Goal: Information Seeking & Learning: Learn about a topic

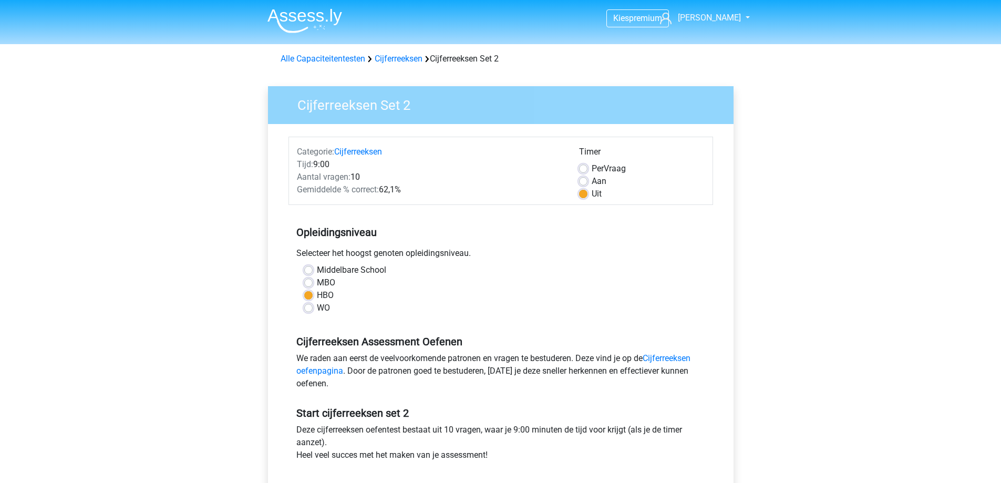
scroll to position [210, 0]
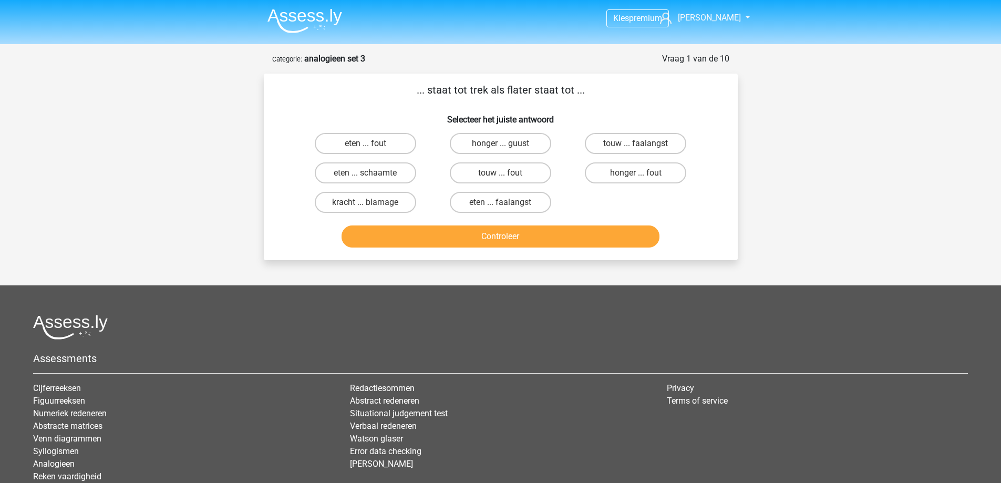
scroll to position [80, 0]
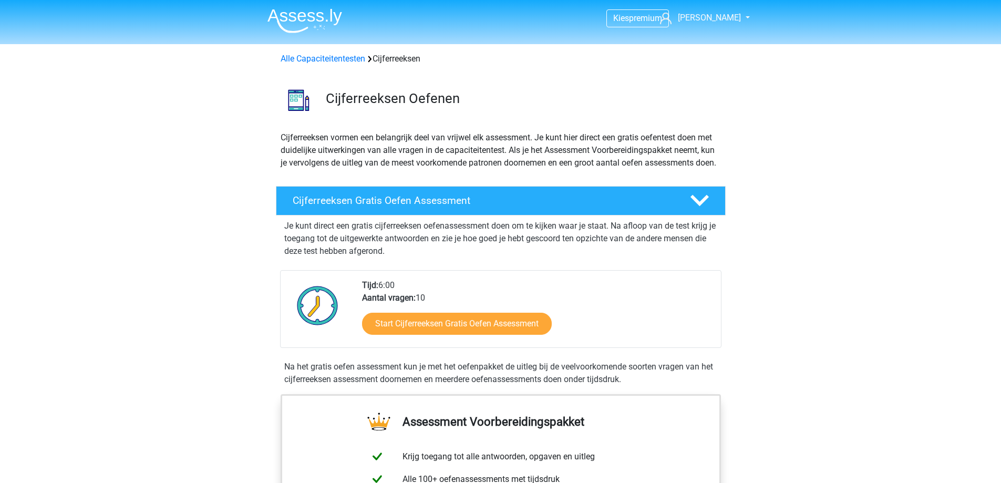
click at [307, 26] on img at bounding box center [304, 20] width 75 height 25
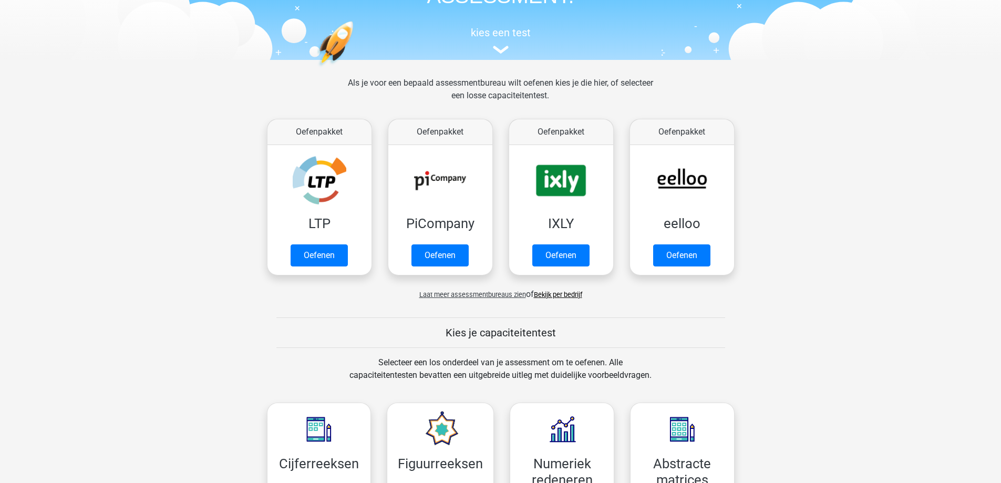
scroll to position [368, 0]
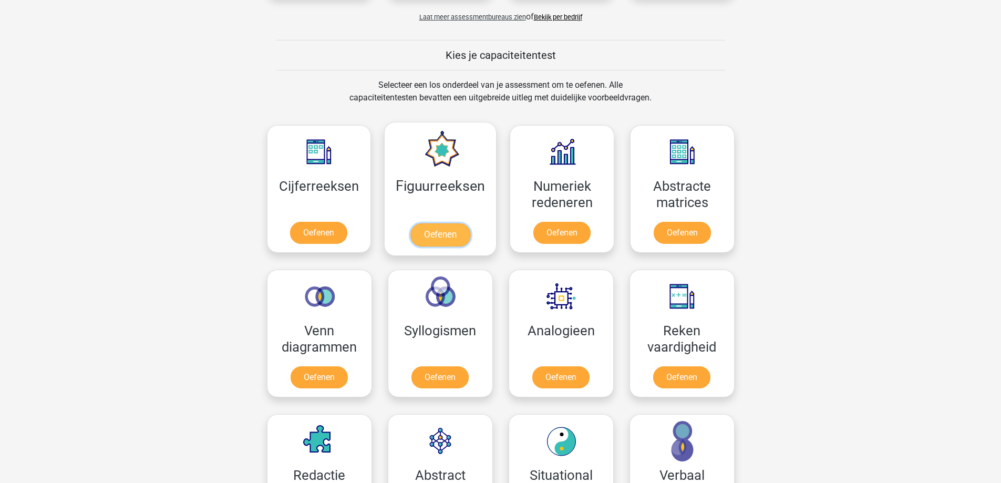
click at [436, 241] on link "Oefenen" at bounding box center [440, 234] width 60 height 23
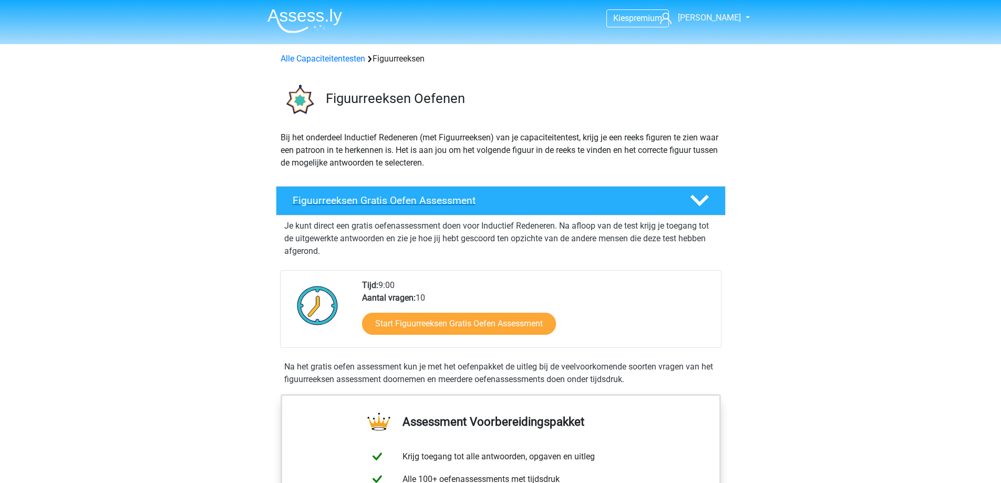
click at [705, 194] on icon at bounding box center [699, 200] width 18 height 18
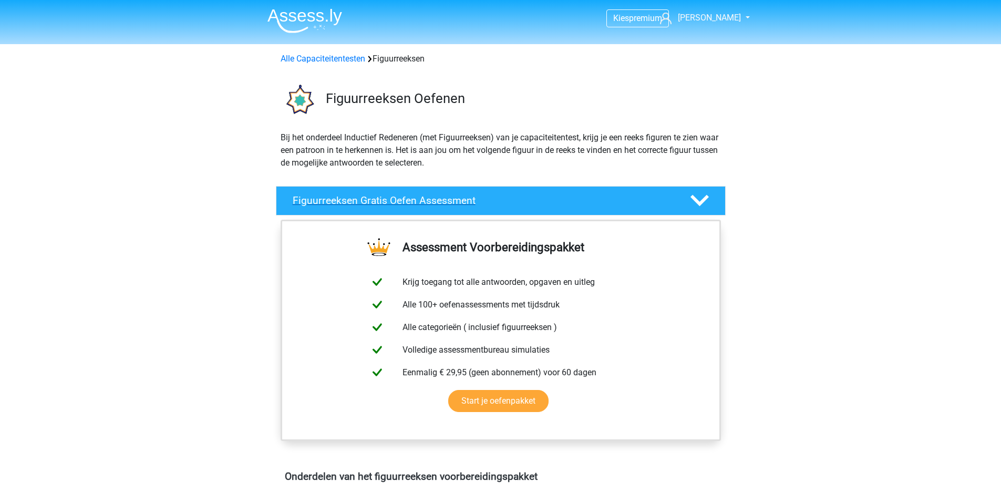
click at [705, 194] on icon at bounding box center [699, 200] width 18 height 18
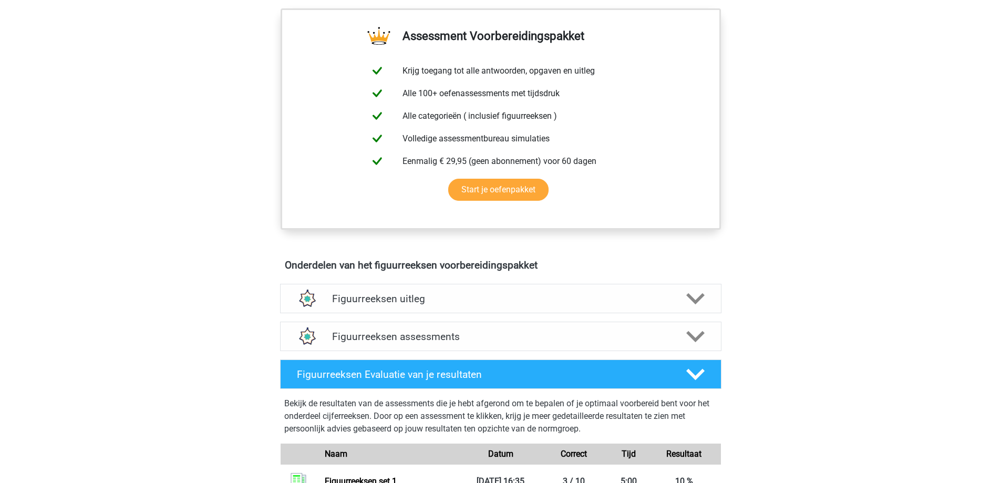
scroll to position [420, 0]
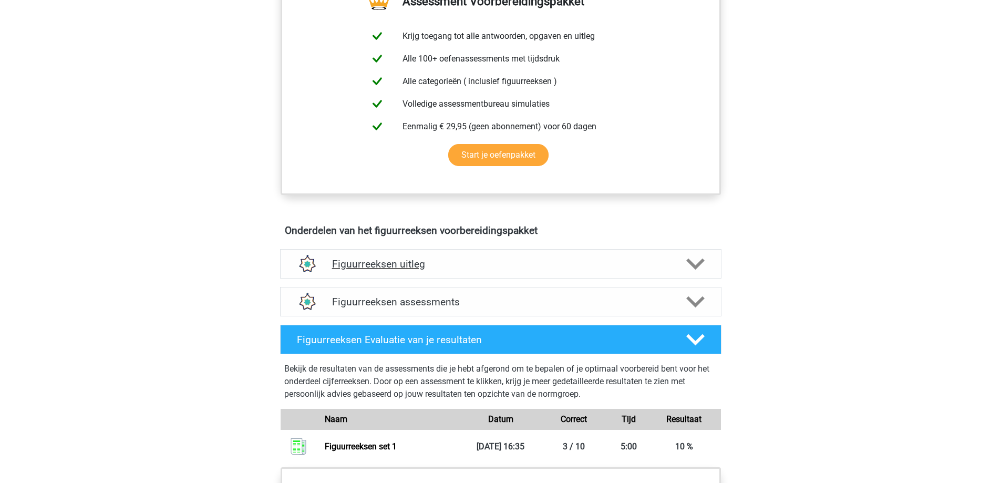
click at [693, 263] on polygon at bounding box center [695, 264] width 18 height 12
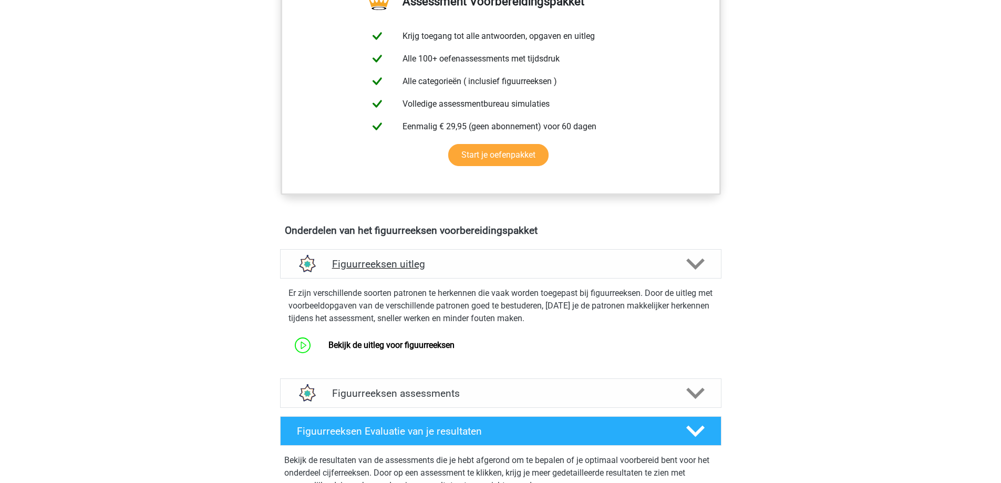
scroll to position [473, 0]
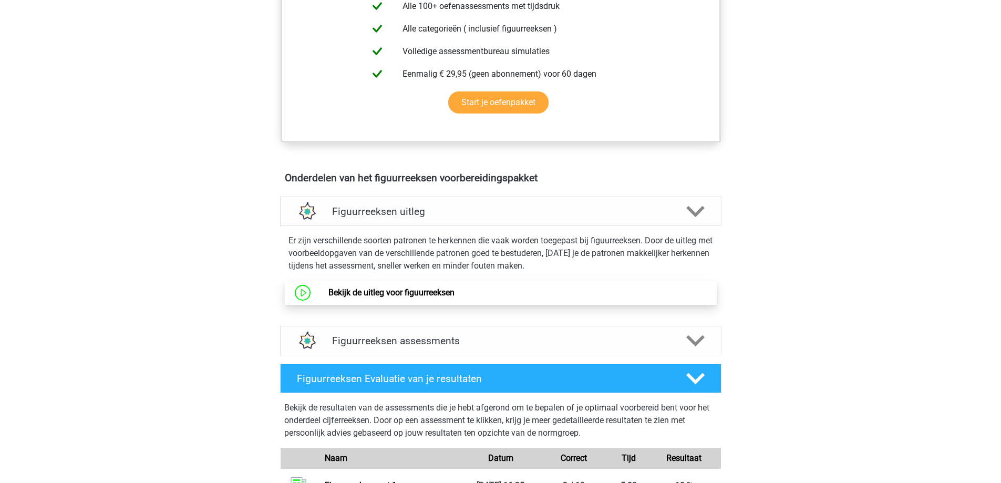
click at [387, 294] on link "Bekijk de uitleg voor figuurreeksen" at bounding box center [391, 292] width 126 height 10
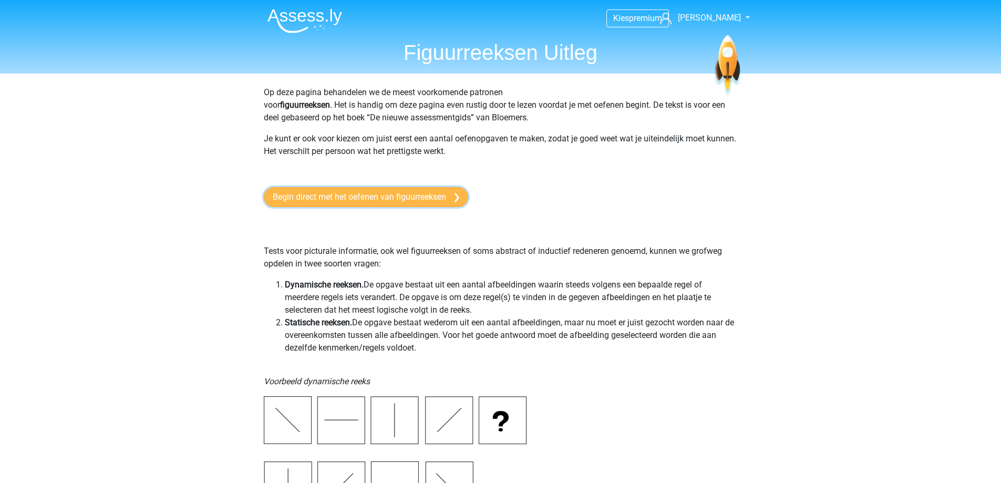
click at [359, 201] on link "Begin direct met het oefenen van figuurreeksen" at bounding box center [366, 197] width 204 height 20
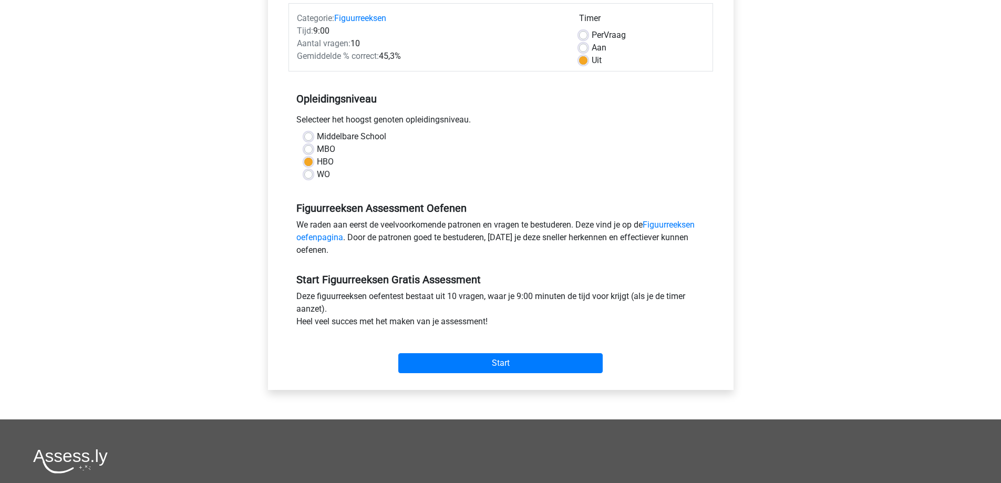
scroll to position [53, 0]
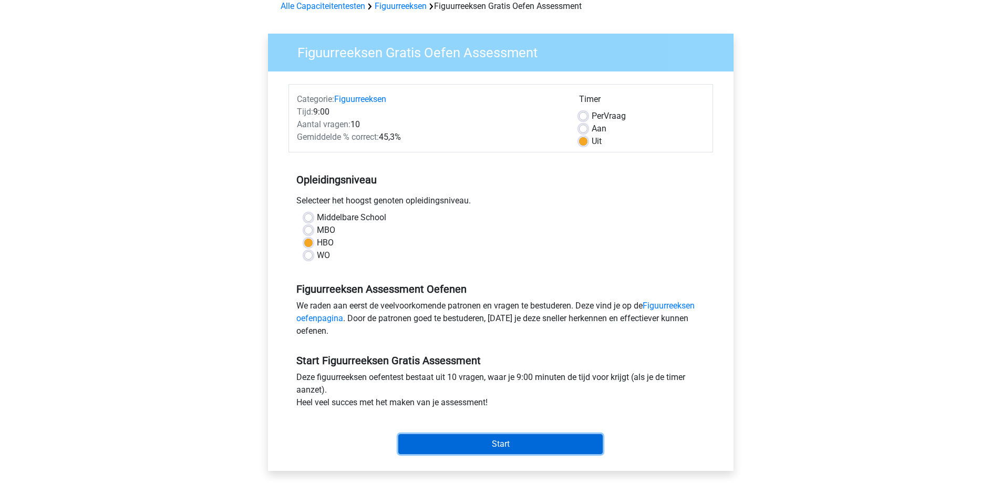
click at [479, 445] on input "Start" at bounding box center [500, 444] width 204 height 20
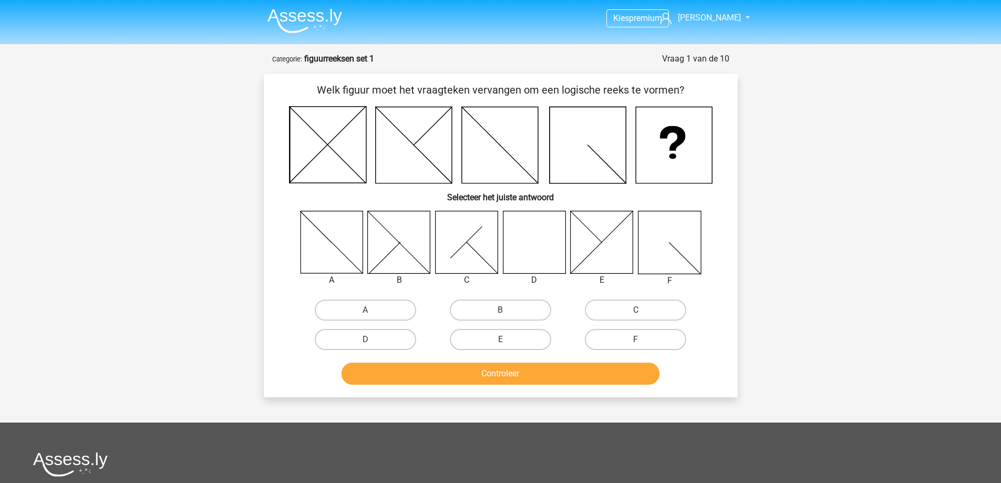
click at [530, 246] on icon at bounding box center [534, 242] width 63 height 63
click at [355, 347] on label "D" at bounding box center [365, 339] width 101 height 21
click at [365, 346] on input "D" at bounding box center [368, 342] width 7 height 7
radio input "true"
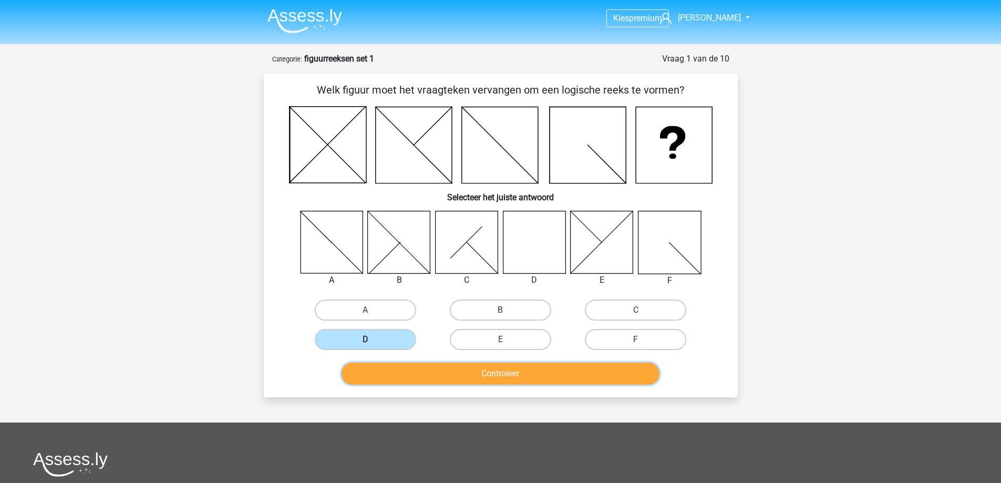
click at [458, 380] on button "Controleer" at bounding box center [500, 373] width 318 height 22
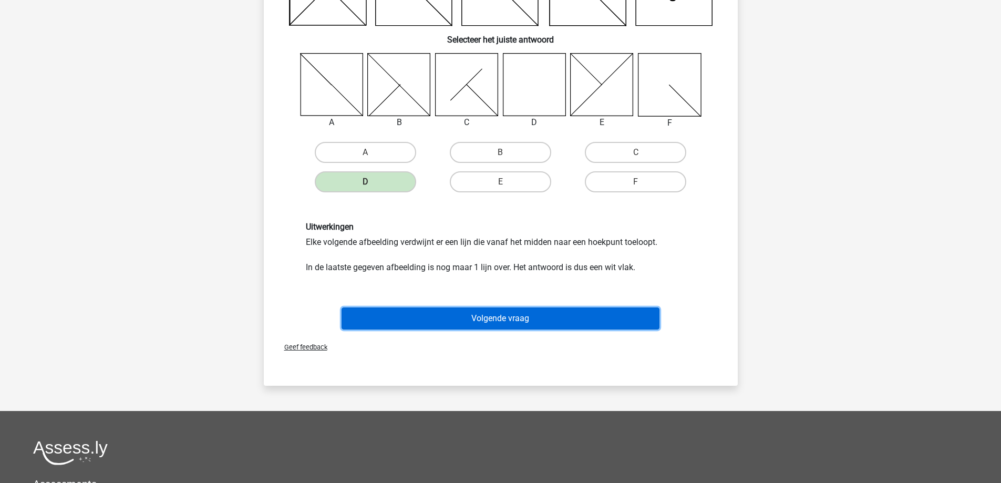
click at [476, 321] on button "Volgende vraag" at bounding box center [500, 318] width 318 height 22
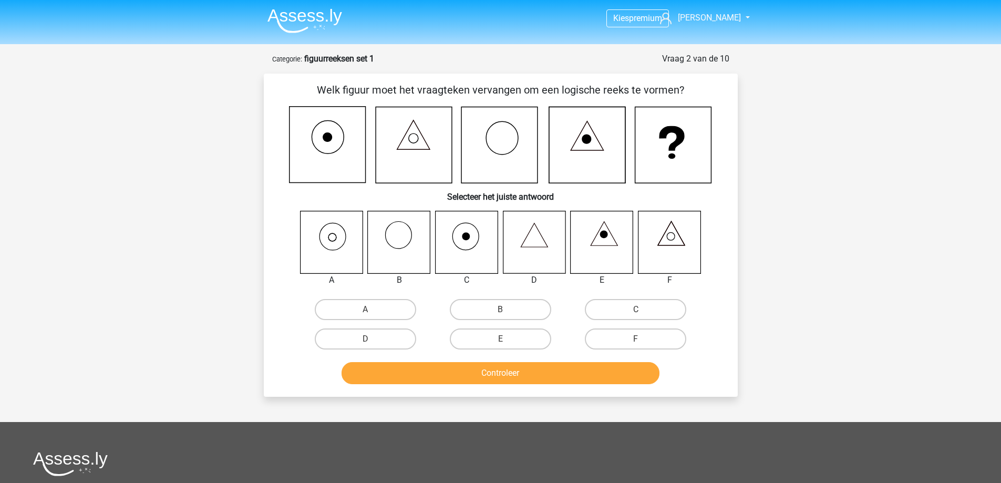
click at [317, 237] on icon at bounding box center [331, 242] width 63 height 63
click at [368, 311] on input "A" at bounding box center [368, 312] width 7 height 7
radio input "true"
click at [650, 312] on label "C" at bounding box center [635, 309] width 101 height 21
click at [642, 312] on input "C" at bounding box center [639, 312] width 7 height 7
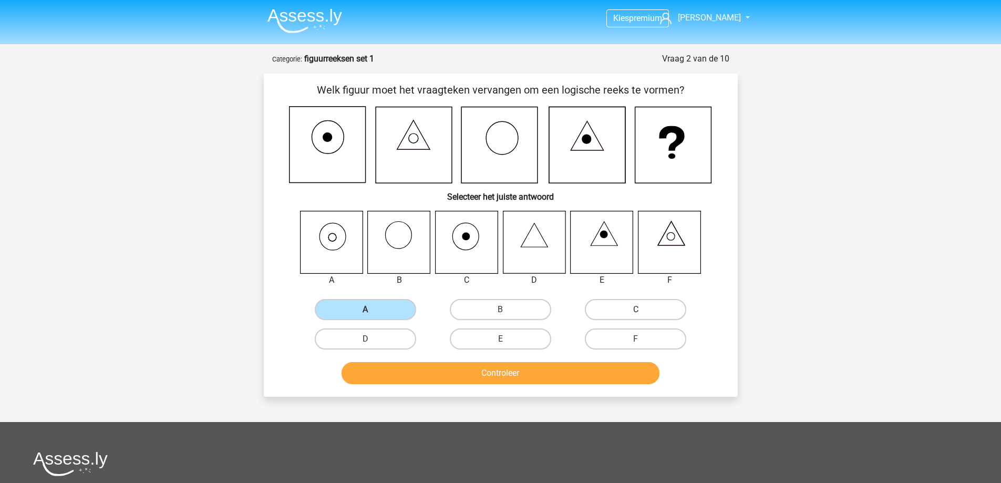
radio input "true"
click at [393, 337] on label "D" at bounding box center [365, 338] width 101 height 21
click at [372, 339] on input "D" at bounding box center [368, 342] width 7 height 7
radio input "true"
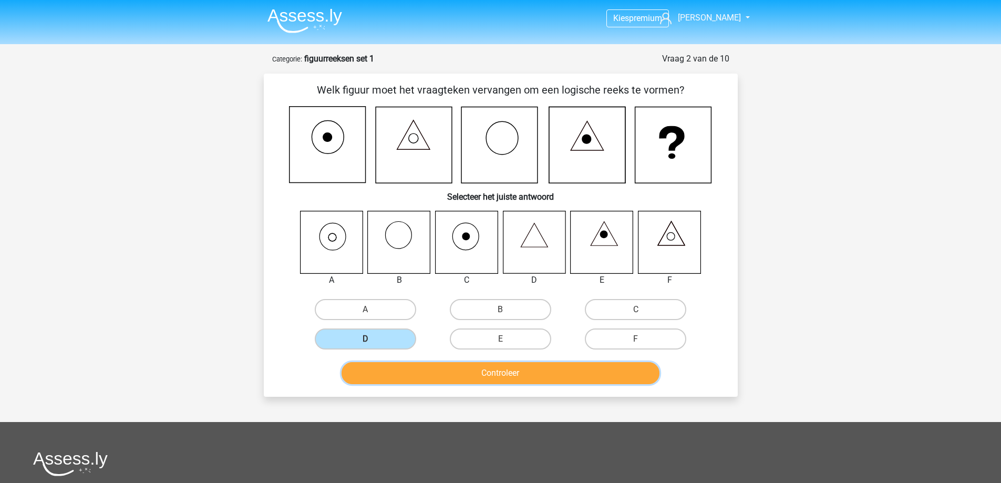
click at [452, 371] on button "Controleer" at bounding box center [500, 373] width 318 height 22
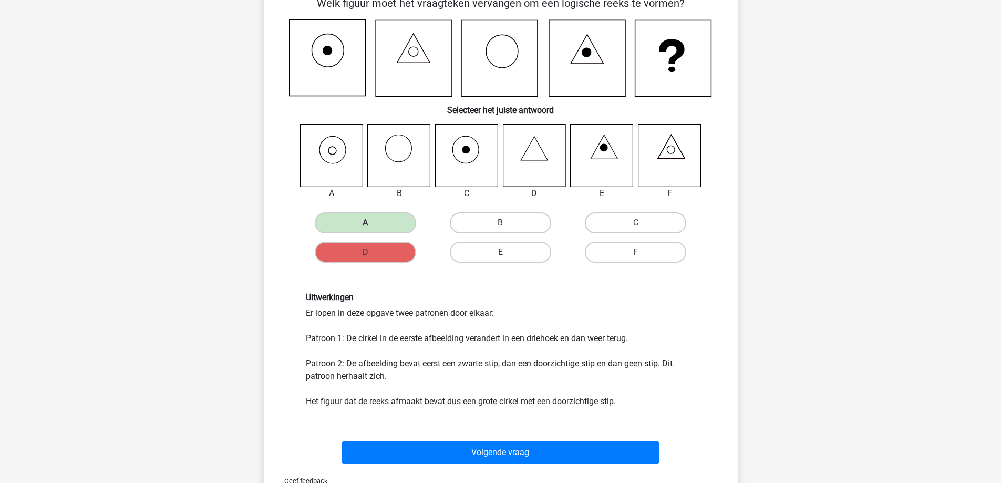
scroll to position [105, 0]
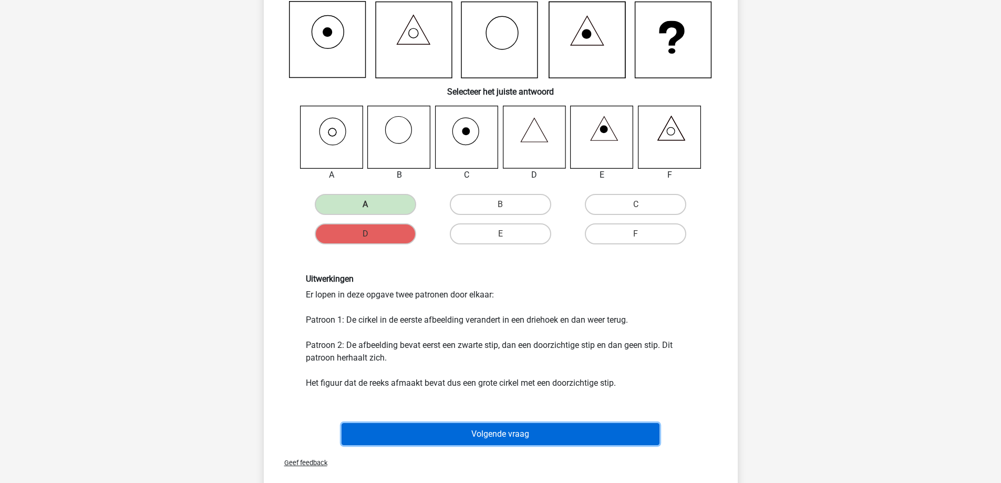
click at [493, 434] on button "Volgende vraag" at bounding box center [500, 434] width 318 height 22
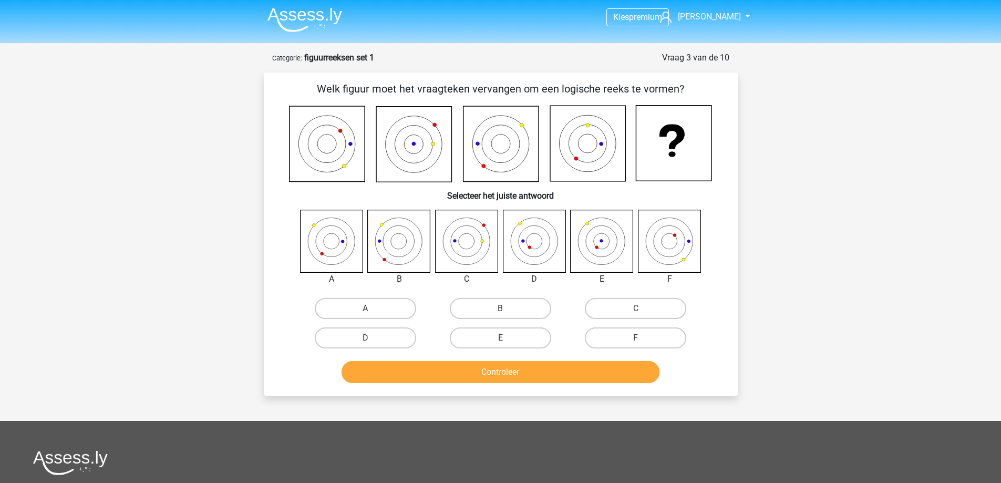
scroll to position [0, 0]
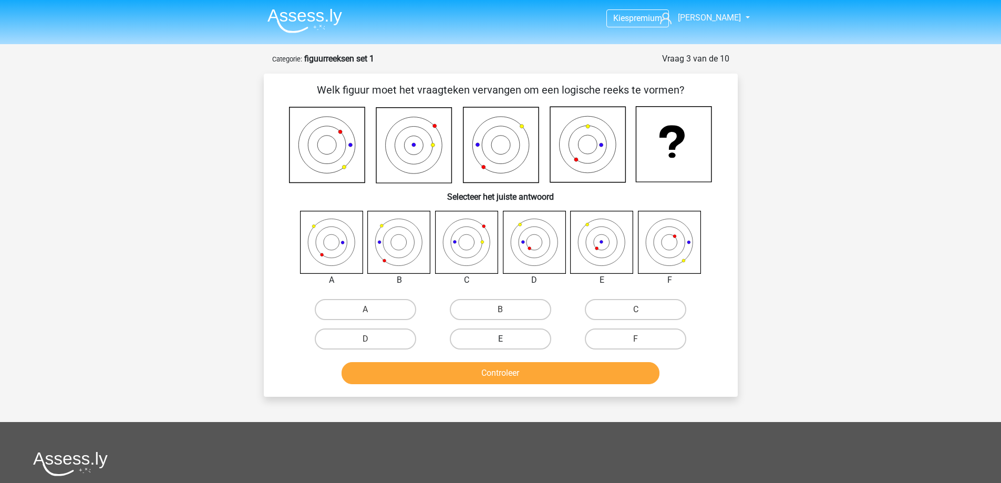
click at [499, 341] on label "E" at bounding box center [500, 338] width 101 height 21
click at [500, 341] on input "E" at bounding box center [503, 342] width 7 height 7
radio input "true"
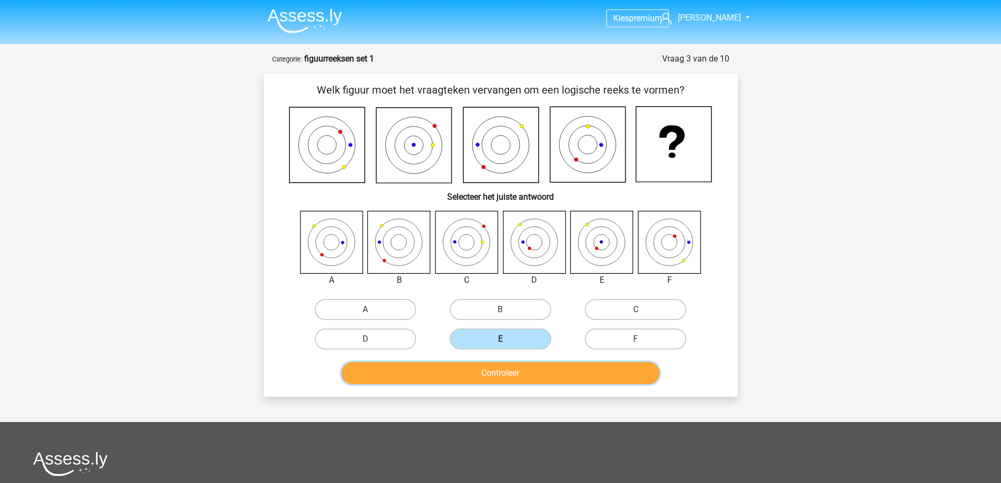
click at [506, 376] on button "Controleer" at bounding box center [500, 373] width 318 height 22
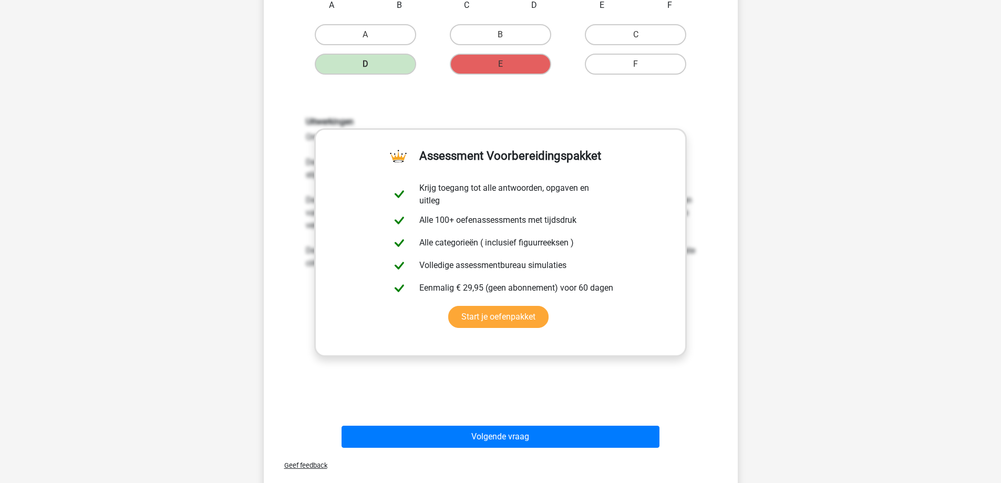
scroll to position [315, 0]
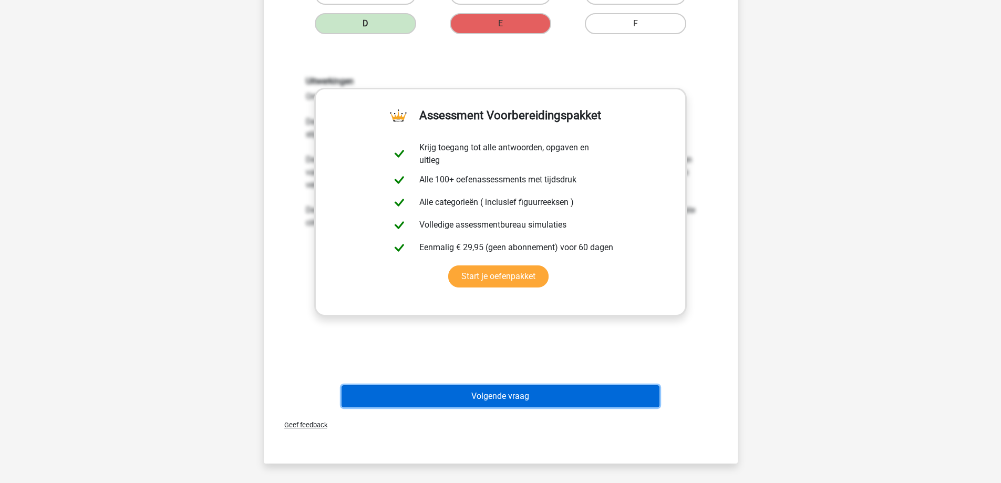
click at [511, 396] on button "Volgende vraag" at bounding box center [500, 396] width 318 height 22
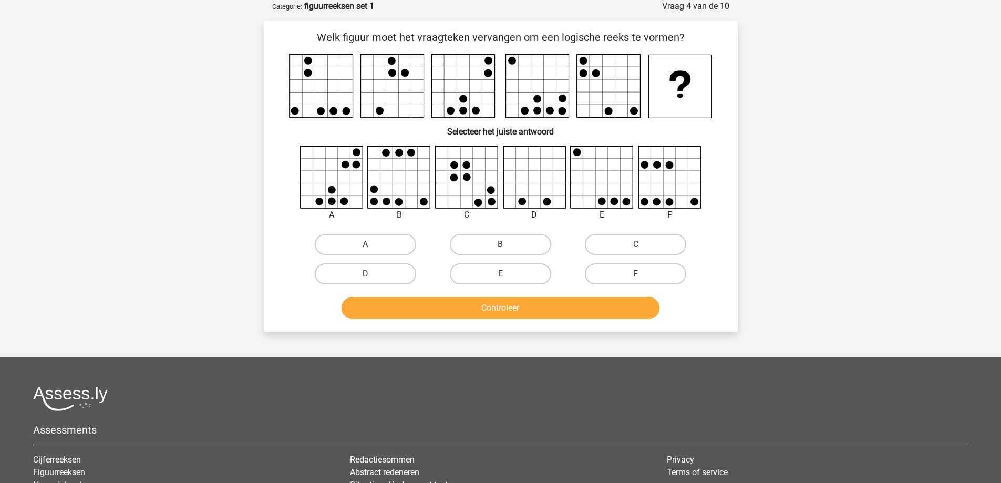
scroll to position [0, 0]
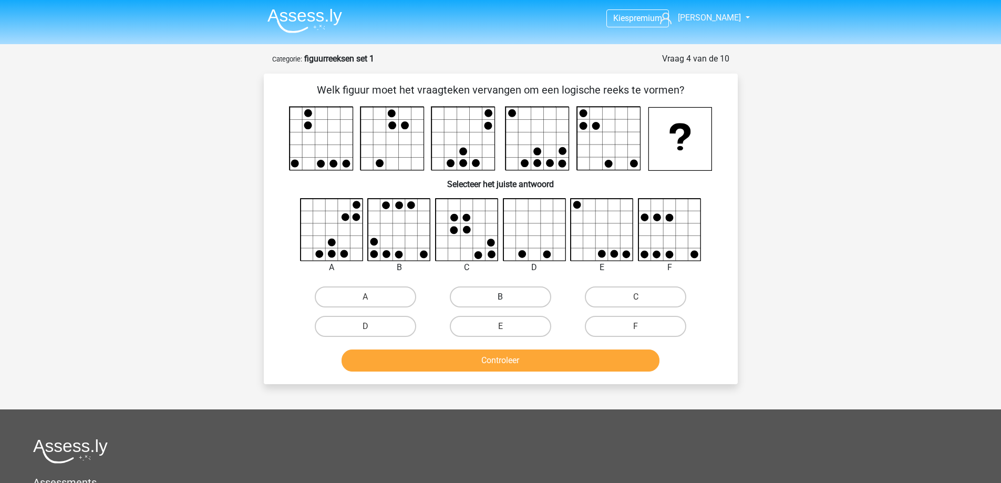
click at [522, 294] on label "B" at bounding box center [500, 296] width 101 height 21
click at [507, 297] on input "B" at bounding box center [503, 300] width 7 height 7
radio input "true"
click at [455, 360] on button "Controleer" at bounding box center [500, 360] width 318 height 22
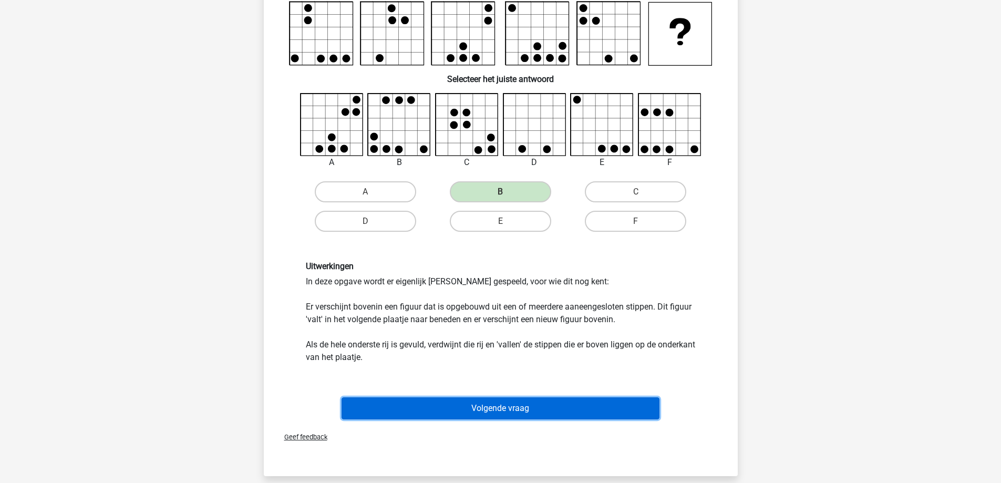
click at [464, 409] on button "Volgende vraag" at bounding box center [500, 408] width 318 height 22
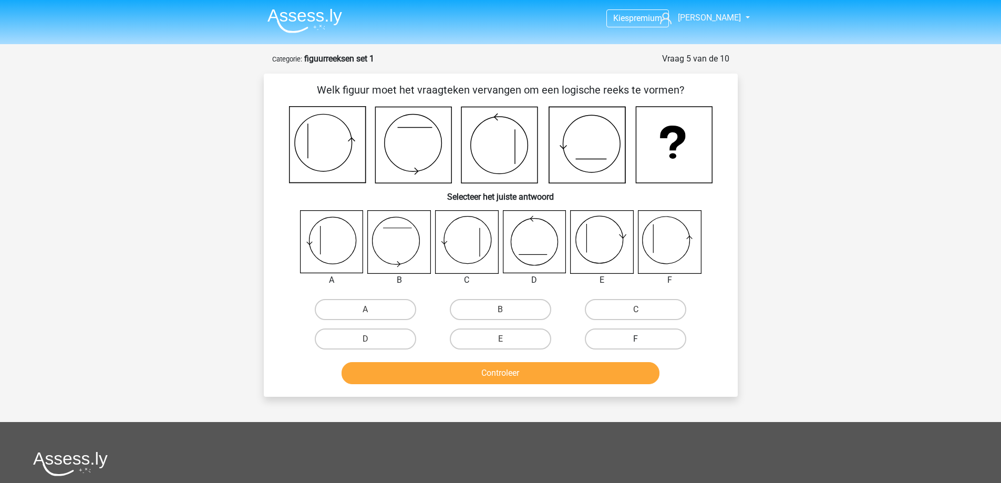
click at [623, 340] on label "F" at bounding box center [635, 338] width 101 height 21
click at [636, 340] on input "F" at bounding box center [639, 342] width 7 height 7
radio input "true"
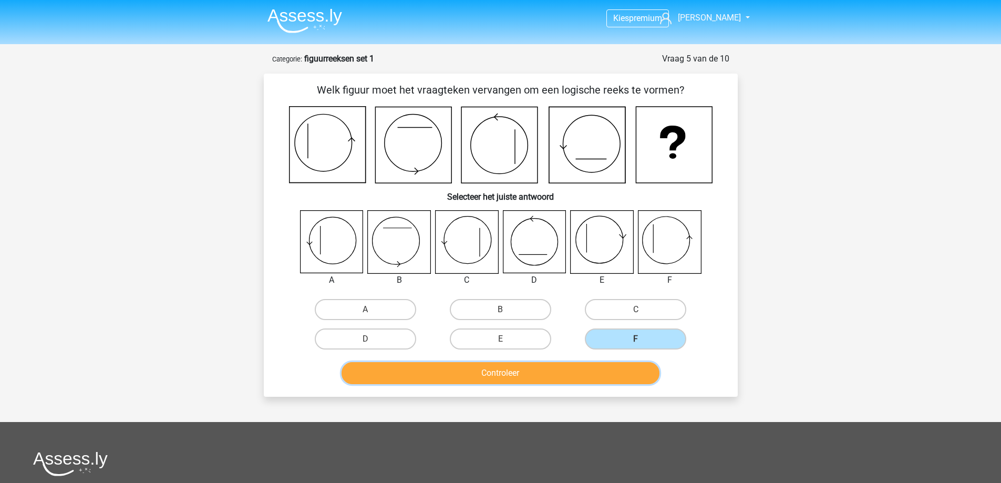
click at [555, 369] on button "Controleer" at bounding box center [500, 373] width 318 height 22
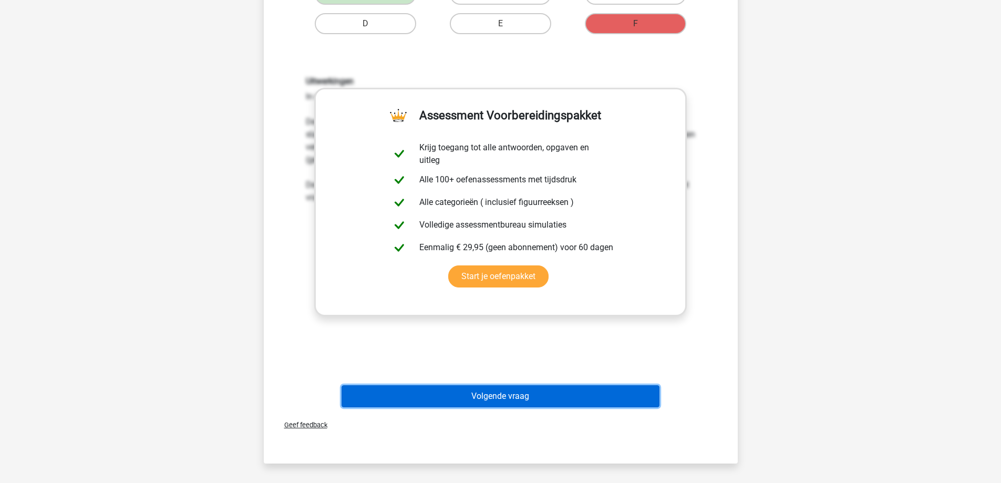
click at [495, 391] on button "Volgende vraag" at bounding box center [500, 396] width 318 height 22
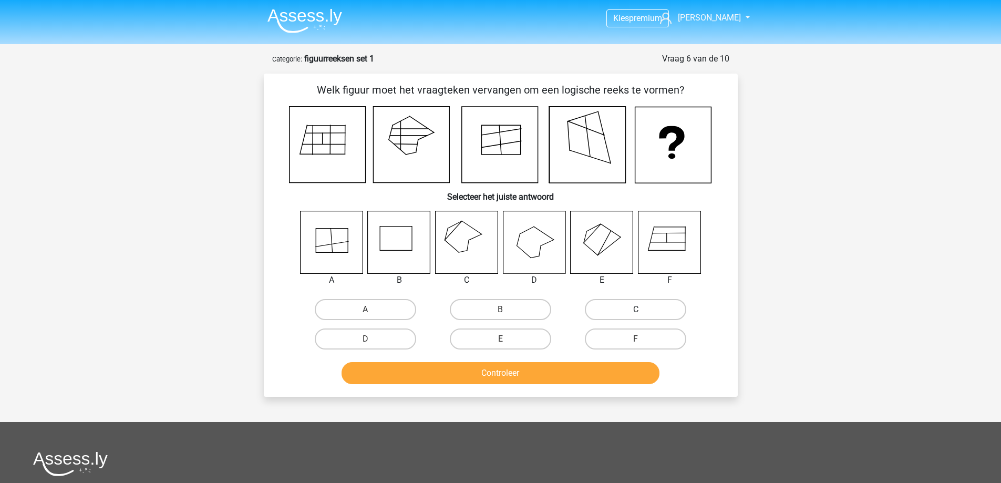
click at [606, 306] on label "C" at bounding box center [635, 309] width 101 height 21
click at [636, 309] on input "C" at bounding box center [639, 312] width 7 height 7
radio input "true"
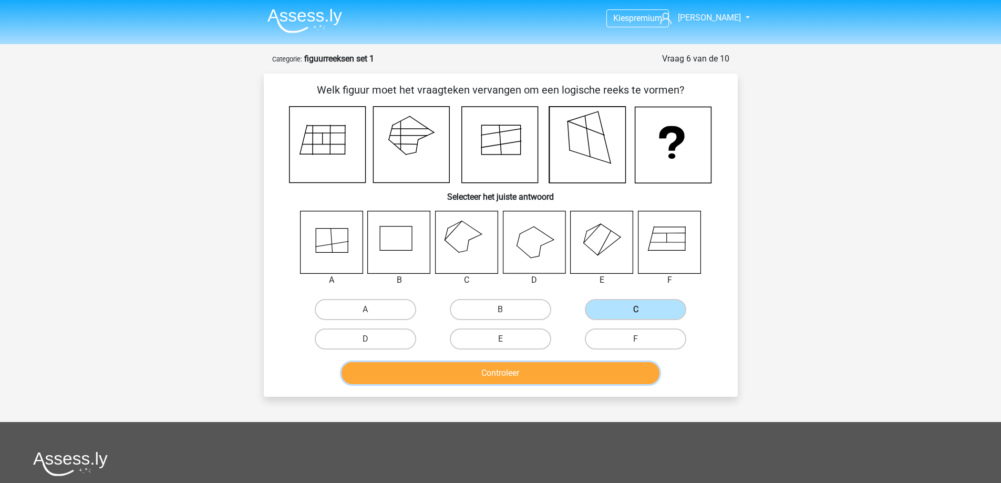
click at [484, 375] on button "Controleer" at bounding box center [500, 373] width 318 height 22
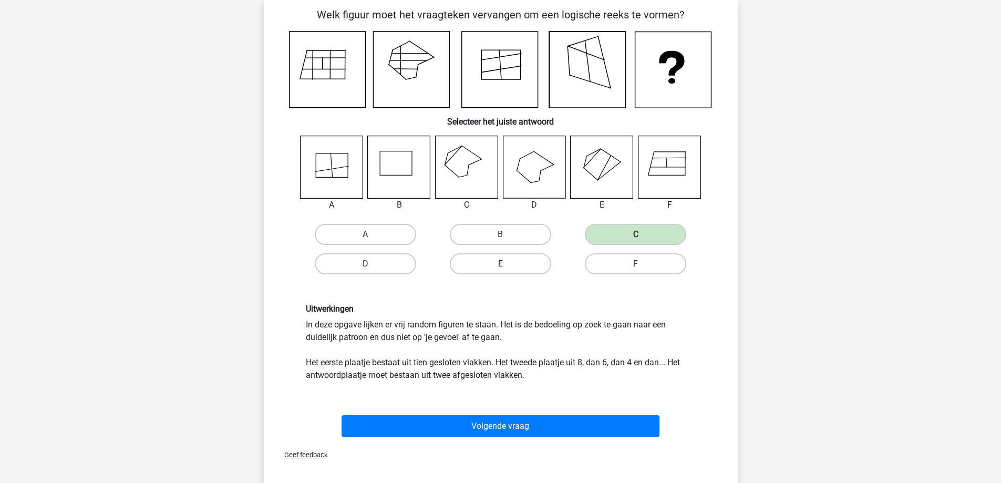
scroll to position [105, 0]
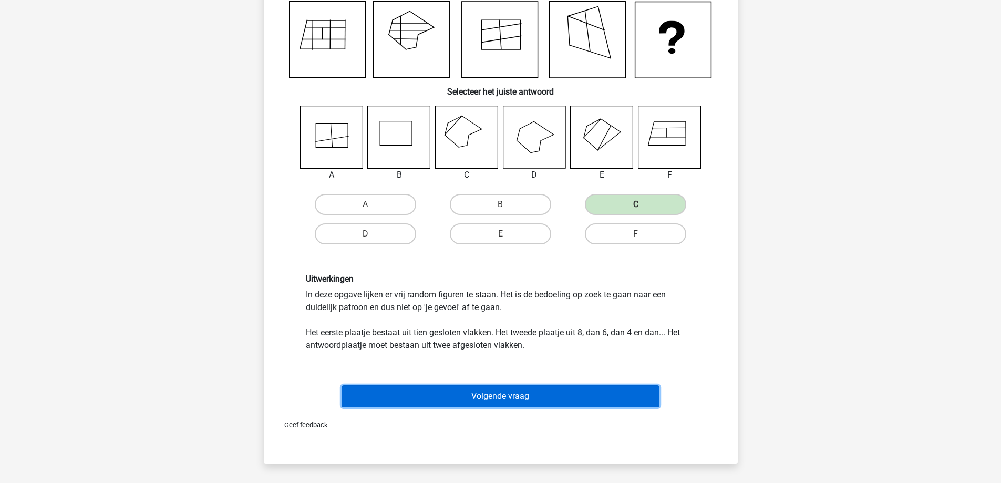
click at [506, 390] on button "Volgende vraag" at bounding box center [500, 396] width 318 height 22
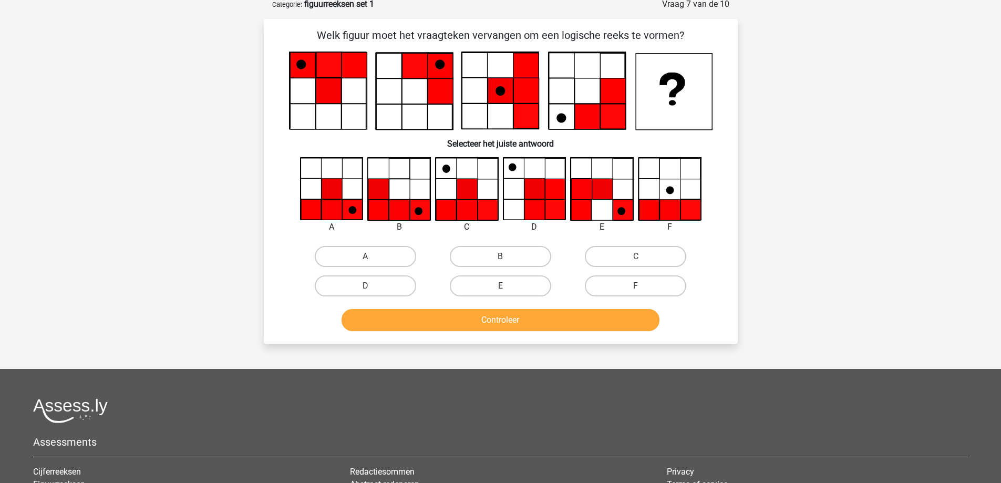
scroll to position [53, 0]
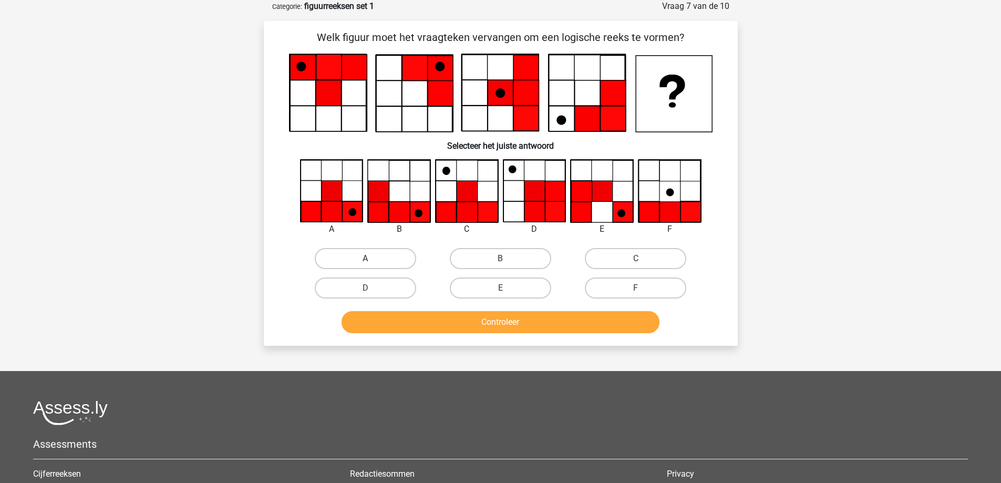
click at [383, 250] on label "A" at bounding box center [365, 258] width 101 height 21
click at [372, 258] on input "A" at bounding box center [368, 261] width 7 height 7
radio input "true"
click at [452, 323] on button "Controleer" at bounding box center [500, 322] width 318 height 22
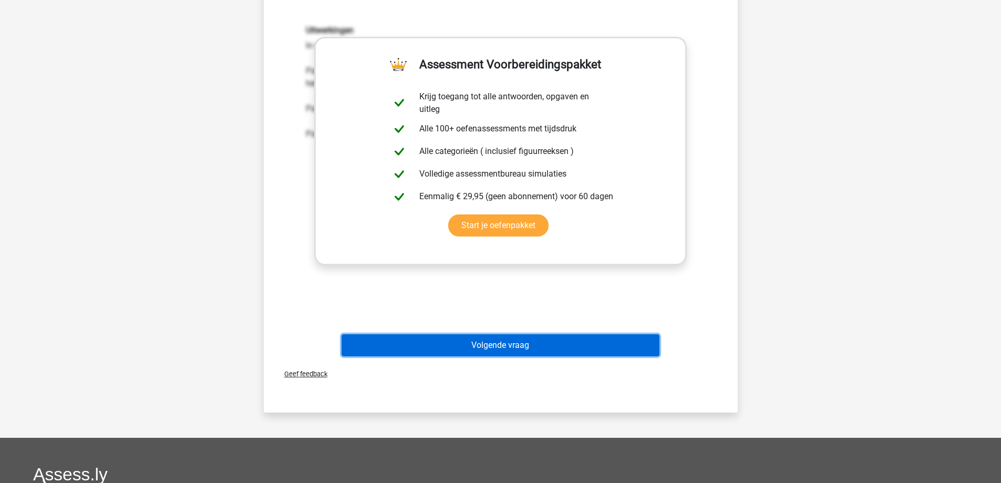
click at [466, 353] on button "Volgende vraag" at bounding box center [500, 345] width 318 height 22
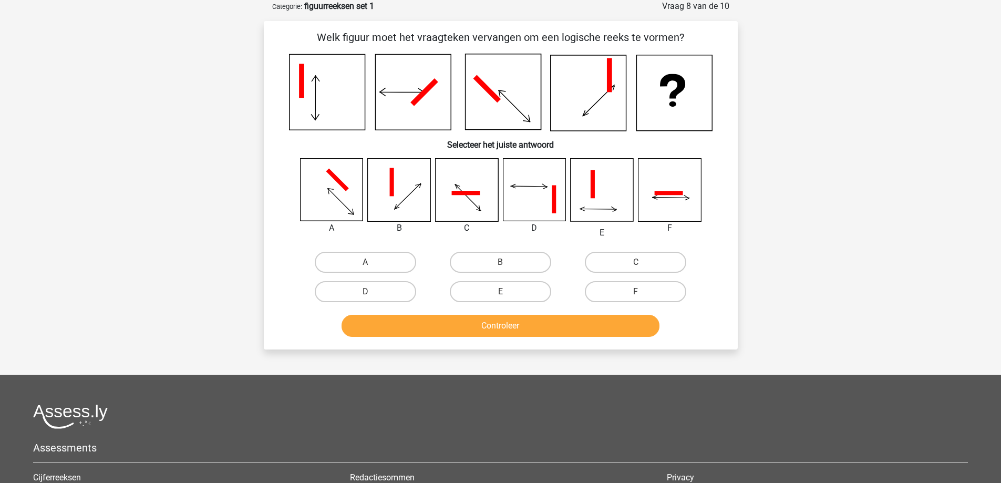
scroll to position [0, 0]
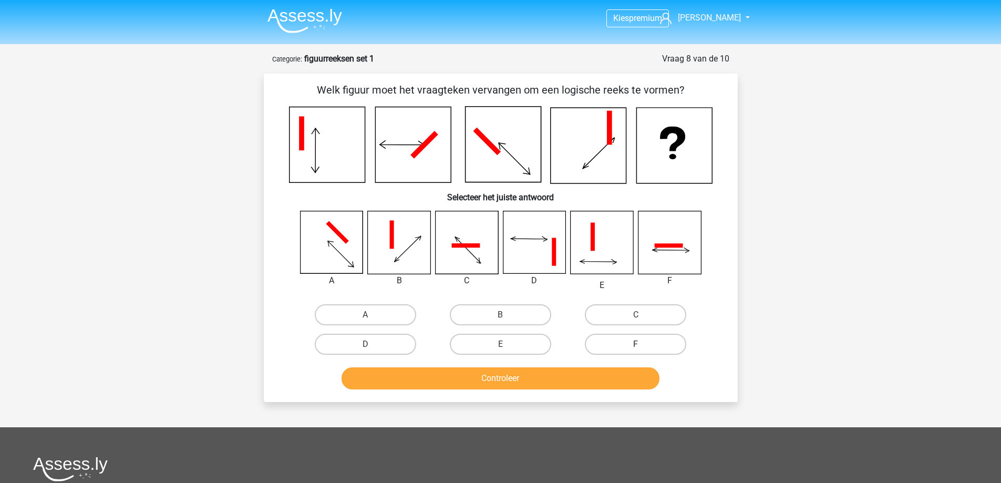
click at [622, 344] on label "F" at bounding box center [635, 344] width 101 height 21
click at [636, 344] on input "F" at bounding box center [639, 347] width 7 height 7
radio input "true"
click at [573, 378] on button "Controleer" at bounding box center [500, 378] width 318 height 22
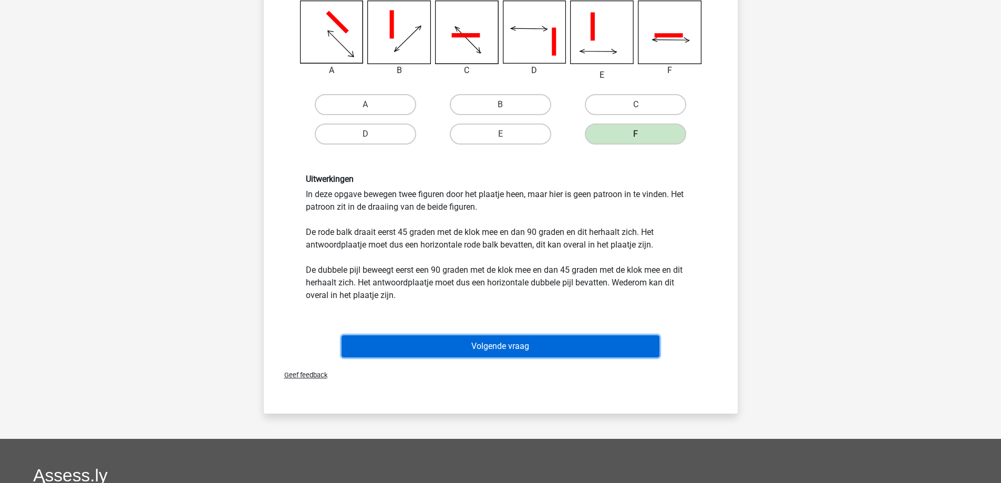
click at [518, 346] on button "Volgende vraag" at bounding box center [500, 346] width 318 height 22
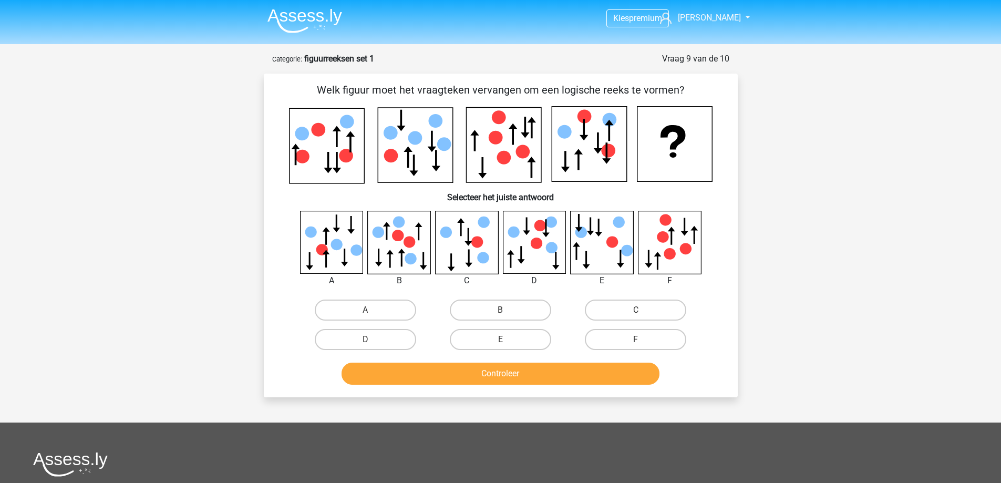
click at [409, 245] on icon at bounding box center [409, 242] width 12 height 12
click at [483, 309] on label "B" at bounding box center [500, 309] width 101 height 21
click at [500, 310] on input "B" at bounding box center [503, 313] width 7 height 7
radio input "true"
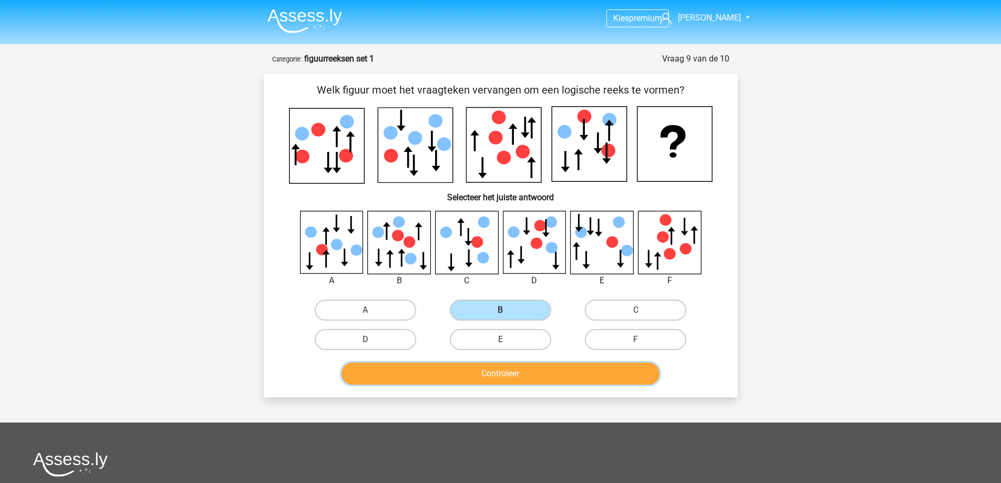
click at [509, 370] on button "Controleer" at bounding box center [500, 373] width 318 height 22
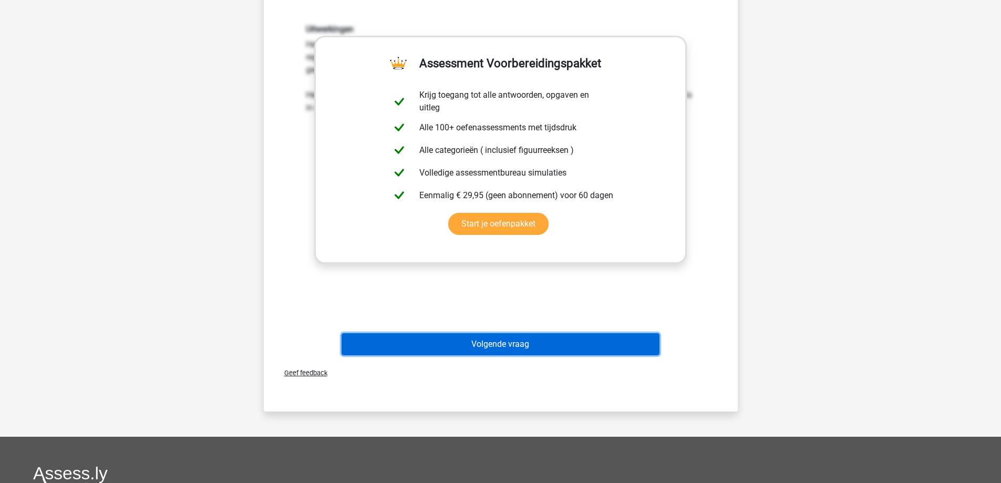
click at [487, 342] on button "Volgende vraag" at bounding box center [500, 344] width 318 height 22
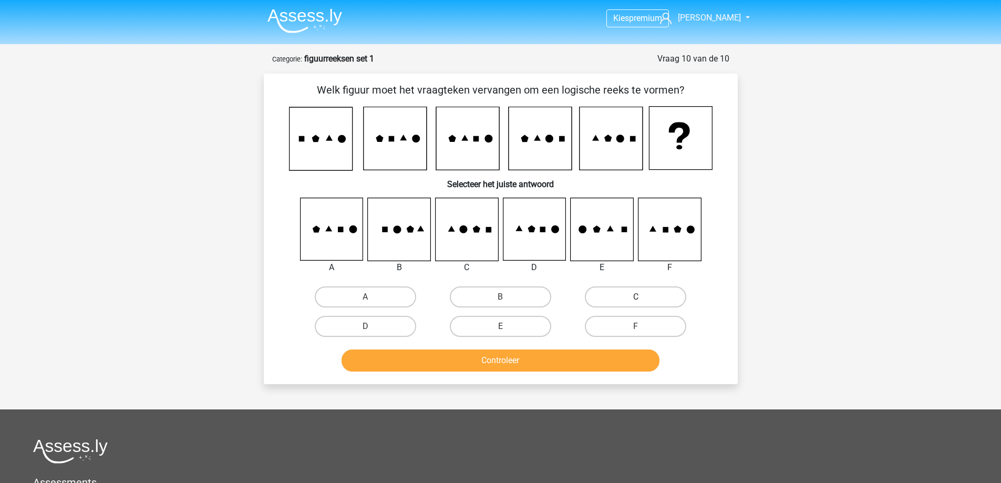
click at [617, 293] on label "C" at bounding box center [635, 296] width 101 height 21
click at [636, 297] on input "C" at bounding box center [639, 300] width 7 height 7
radio input "true"
click at [563, 364] on button "Controleer" at bounding box center [500, 360] width 318 height 22
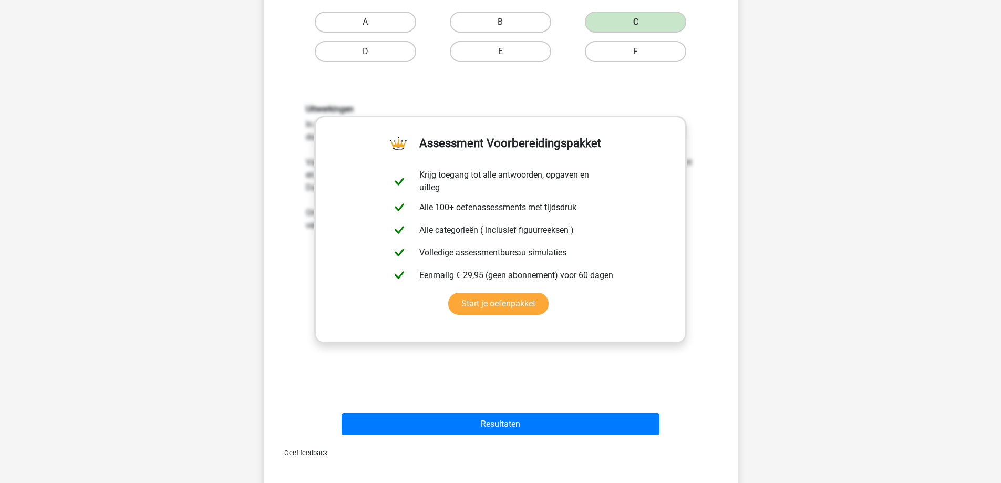
scroll to position [368, 0]
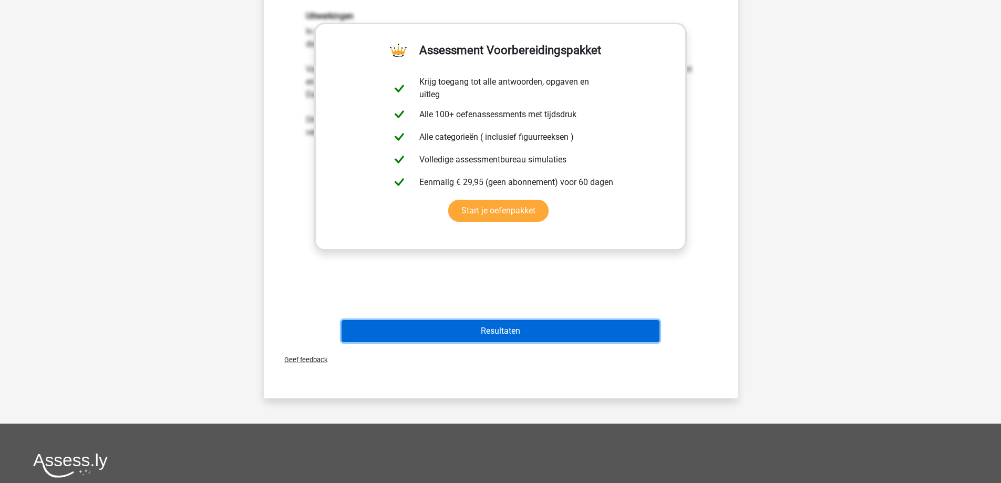
click at [492, 325] on button "Resultaten" at bounding box center [500, 331] width 318 height 22
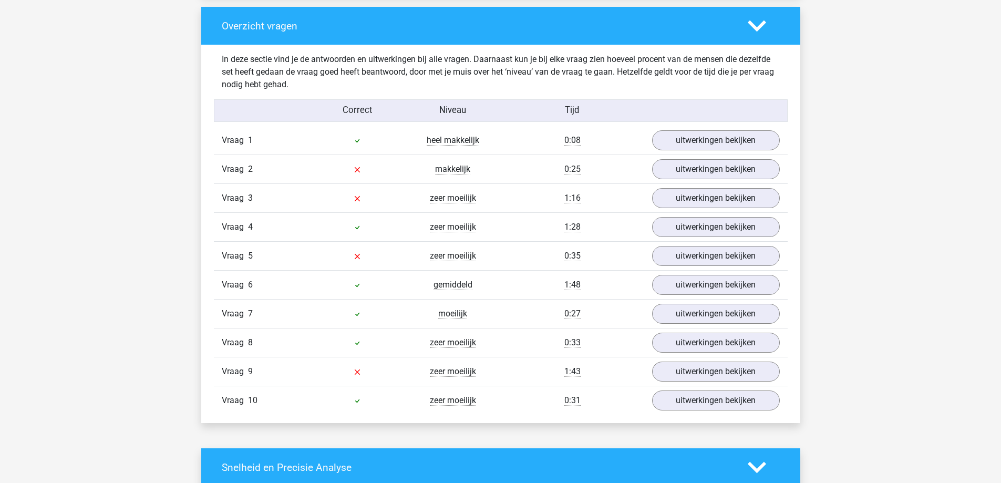
scroll to position [788, 0]
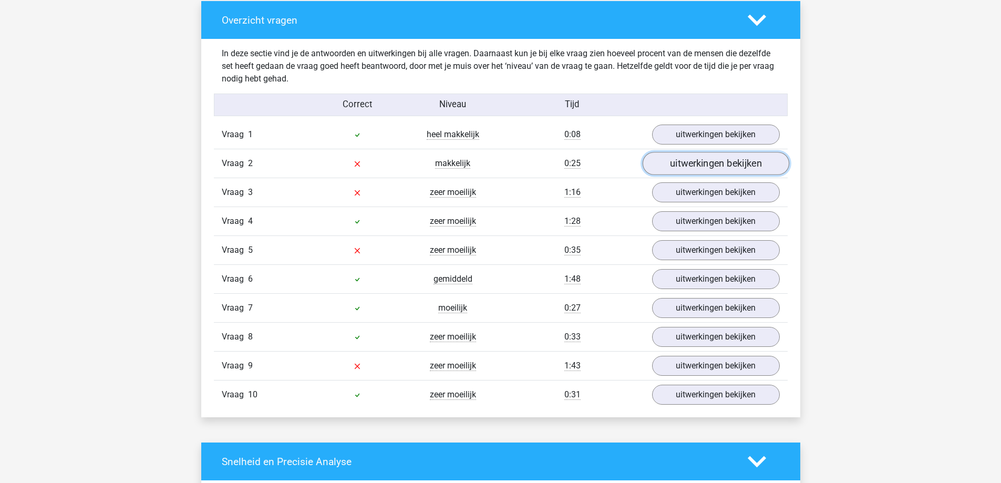
click at [695, 161] on link "uitwerkingen bekijken" at bounding box center [715, 163] width 147 height 23
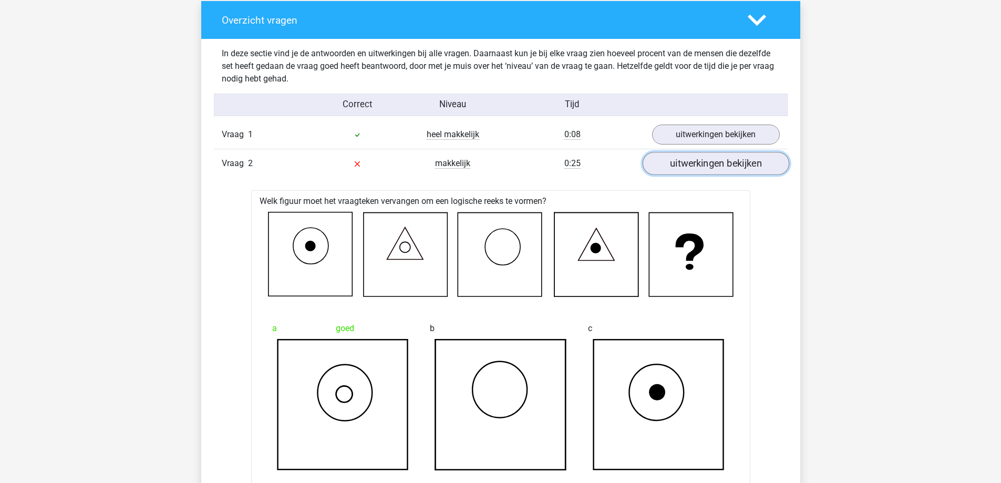
click at [684, 161] on link "uitwerkingen bekijken" at bounding box center [715, 163] width 147 height 23
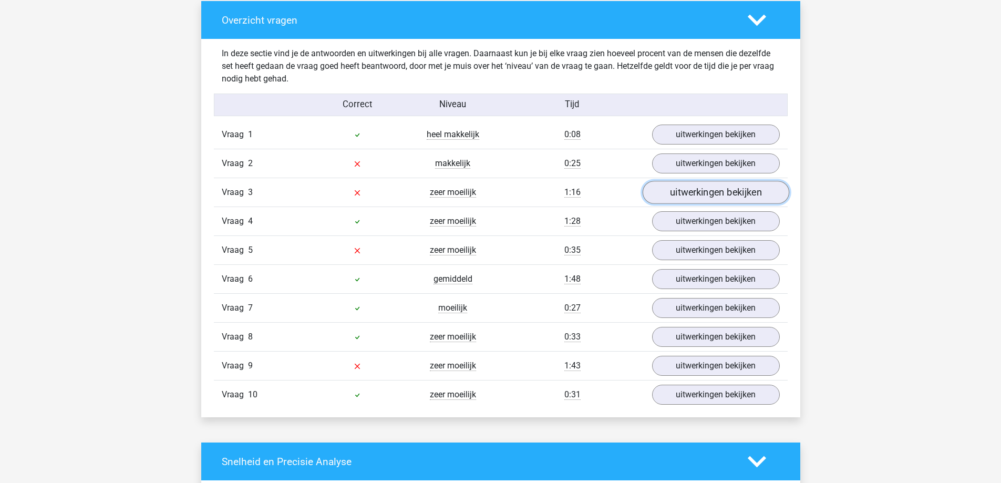
click at [700, 196] on link "uitwerkingen bekijken" at bounding box center [715, 192] width 147 height 23
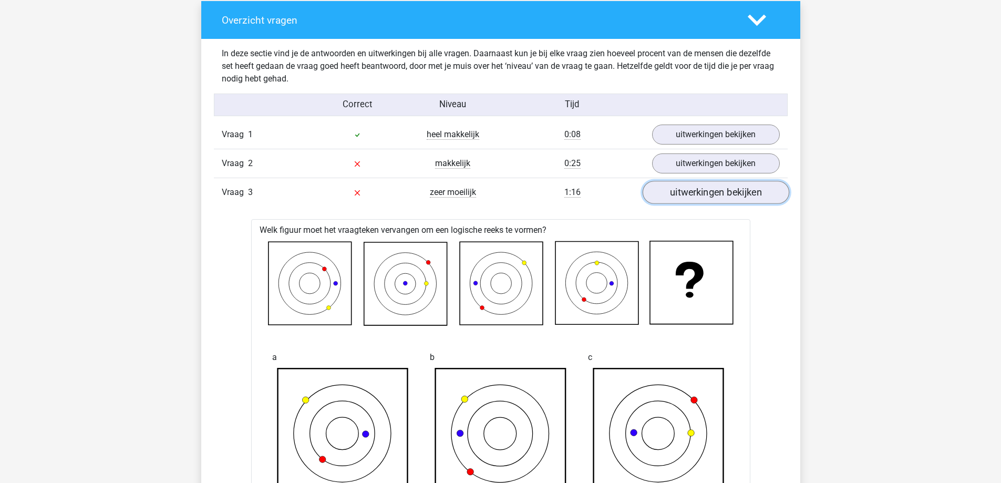
click at [700, 196] on link "uitwerkingen bekijken" at bounding box center [715, 192] width 147 height 23
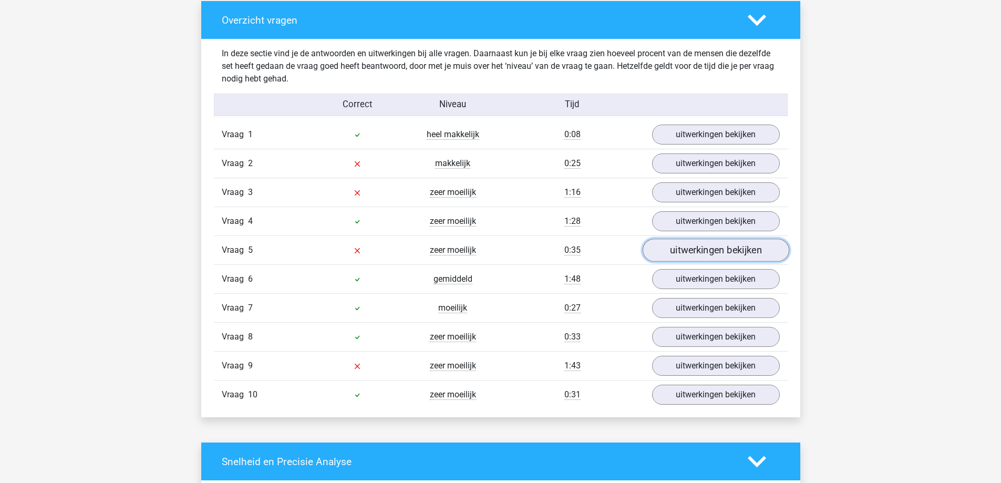
click at [696, 244] on link "uitwerkingen bekijken" at bounding box center [715, 250] width 147 height 23
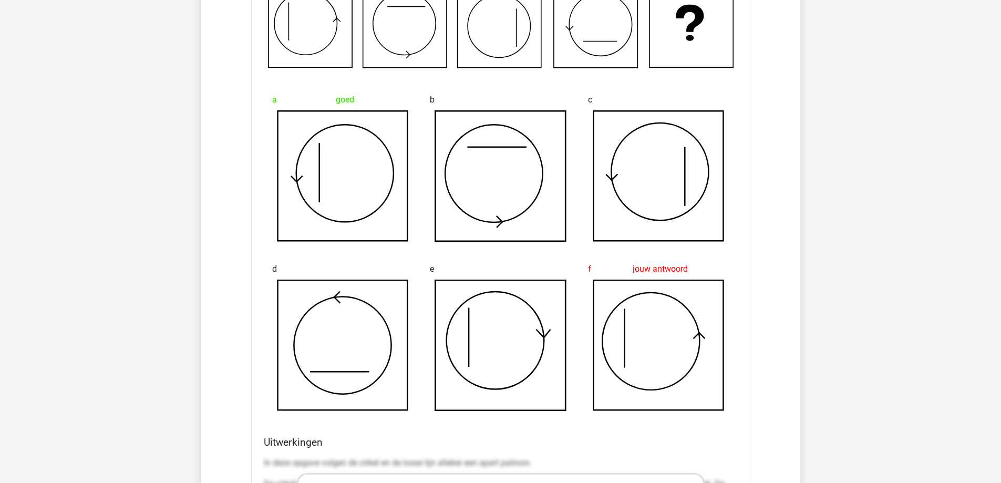
scroll to position [893, 0]
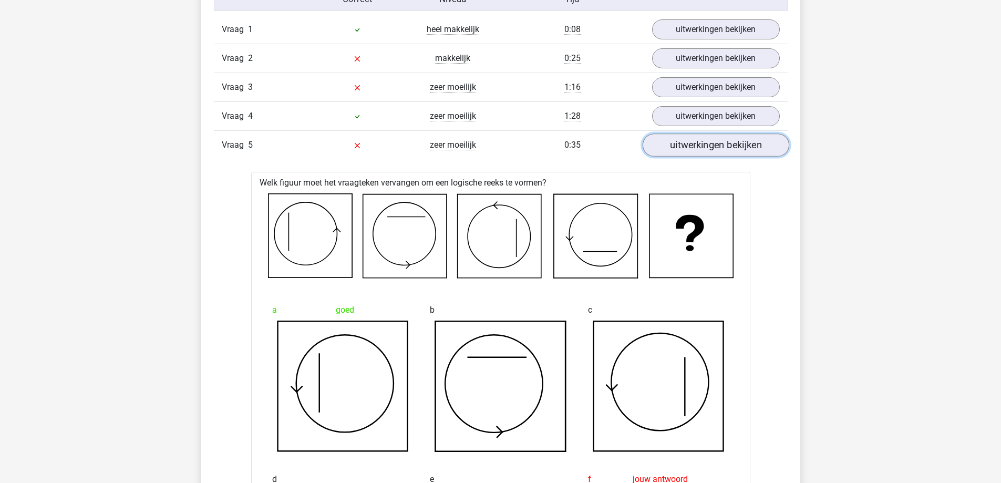
click at [692, 141] on link "uitwerkingen bekijken" at bounding box center [715, 145] width 147 height 23
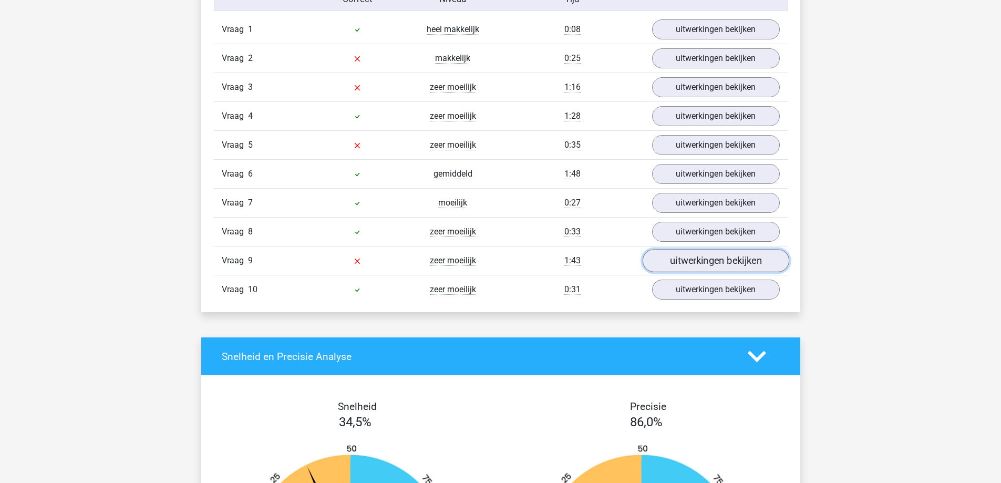
click at [691, 262] on link "uitwerkingen bekijken" at bounding box center [715, 260] width 147 height 23
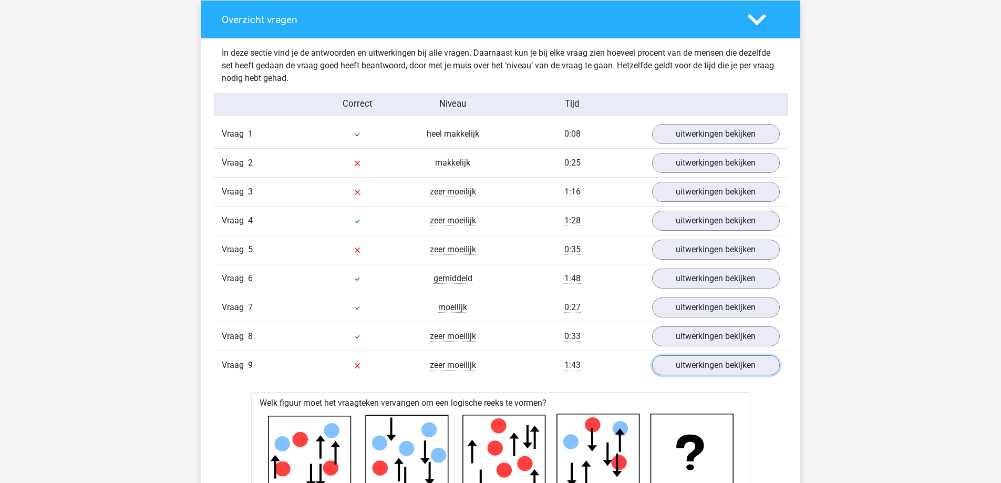
scroll to position [840, 0]
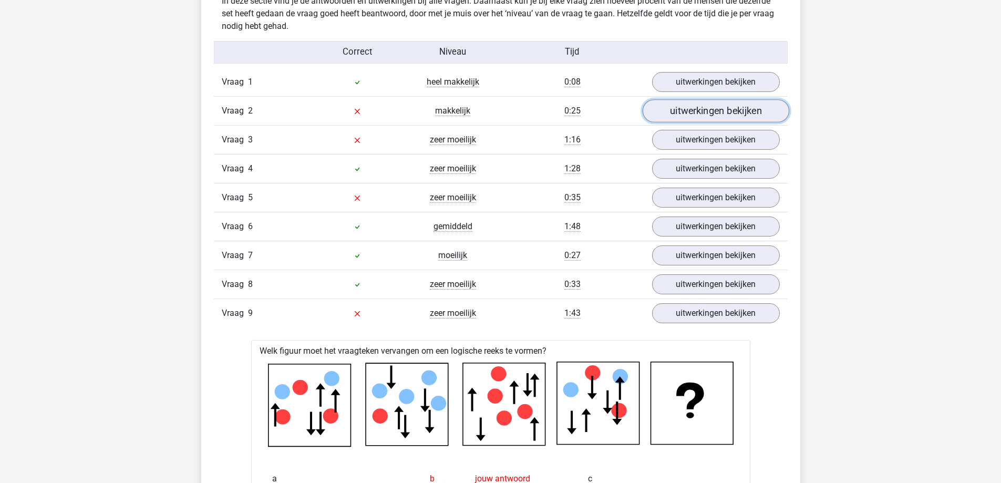
click at [685, 114] on link "uitwerkingen bekijken" at bounding box center [715, 111] width 147 height 23
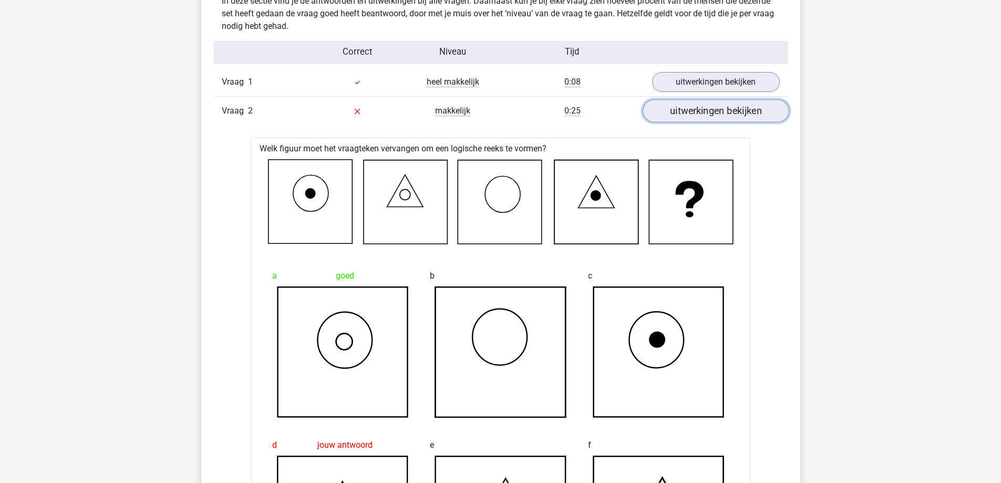
click at [685, 114] on link "uitwerkingen bekijken" at bounding box center [715, 111] width 147 height 23
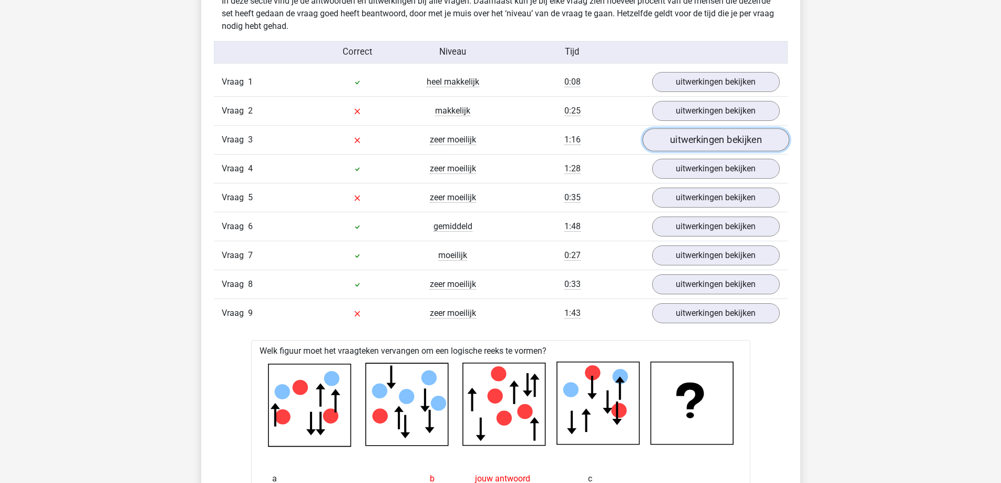
click at [680, 145] on link "uitwerkingen bekijken" at bounding box center [715, 140] width 147 height 23
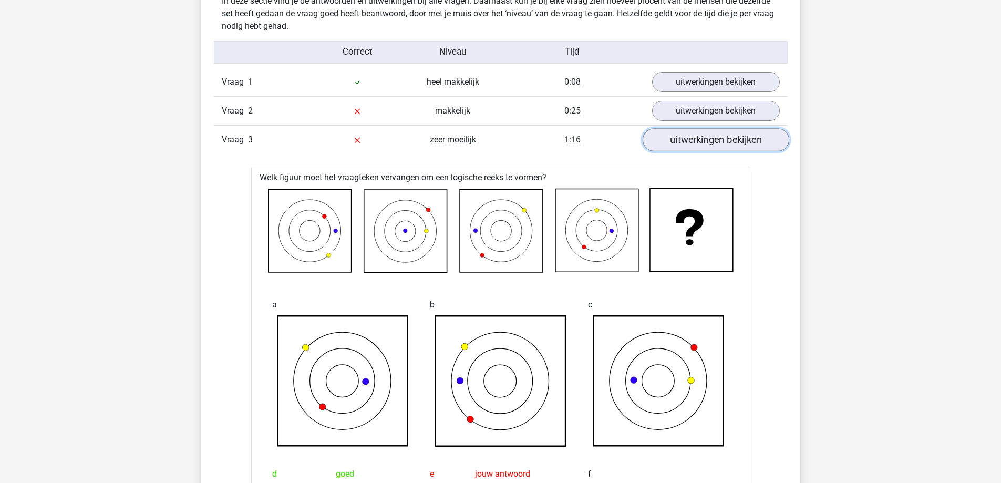
click at [680, 144] on link "uitwerkingen bekijken" at bounding box center [715, 140] width 147 height 23
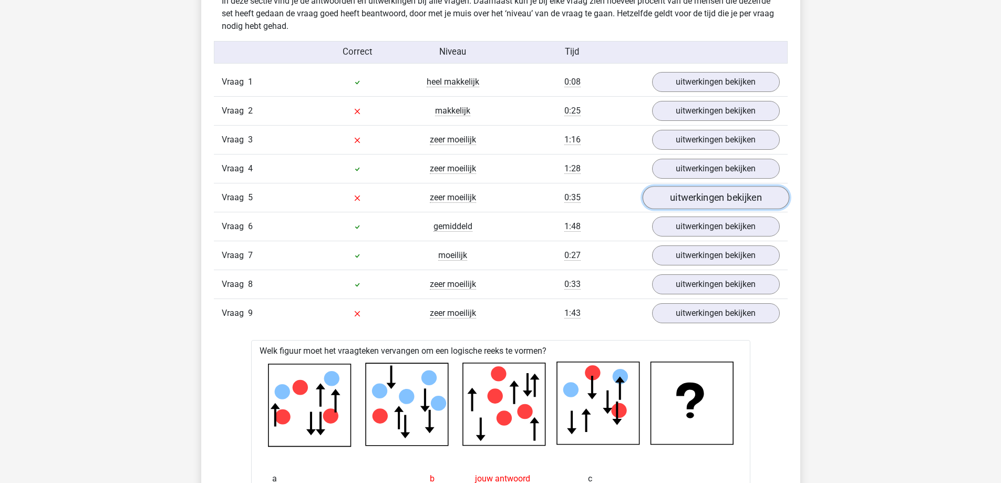
click at [680, 206] on link "uitwerkingen bekijken" at bounding box center [715, 197] width 147 height 23
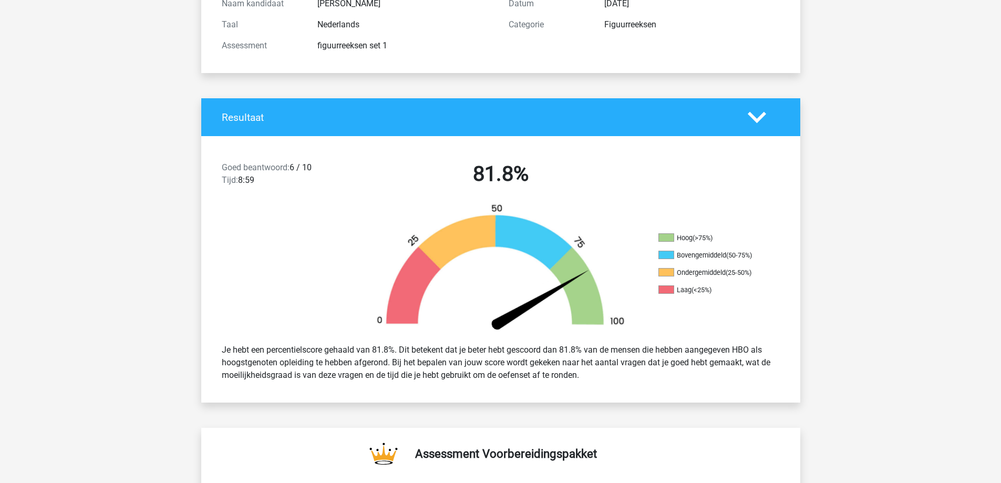
scroll to position [0, 0]
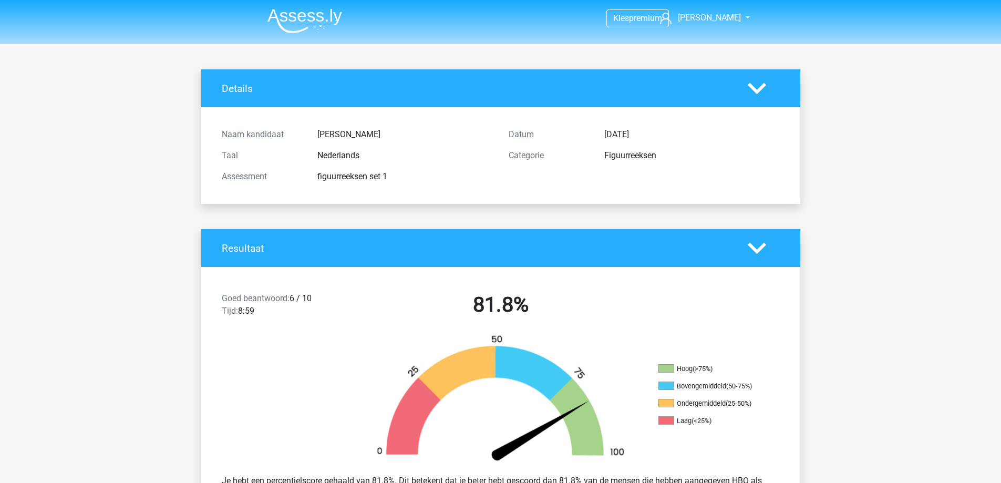
click at [287, 15] on img at bounding box center [304, 20] width 75 height 25
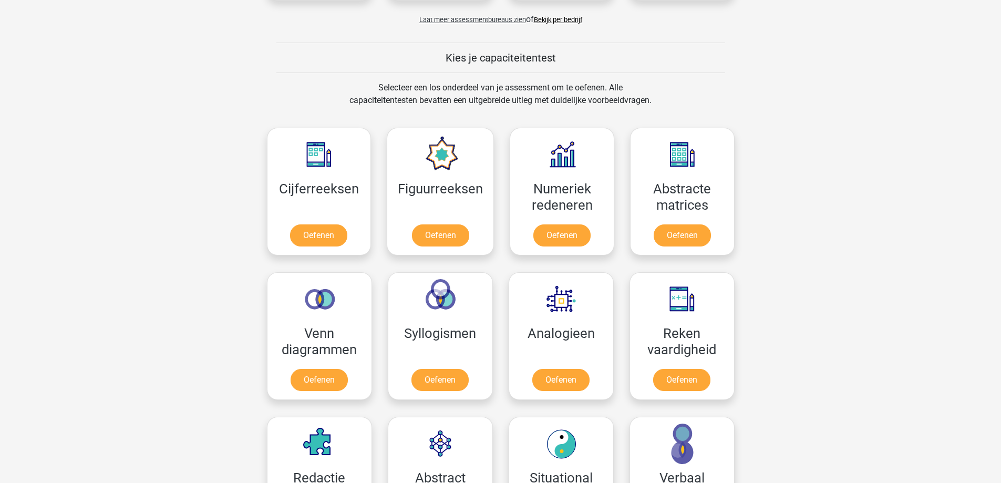
scroll to position [420, 0]
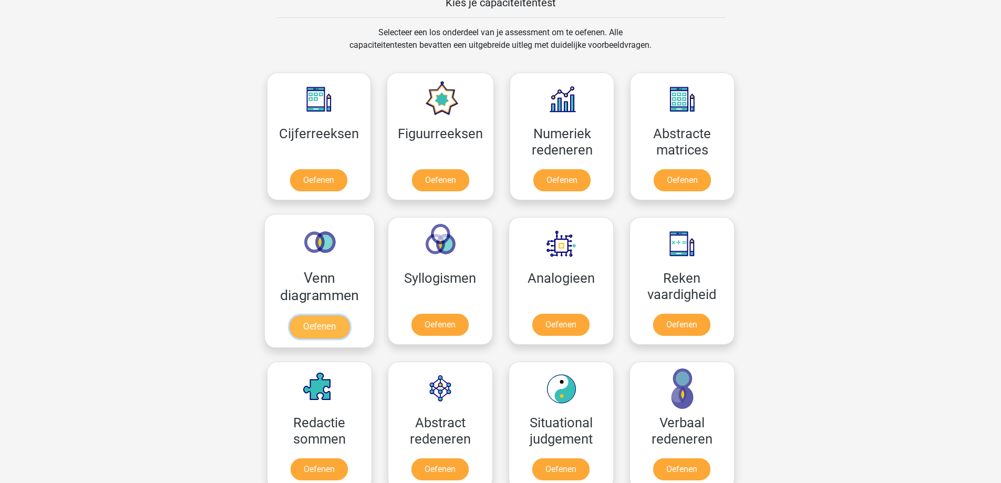
click at [313, 323] on link "Oefenen" at bounding box center [319, 326] width 60 height 23
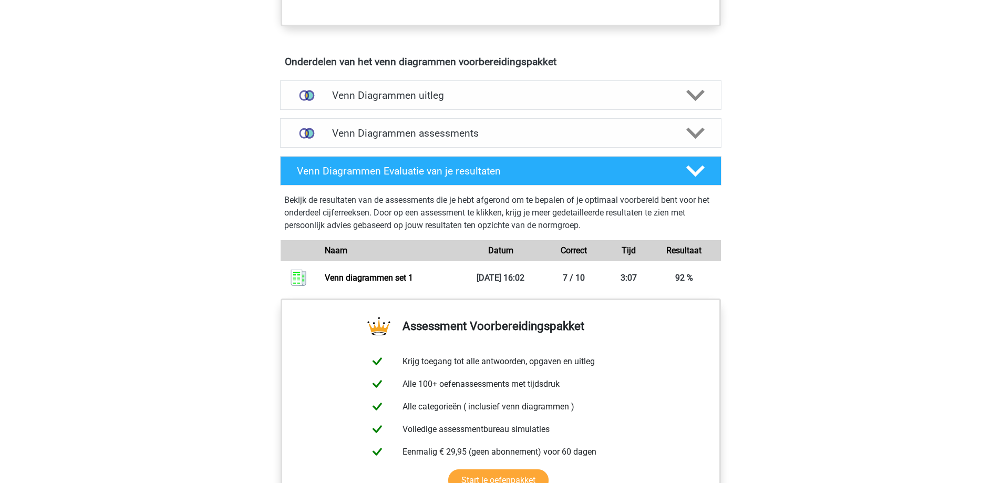
scroll to position [578, 0]
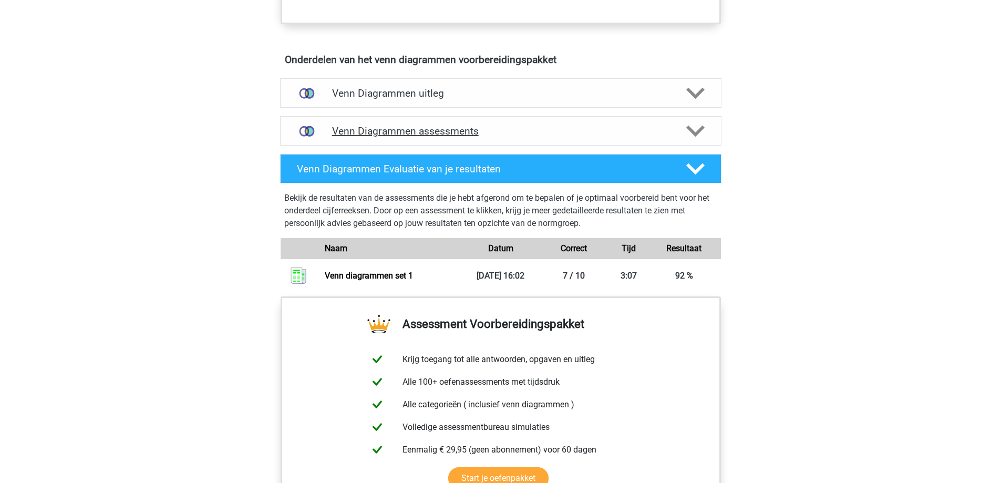
click at [687, 137] on icon at bounding box center [695, 131] width 18 height 18
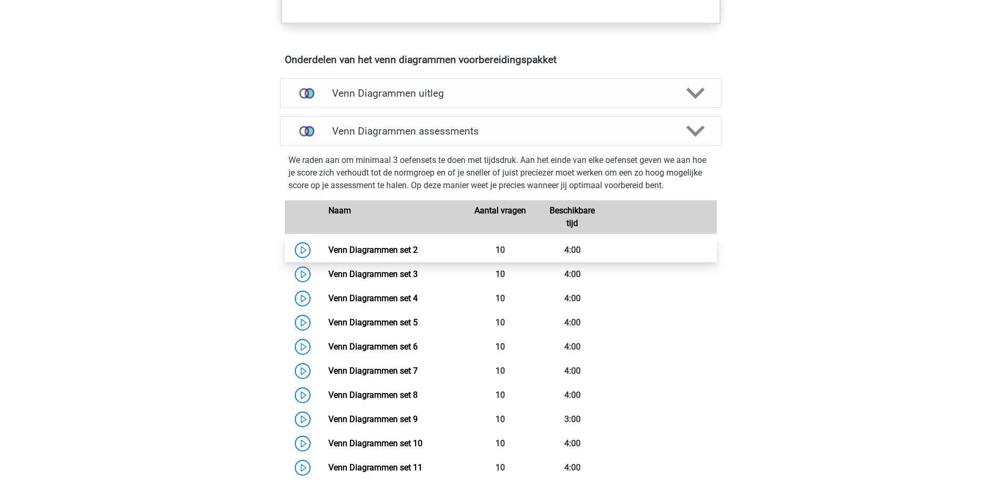
click at [387, 252] on link "Venn Diagrammen set 2" at bounding box center [372, 250] width 89 height 10
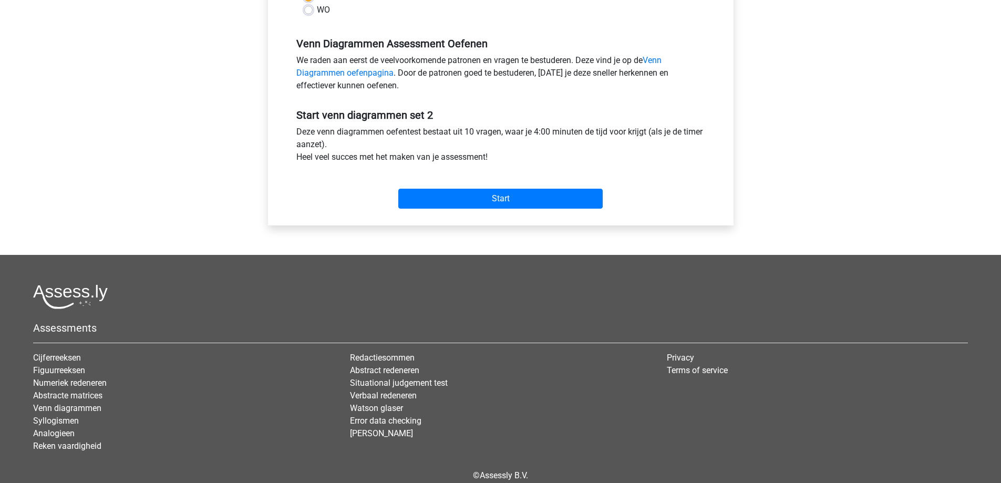
scroll to position [315, 0]
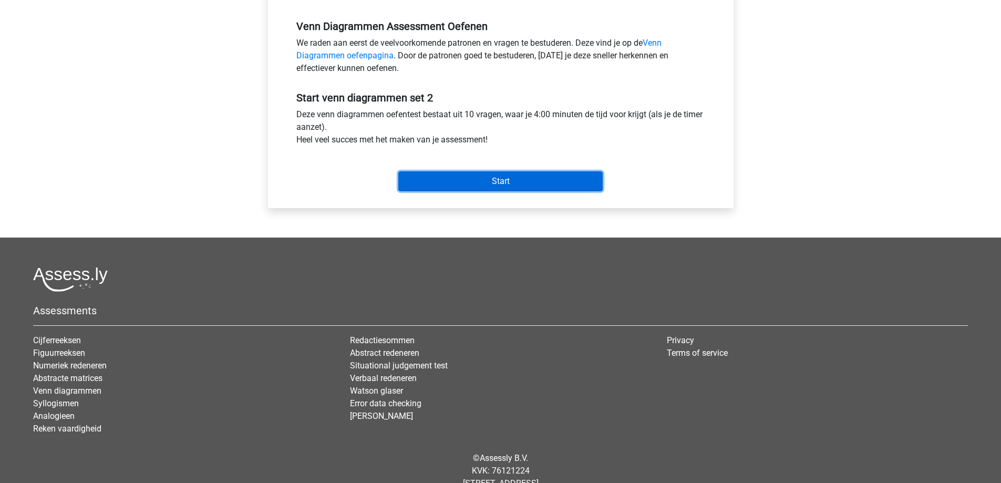
click at [492, 183] on input "Start" at bounding box center [500, 181] width 204 height 20
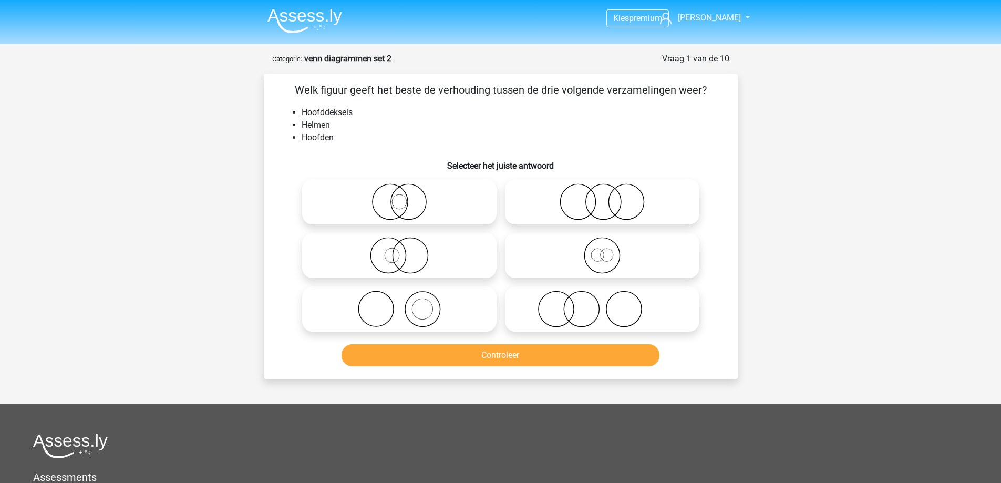
click at [590, 306] on icon at bounding box center [602, 308] width 186 height 37
click at [602, 304] on input "radio" at bounding box center [605, 300] width 7 height 7
radio input "true"
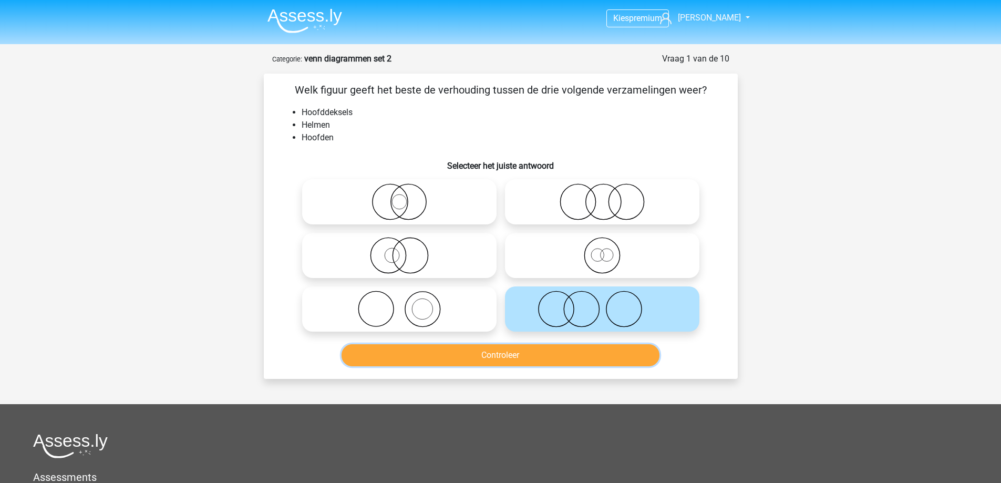
click at [519, 357] on button "Controleer" at bounding box center [500, 355] width 318 height 22
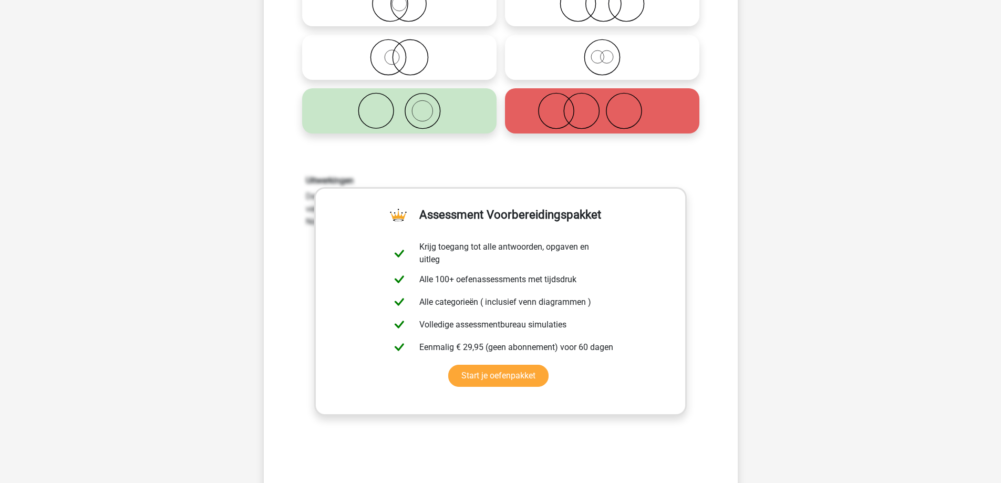
scroll to position [158, 0]
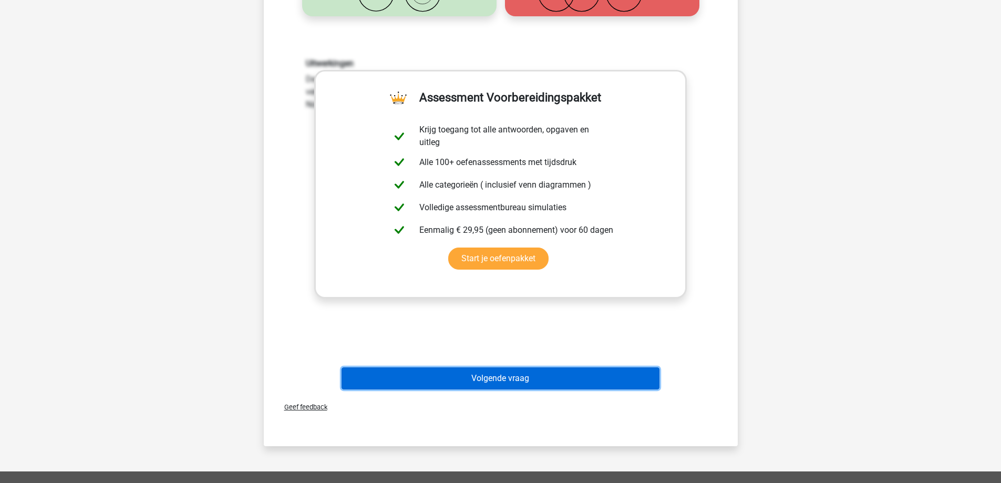
click at [481, 373] on button "Volgende vraag" at bounding box center [500, 378] width 318 height 22
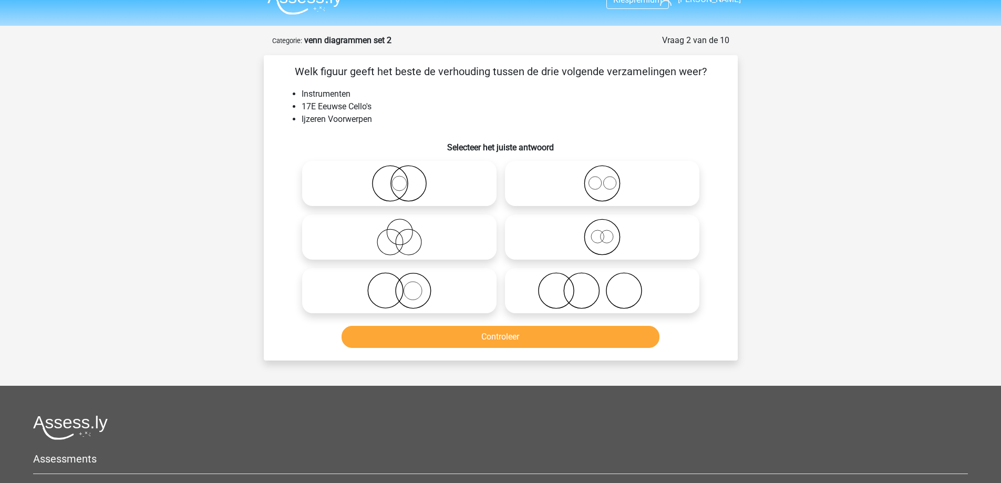
scroll to position [0, 0]
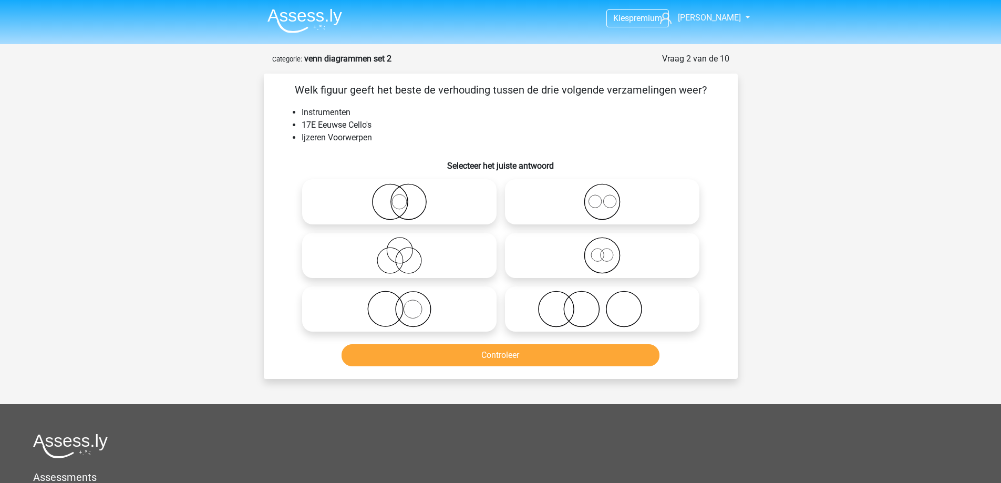
click at [419, 306] on icon at bounding box center [399, 308] width 186 height 37
click at [406, 304] on input "radio" at bounding box center [402, 300] width 7 height 7
radio input "true"
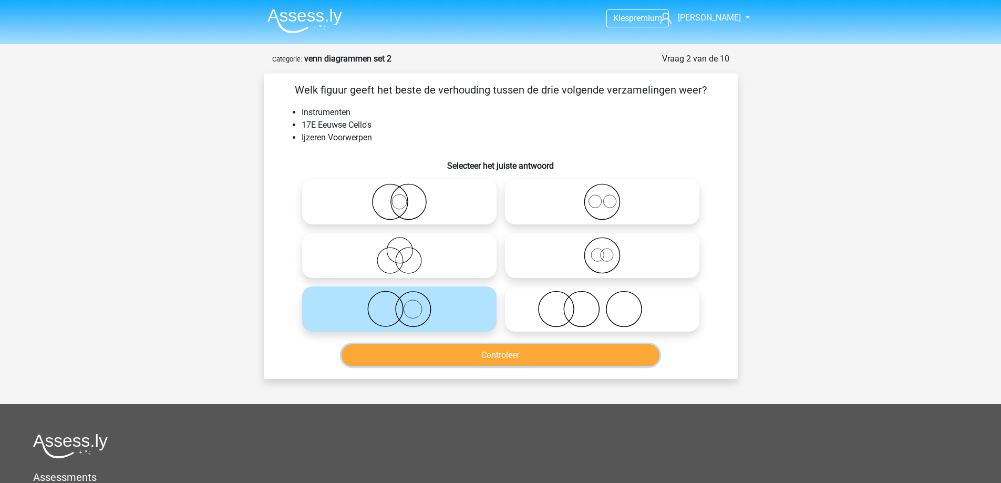
click at [466, 352] on button "Controleer" at bounding box center [500, 355] width 318 height 22
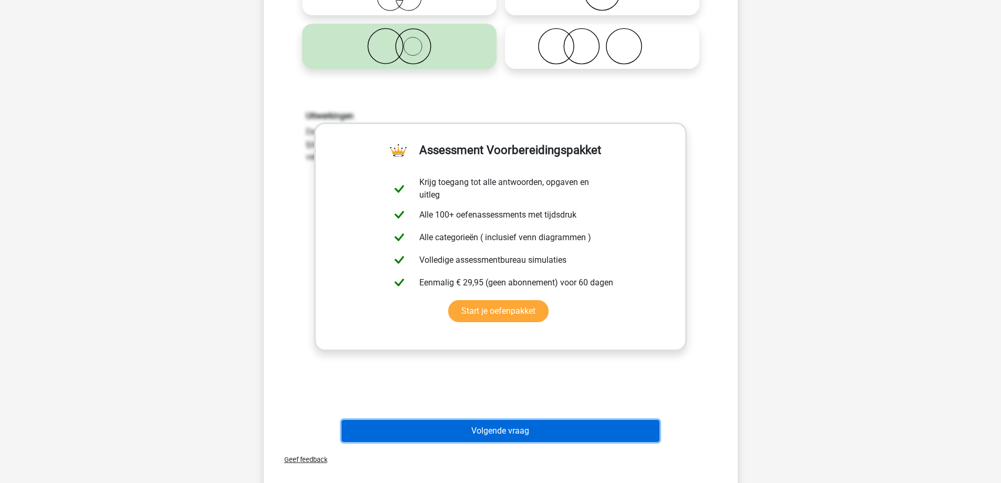
click at [472, 434] on button "Volgende vraag" at bounding box center [500, 431] width 318 height 22
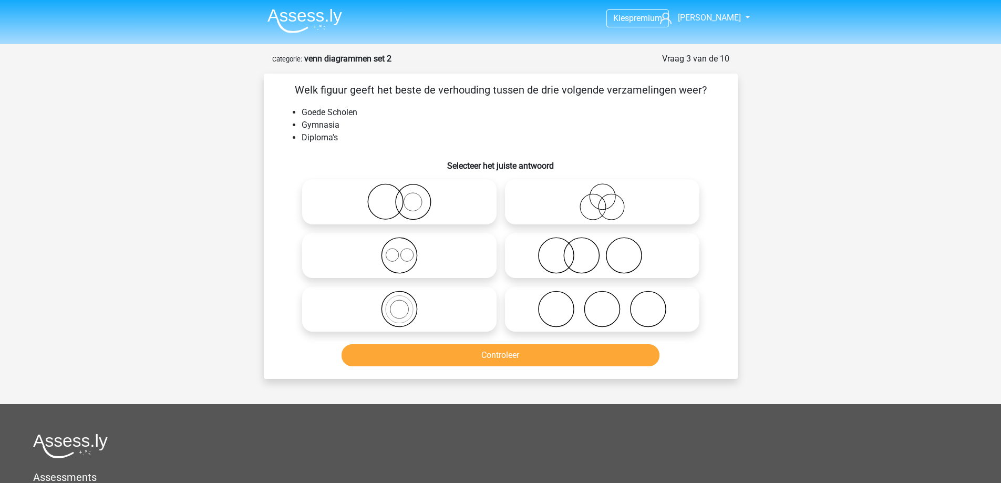
click at [568, 257] on icon at bounding box center [602, 255] width 186 height 37
click at [602, 250] on input "radio" at bounding box center [605, 246] width 7 height 7
radio input "true"
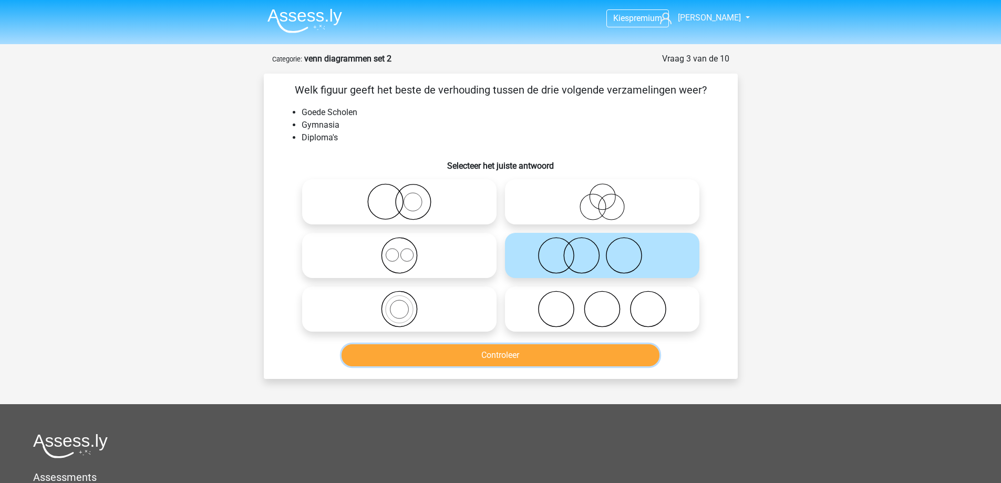
click at [524, 352] on button "Controleer" at bounding box center [500, 355] width 318 height 22
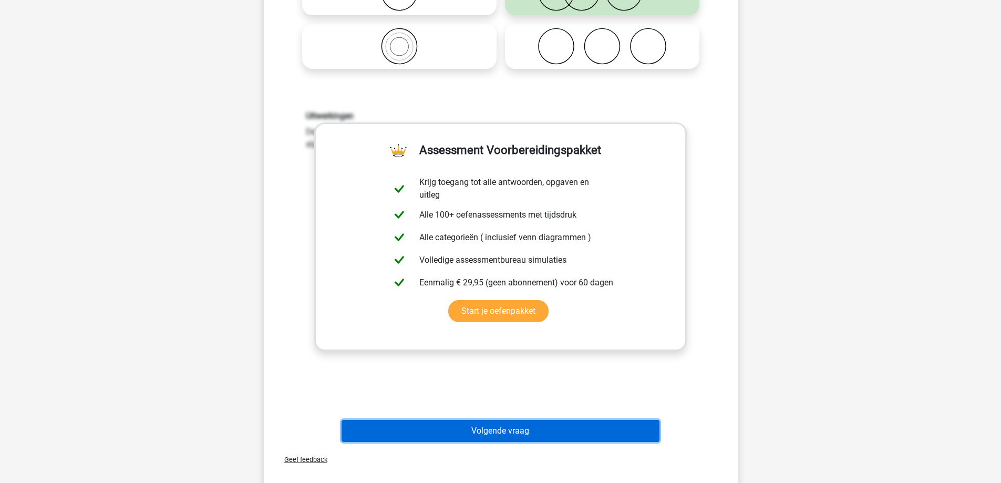
click at [491, 441] on button "Volgende vraag" at bounding box center [500, 431] width 318 height 22
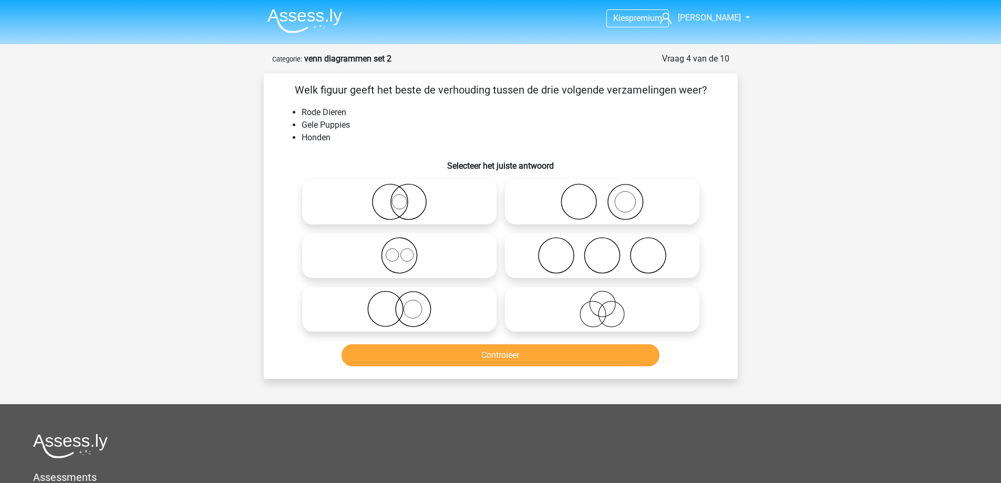
click at [435, 248] on icon at bounding box center [399, 255] width 186 height 37
click at [406, 248] on input "radio" at bounding box center [402, 246] width 7 height 7
radio input "true"
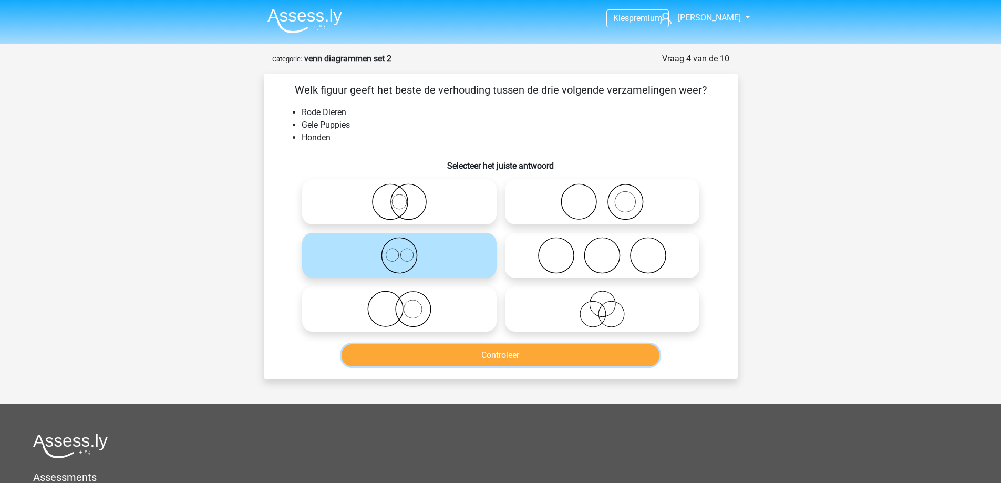
click at [435, 356] on button "Controleer" at bounding box center [500, 355] width 318 height 22
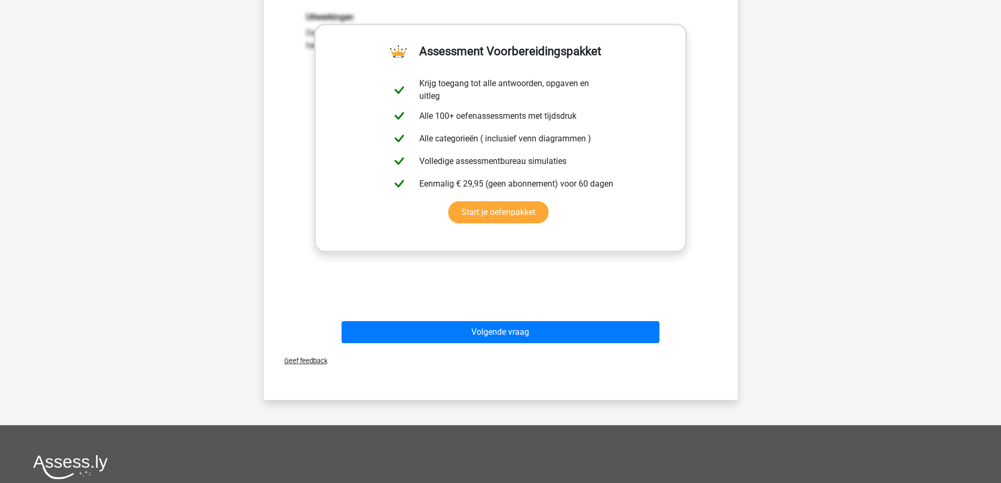
scroll to position [368, 0]
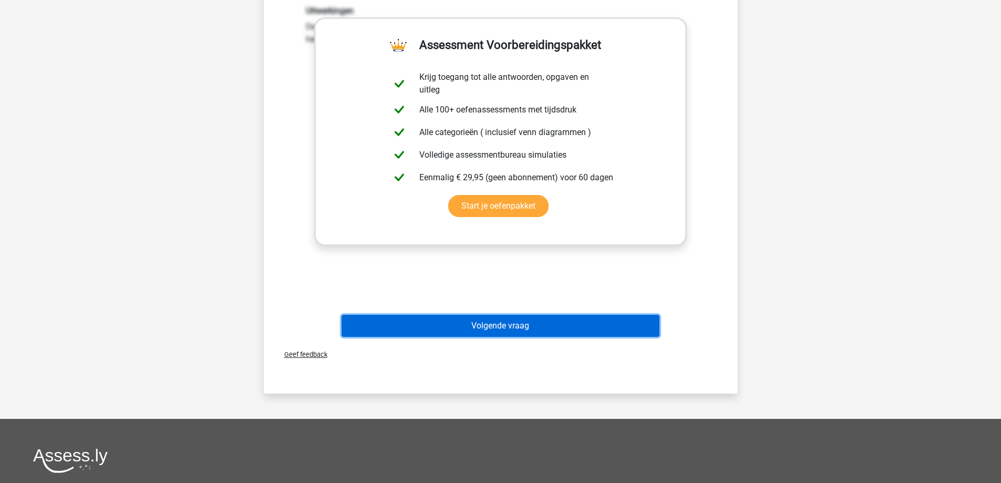
click at [457, 326] on button "Volgende vraag" at bounding box center [500, 326] width 318 height 22
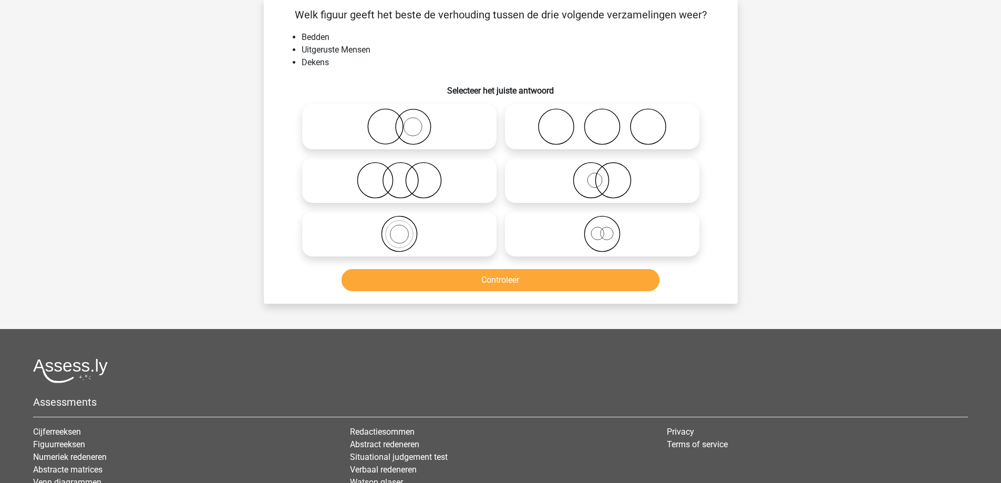
scroll to position [53, 0]
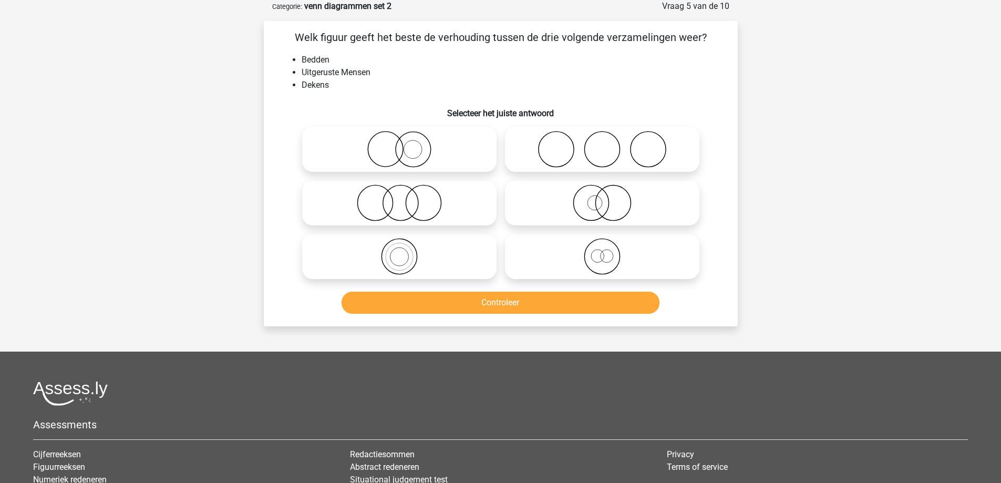
click at [587, 146] on icon at bounding box center [602, 149] width 186 height 37
click at [602, 144] on input "radio" at bounding box center [605, 140] width 7 height 7
radio input "true"
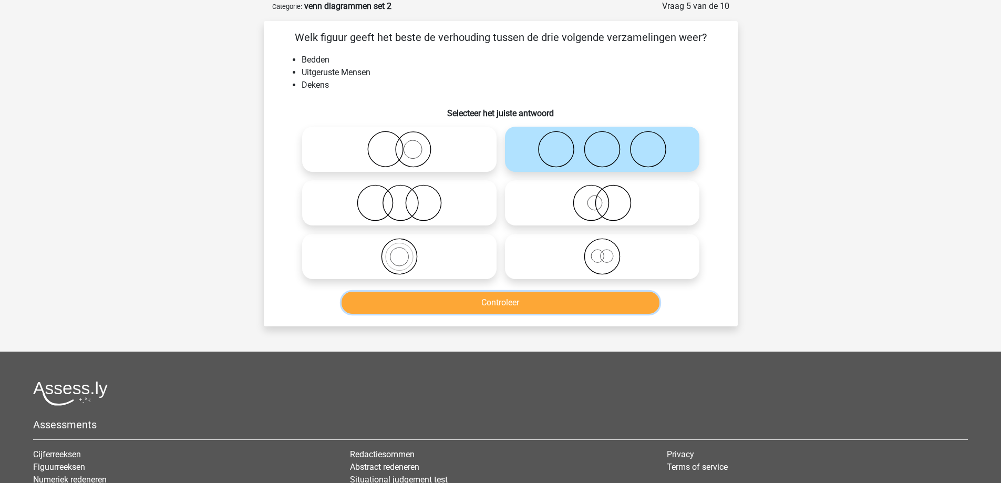
click at [517, 306] on button "Controleer" at bounding box center [500, 303] width 318 height 22
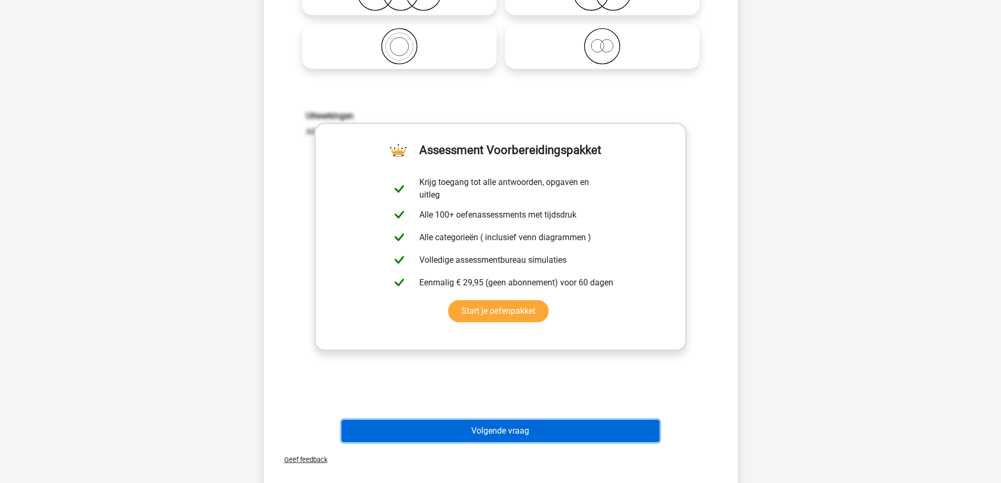
click at [488, 435] on button "Volgende vraag" at bounding box center [500, 431] width 318 height 22
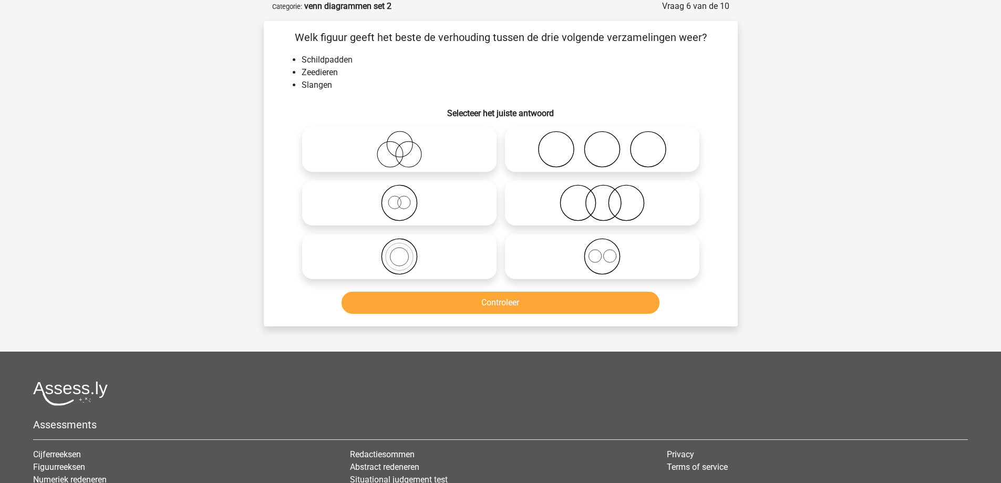
click at [550, 204] on icon at bounding box center [602, 202] width 186 height 37
click at [602, 197] on input "radio" at bounding box center [605, 194] width 7 height 7
radio input "true"
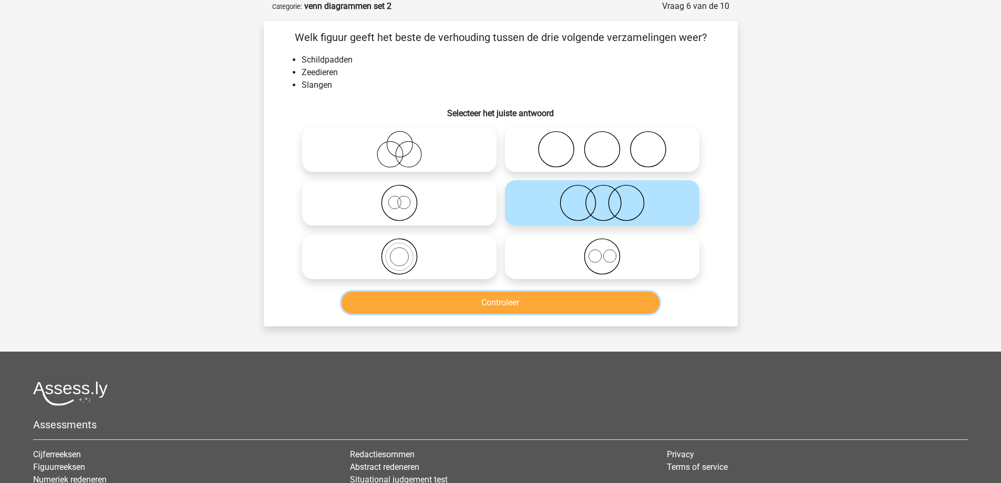
click at [526, 304] on button "Controleer" at bounding box center [500, 303] width 318 height 22
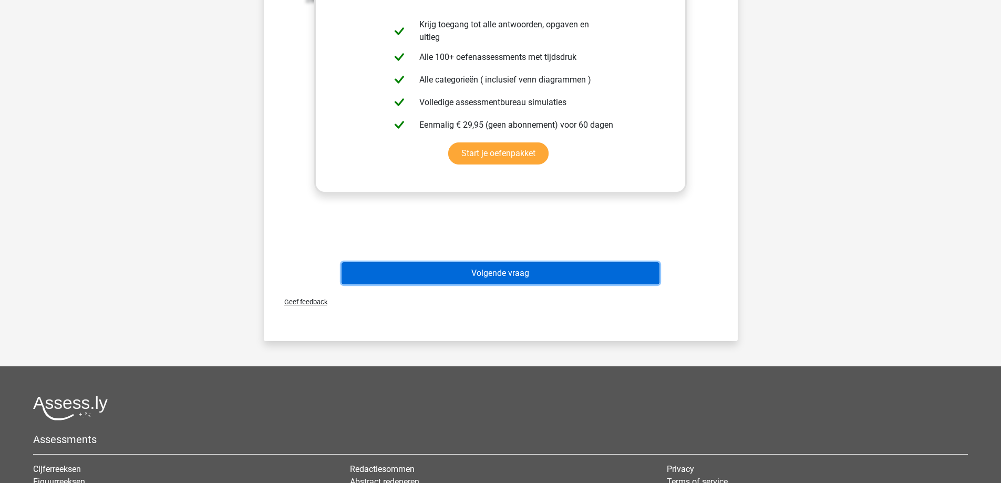
click at [498, 270] on button "Volgende vraag" at bounding box center [500, 273] width 318 height 22
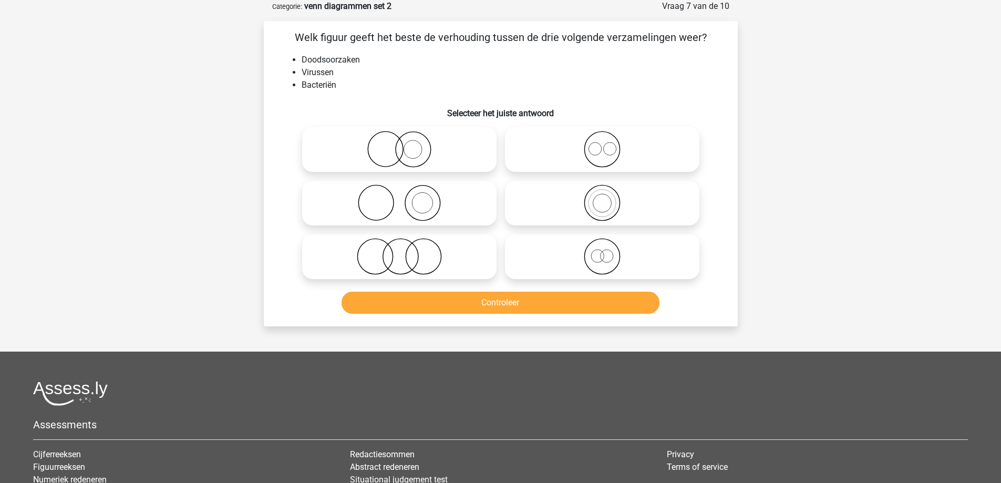
click at [569, 151] on icon at bounding box center [602, 149] width 186 height 37
click at [602, 144] on input "radio" at bounding box center [605, 140] width 7 height 7
radio input "true"
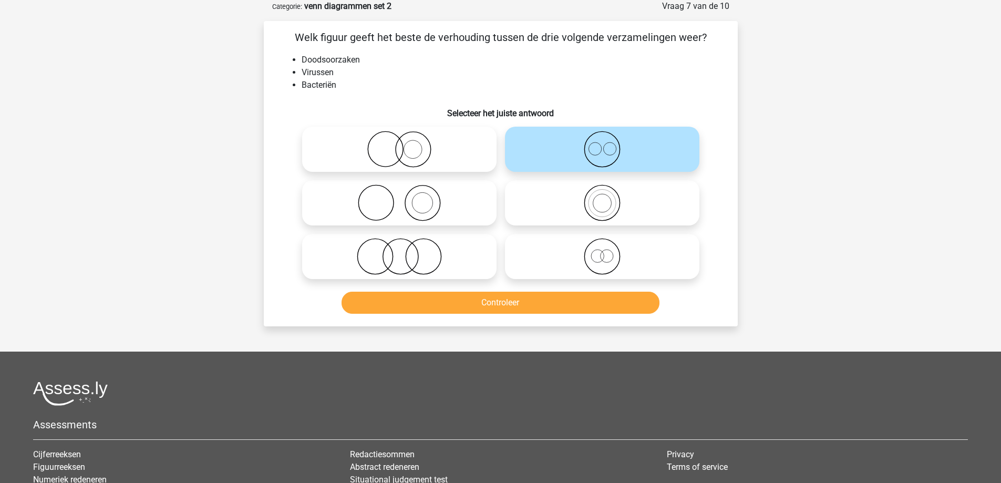
click at [434, 271] on icon at bounding box center [399, 256] width 186 height 37
click at [406, 251] on input "radio" at bounding box center [402, 247] width 7 height 7
radio input "true"
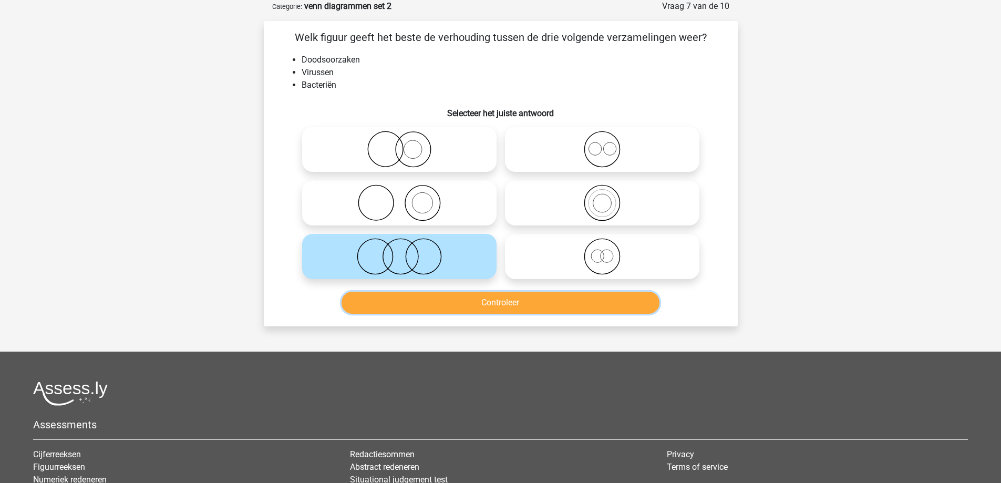
click at [440, 307] on button "Controleer" at bounding box center [500, 303] width 318 height 22
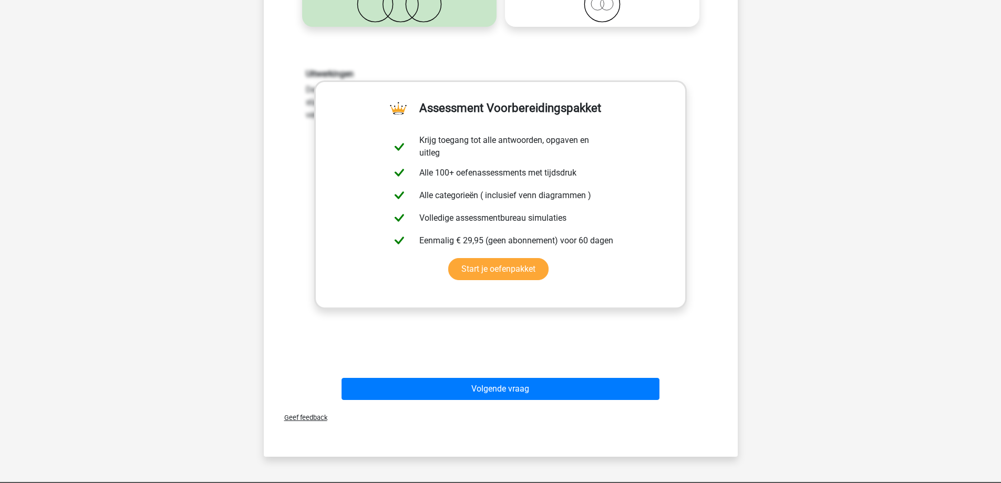
scroll to position [315, 0]
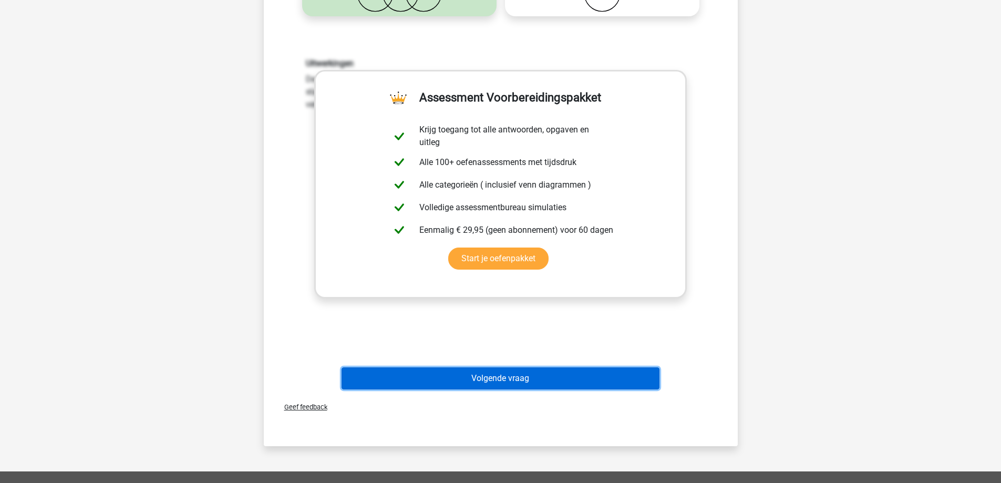
click at [457, 388] on button "Volgende vraag" at bounding box center [500, 378] width 318 height 22
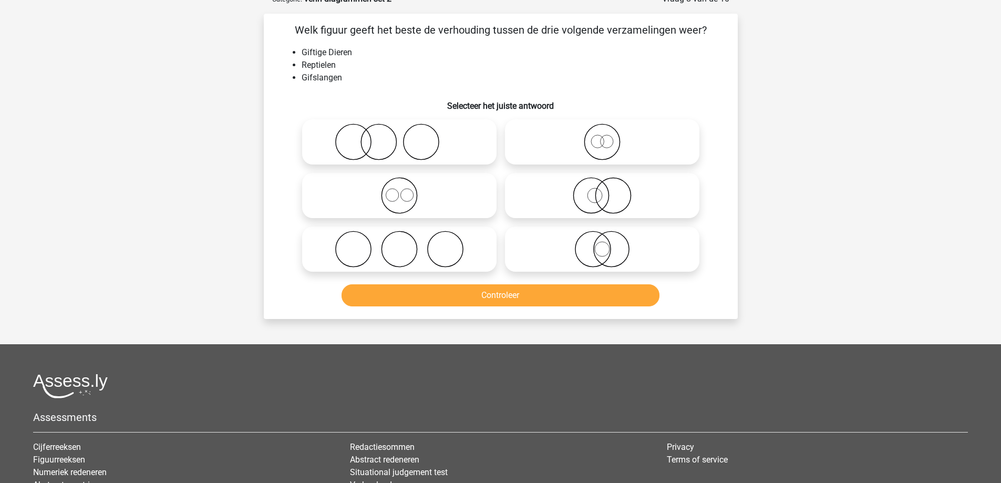
scroll to position [53, 0]
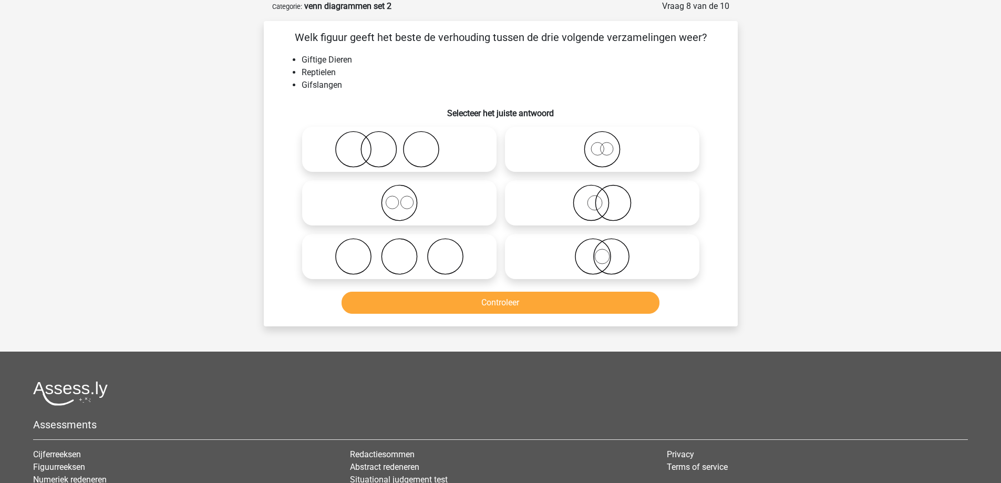
click at [576, 205] on icon at bounding box center [602, 202] width 186 height 37
click at [602, 197] on input "radio" at bounding box center [605, 194] width 7 height 7
radio input "true"
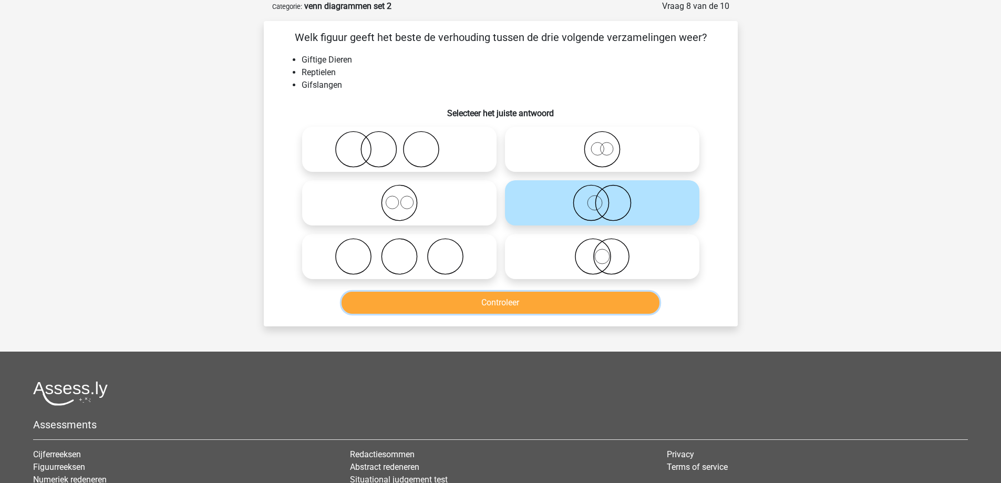
click at [520, 296] on button "Controleer" at bounding box center [500, 303] width 318 height 22
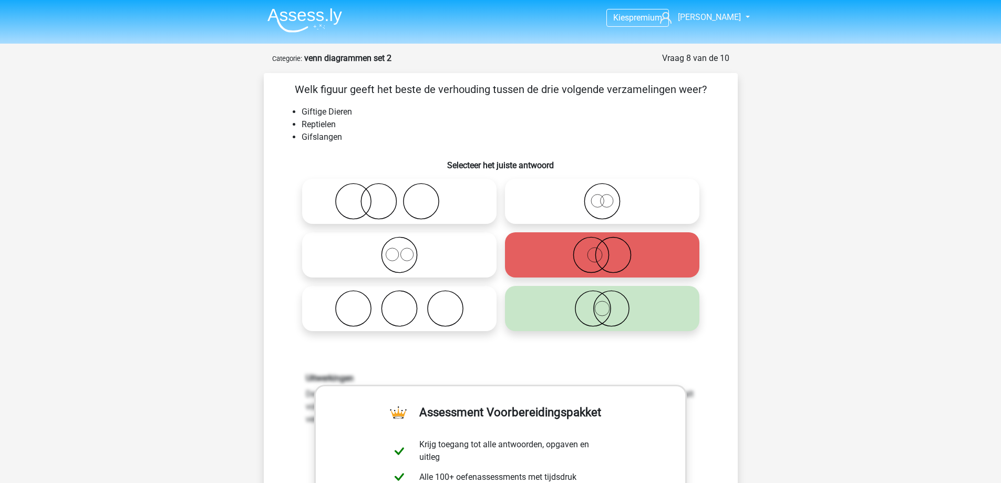
scroll to position [0, 0]
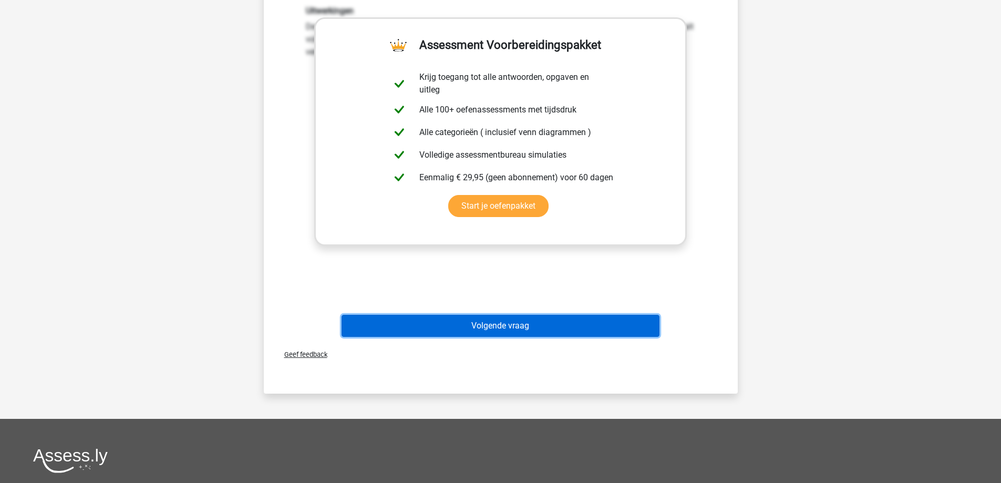
click at [505, 319] on button "Volgende vraag" at bounding box center [500, 326] width 318 height 22
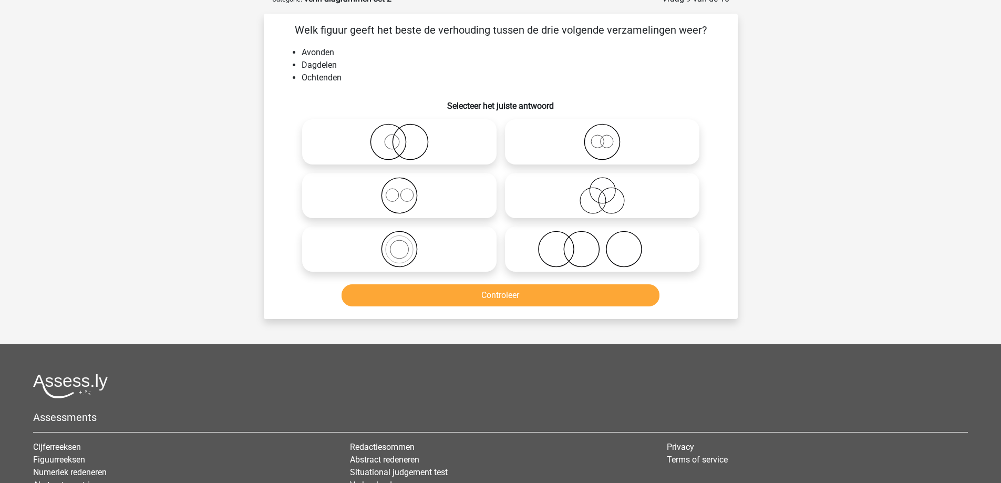
scroll to position [53, 0]
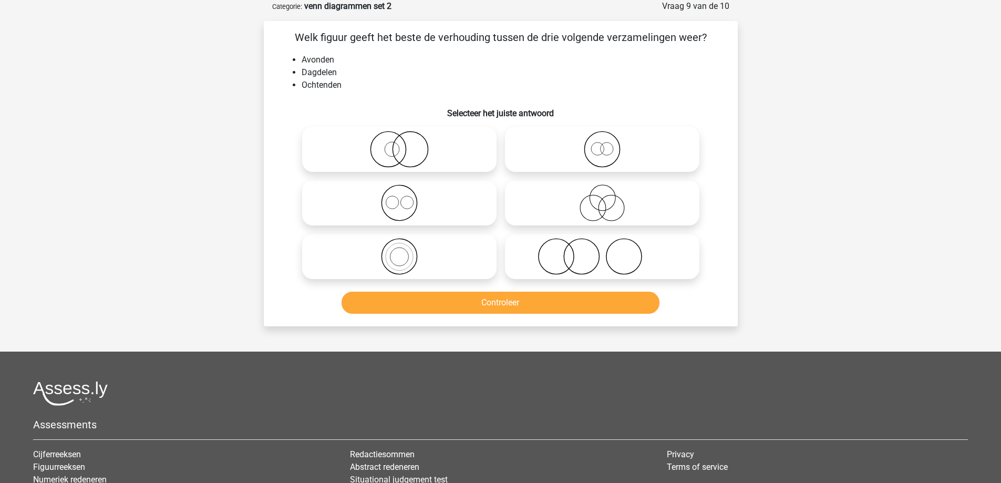
click at [438, 203] on icon at bounding box center [399, 202] width 186 height 37
click at [406, 197] on input "radio" at bounding box center [402, 194] width 7 height 7
radio input "true"
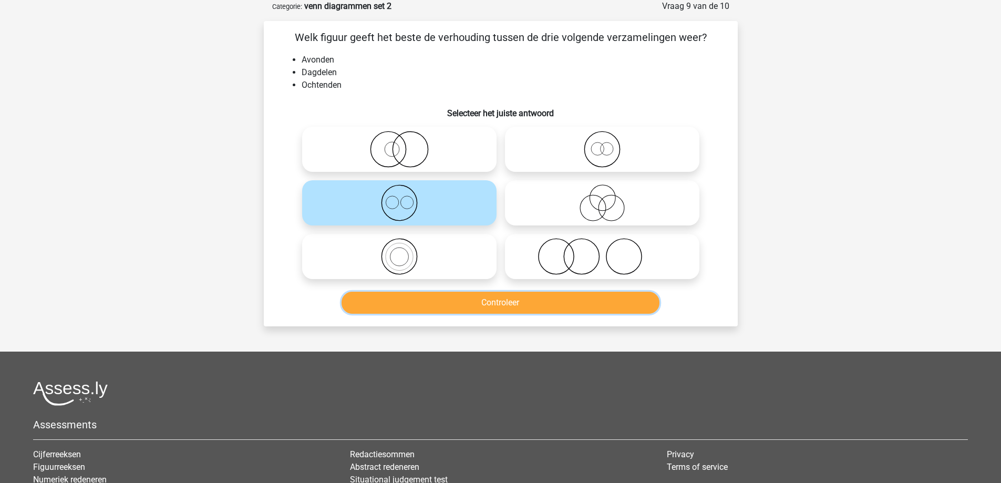
click at [445, 305] on button "Controleer" at bounding box center [500, 303] width 318 height 22
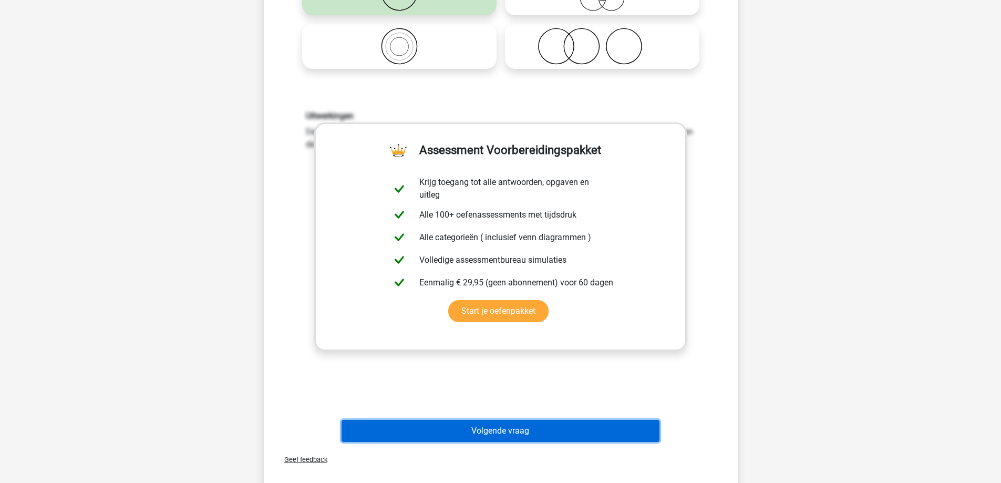
click at [471, 440] on button "Volgende vraag" at bounding box center [500, 431] width 318 height 22
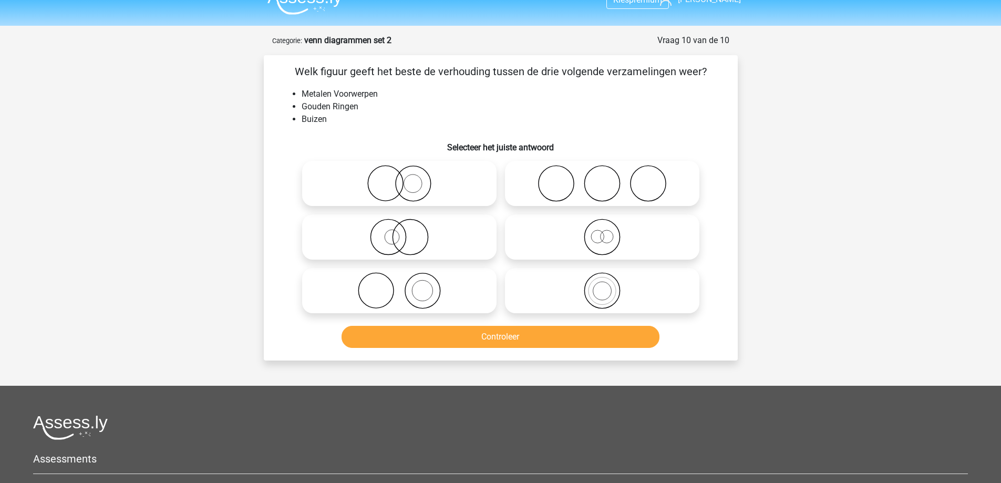
scroll to position [0, 0]
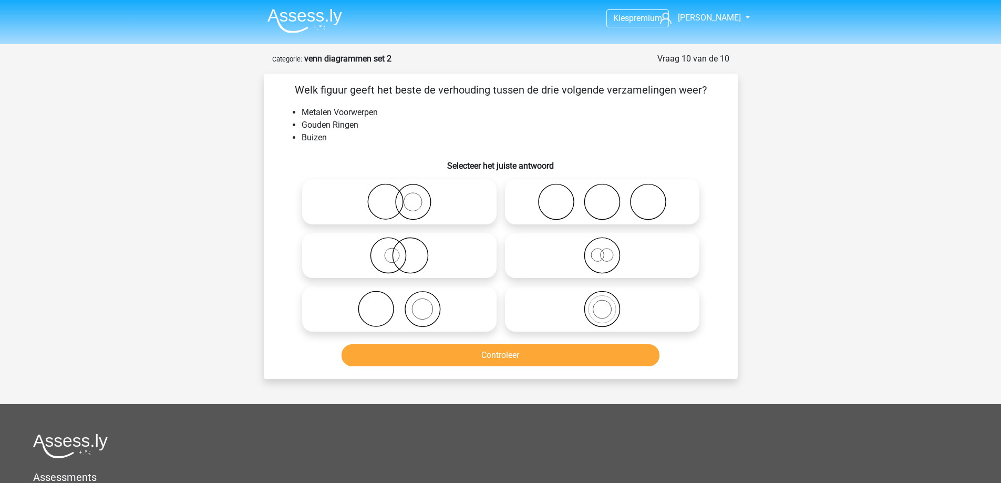
click at [426, 206] on icon at bounding box center [399, 201] width 186 height 37
click at [406, 196] on input "radio" at bounding box center [402, 193] width 7 height 7
radio input "true"
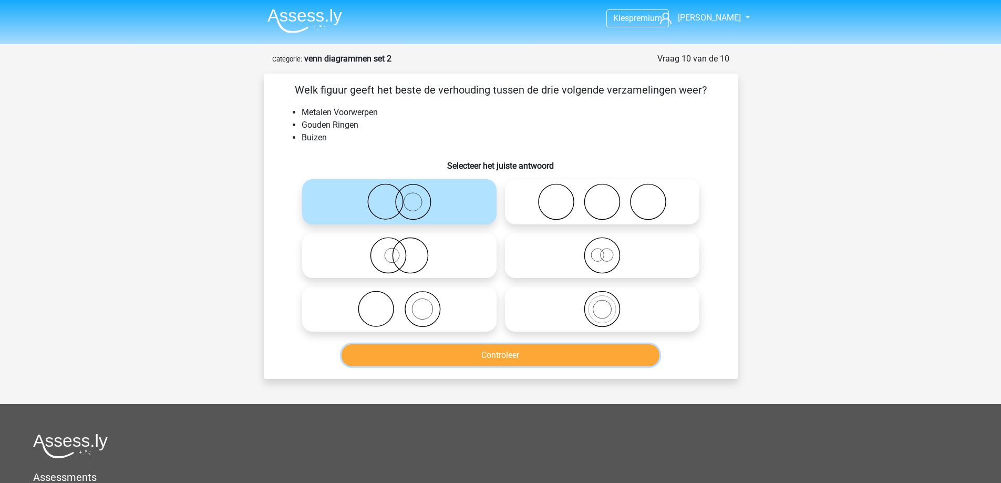
click at [461, 355] on button "Controleer" at bounding box center [500, 355] width 318 height 22
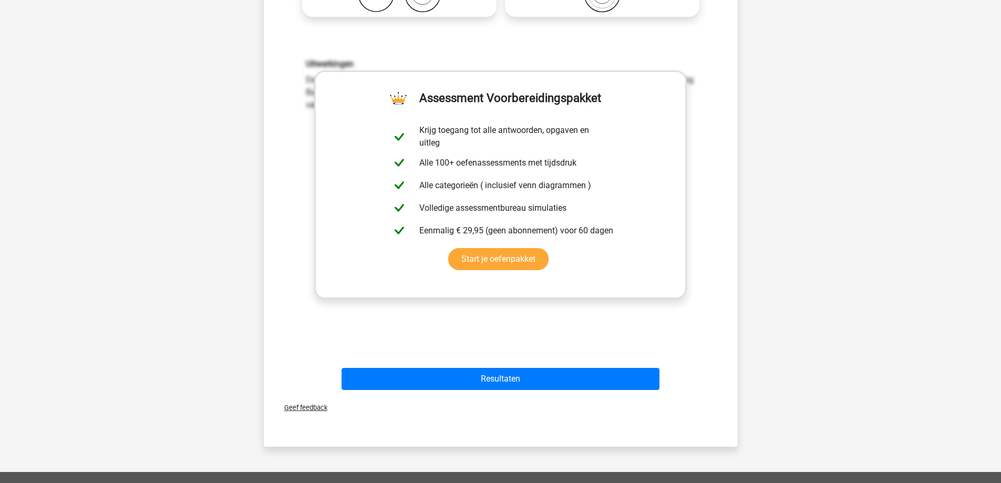
scroll to position [315, 0]
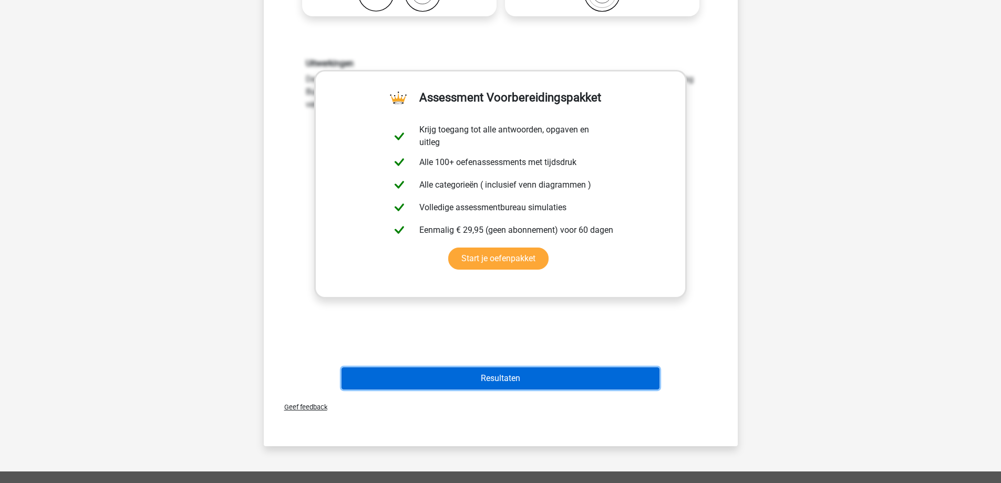
click at [467, 373] on button "Resultaten" at bounding box center [500, 378] width 318 height 22
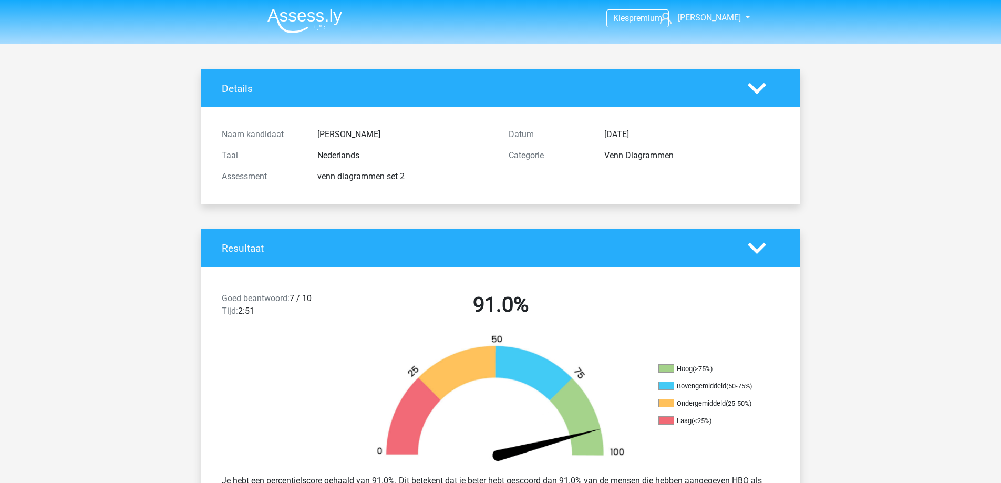
click at [316, 14] on img at bounding box center [304, 20] width 75 height 25
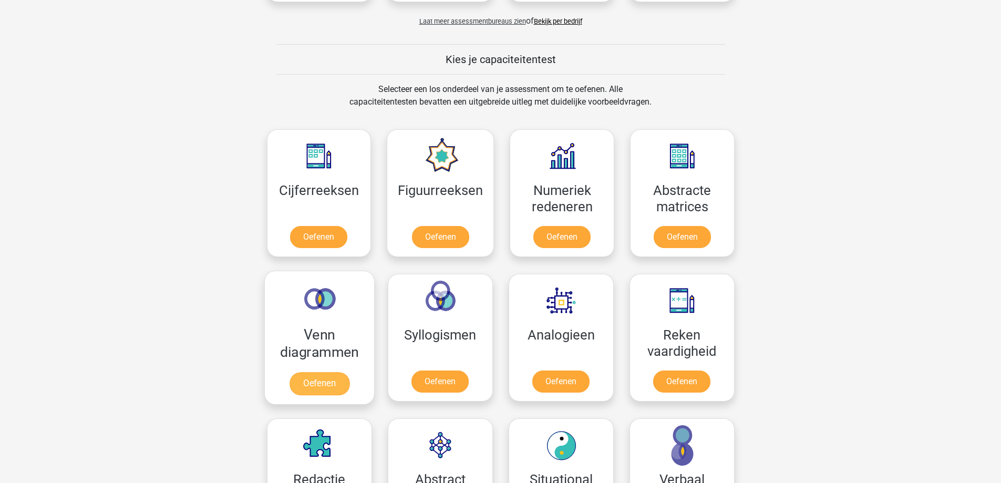
scroll to position [368, 0]
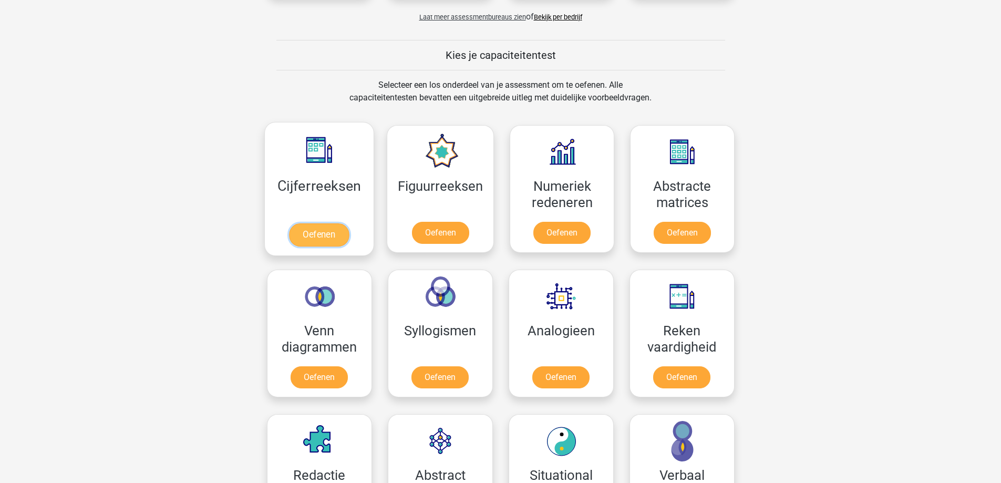
click at [317, 233] on link "Oefenen" at bounding box center [319, 234] width 60 height 23
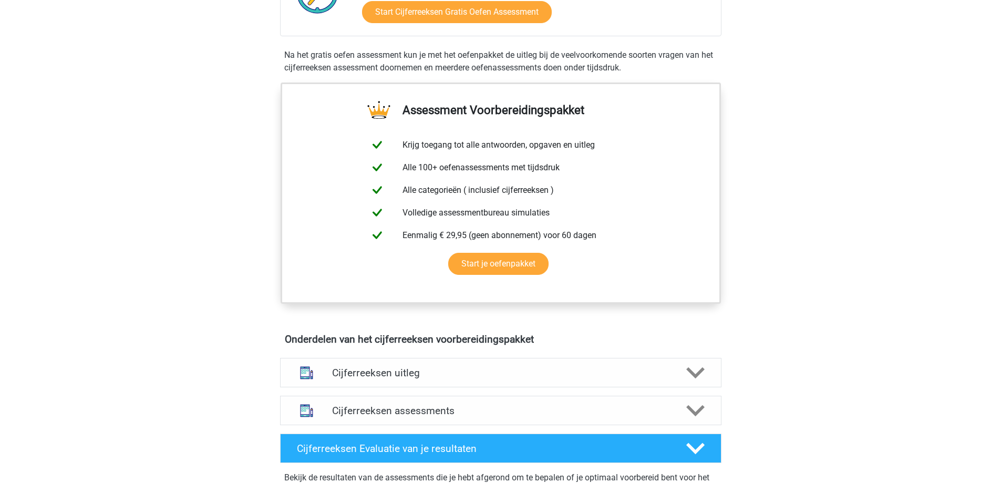
scroll to position [368, 0]
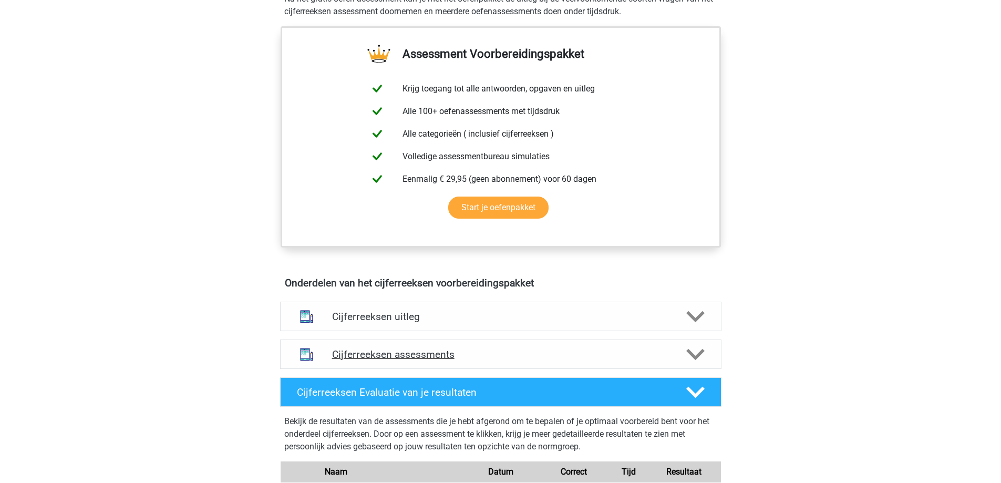
click at [703, 363] on icon at bounding box center [695, 354] width 18 height 18
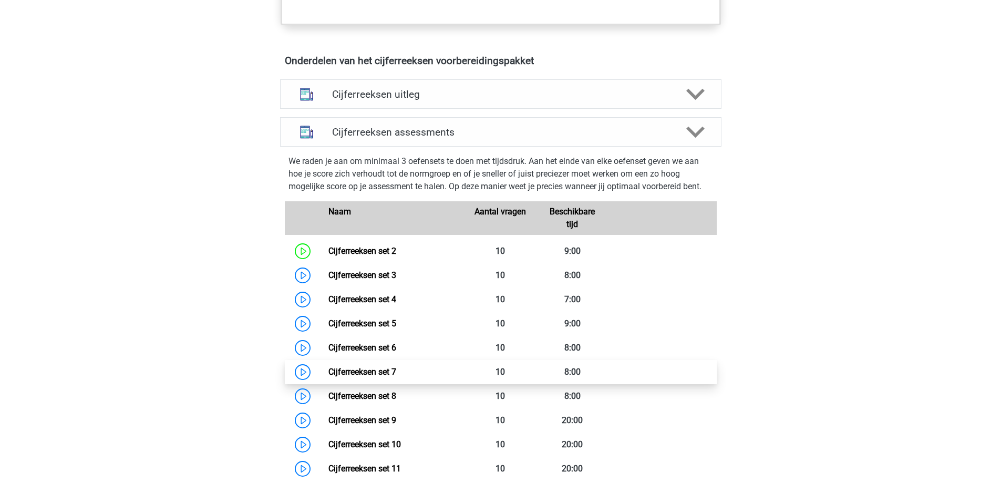
scroll to position [630, 0]
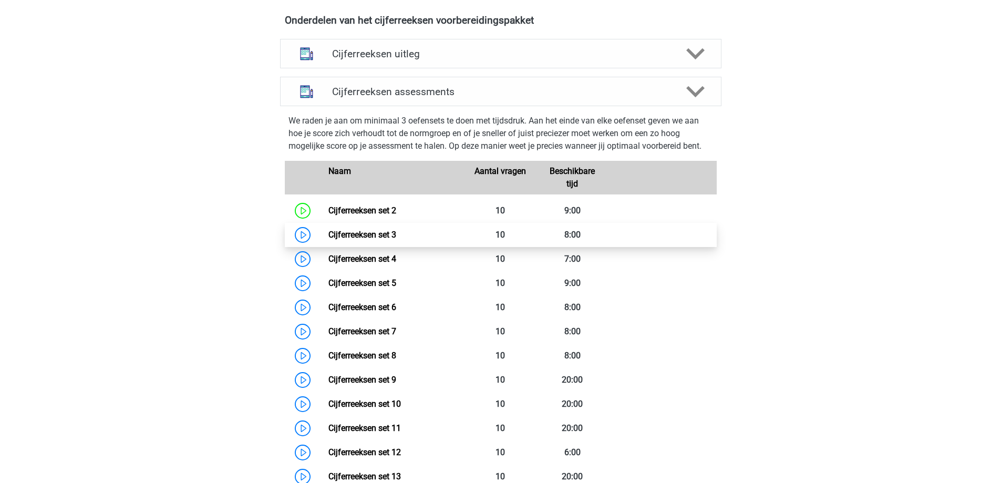
click at [347, 240] on link "Cijferreeksen set 3" at bounding box center [362, 235] width 68 height 10
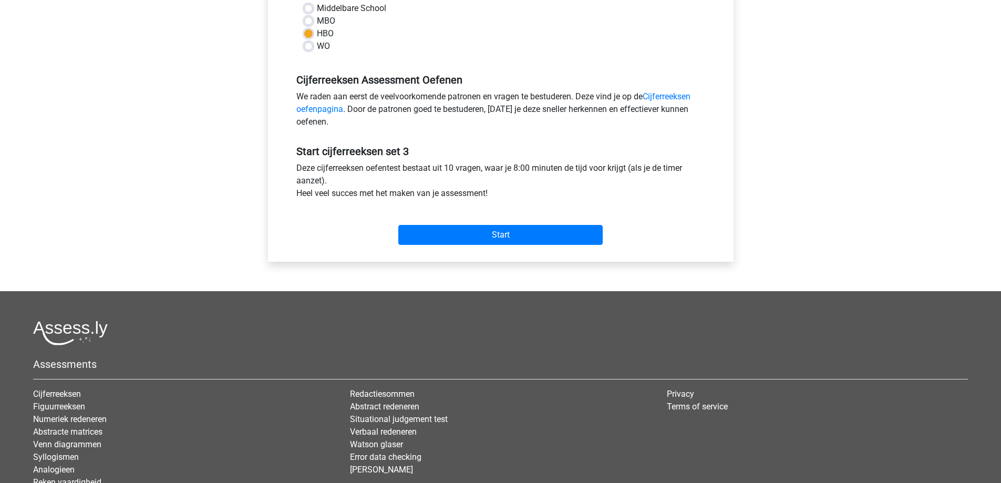
scroll to position [263, 0]
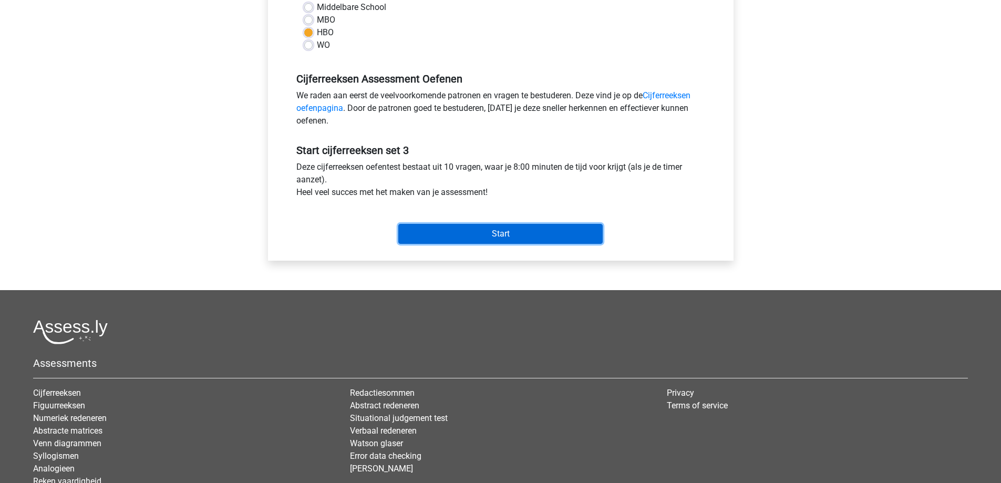
click at [498, 236] on input "Start" at bounding box center [500, 234] width 204 height 20
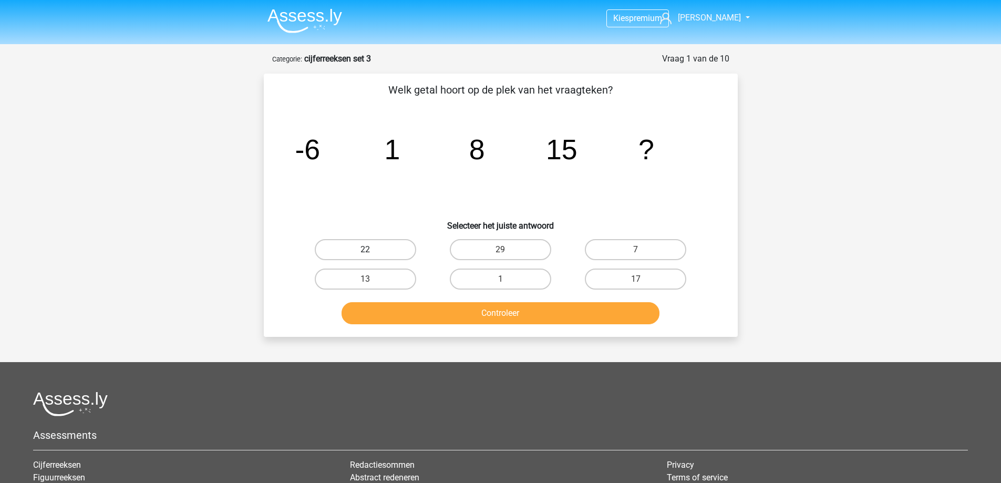
click at [398, 255] on label "22" at bounding box center [365, 249] width 101 height 21
click at [372, 255] on input "22" at bounding box center [368, 252] width 7 height 7
radio input "true"
click at [439, 318] on button "Controleer" at bounding box center [500, 313] width 318 height 22
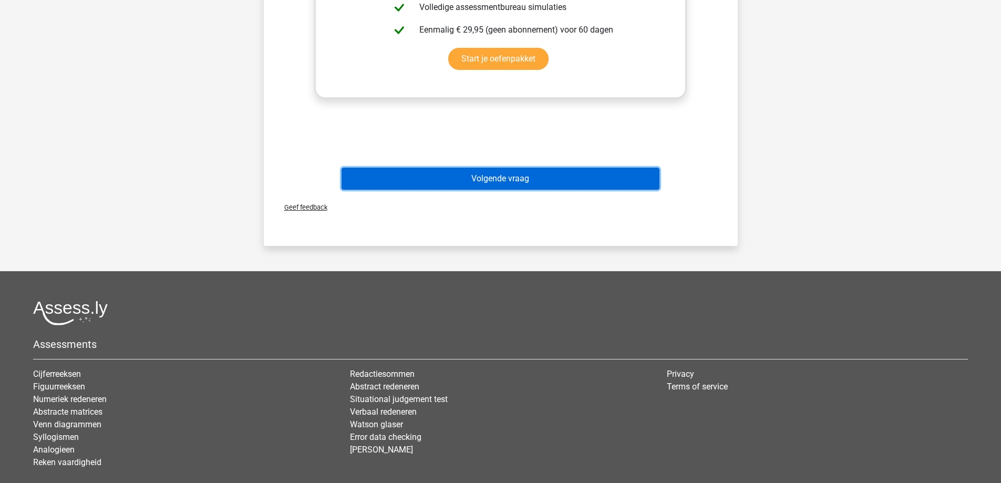
click at [507, 180] on button "Volgende vraag" at bounding box center [500, 179] width 318 height 22
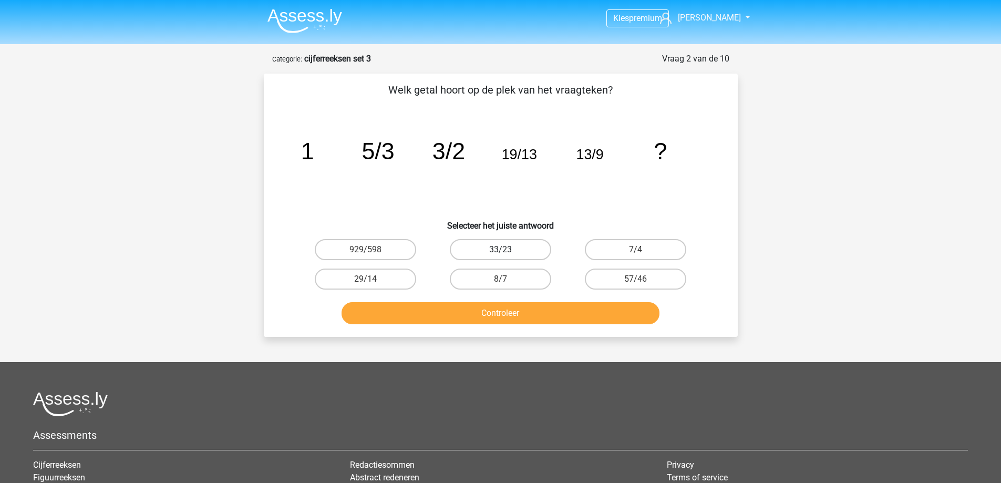
click at [492, 247] on label "33/23" at bounding box center [500, 249] width 101 height 21
click at [500, 249] on input "33/23" at bounding box center [503, 252] width 7 height 7
radio input "true"
click at [507, 305] on button "Controleer" at bounding box center [500, 313] width 318 height 22
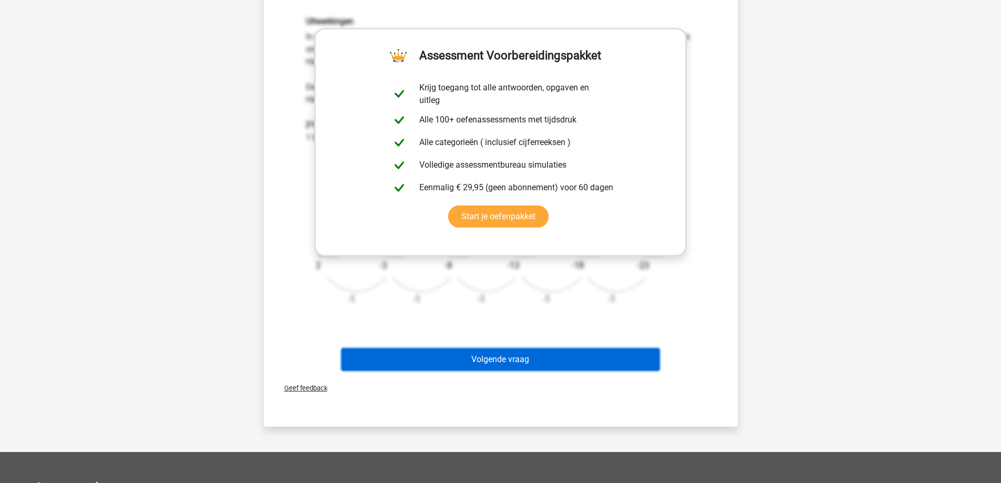
click at [519, 356] on button "Volgende vraag" at bounding box center [500, 359] width 318 height 22
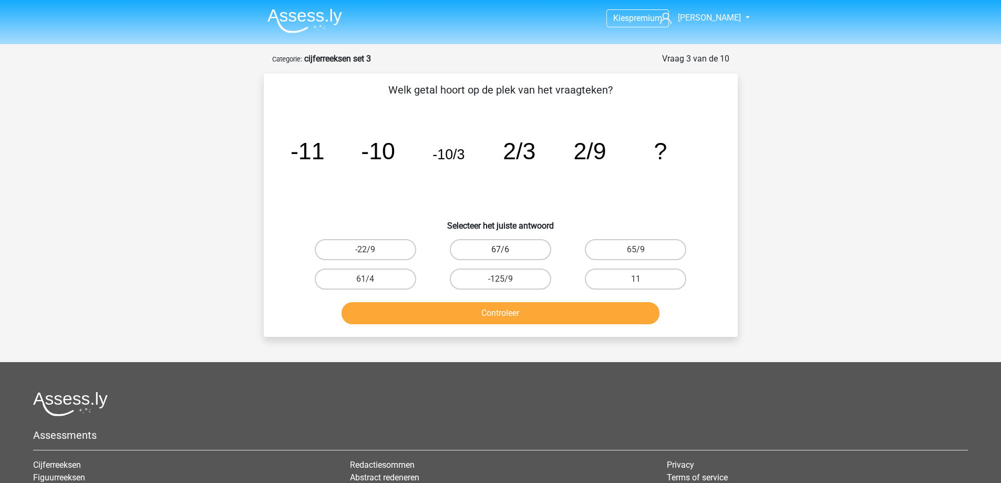
click at [523, 253] on label "67/6" at bounding box center [500, 249] width 101 height 21
click at [507, 253] on input "67/6" at bounding box center [503, 252] width 7 height 7
radio input "true"
click at [532, 316] on button "Controleer" at bounding box center [500, 313] width 318 height 22
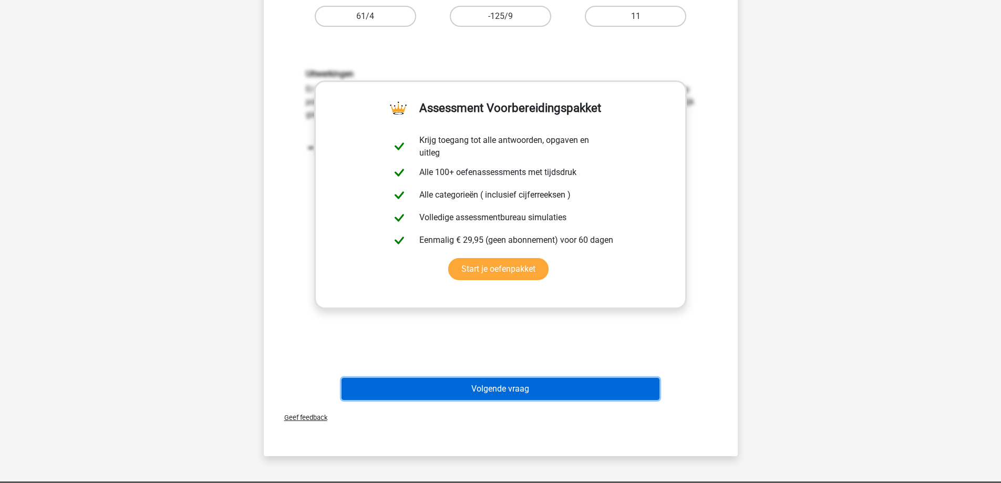
click at [524, 380] on button "Volgende vraag" at bounding box center [500, 389] width 318 height 22
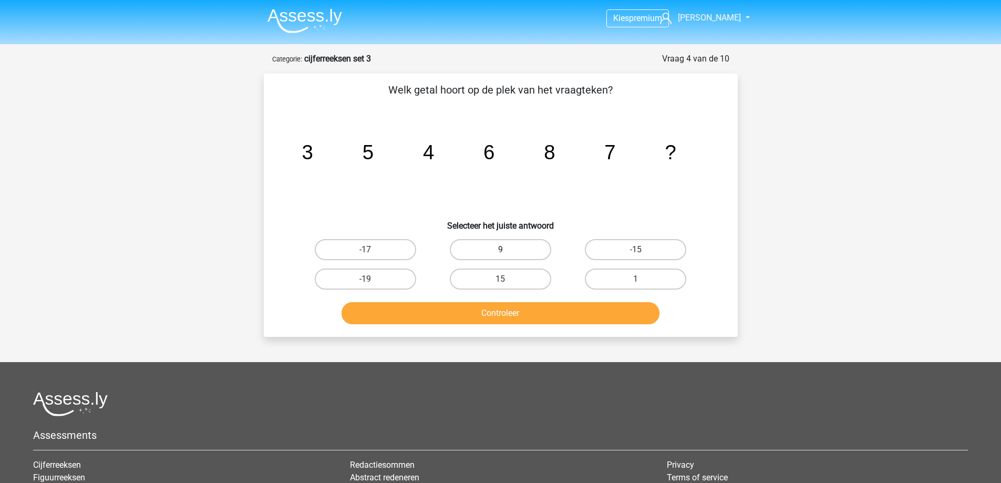
click at [513, 247] on label "9" at bounding box center [500, 249] width 101 height 21
click at [507, 249] on input "9" at bounding box center [503, 252] width 7 height 7
radio input "true"
click at [518, 316] on button "Controleer" at bounding box center [500, 313] width 318 height 22
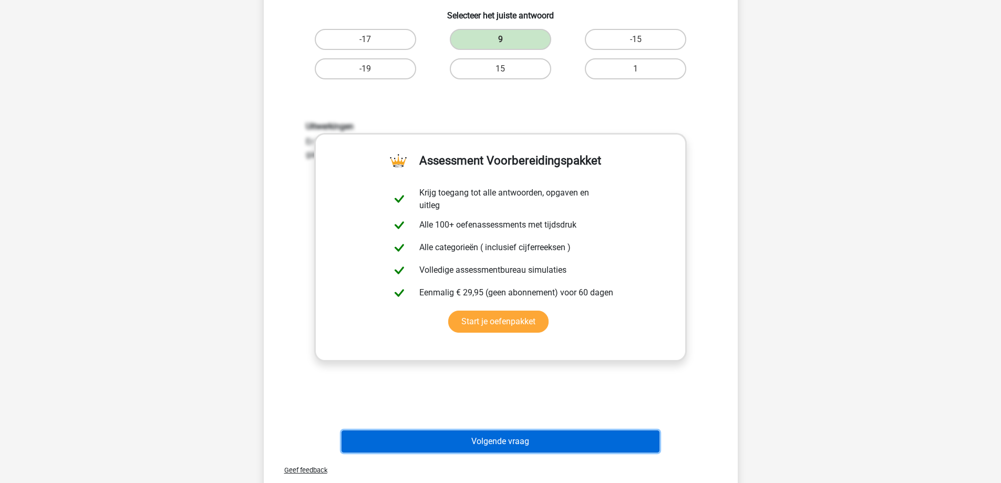
click at [507, 435] on button "Volgende vraag" at bounding box center [500, 441] width 318 height 22
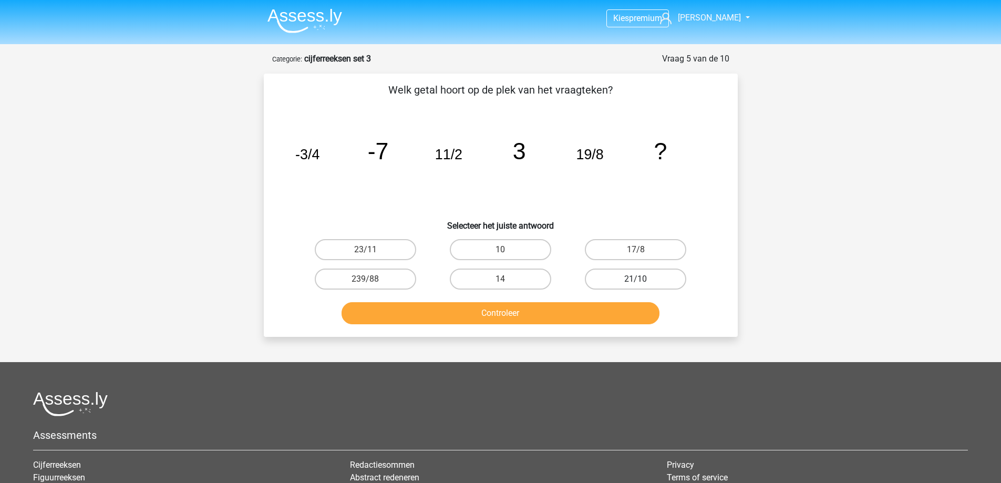
click at [619, 275] on label "21/10" at bounding box center [635, 278] width 101 height 21
click at [636, 279] on input "21/10" at bounding box center [639, 282] width 7 height 7
radio input "true"
click at [596, 305] on button "Controleer" at bounding box center [500, 313] width 318 height 22
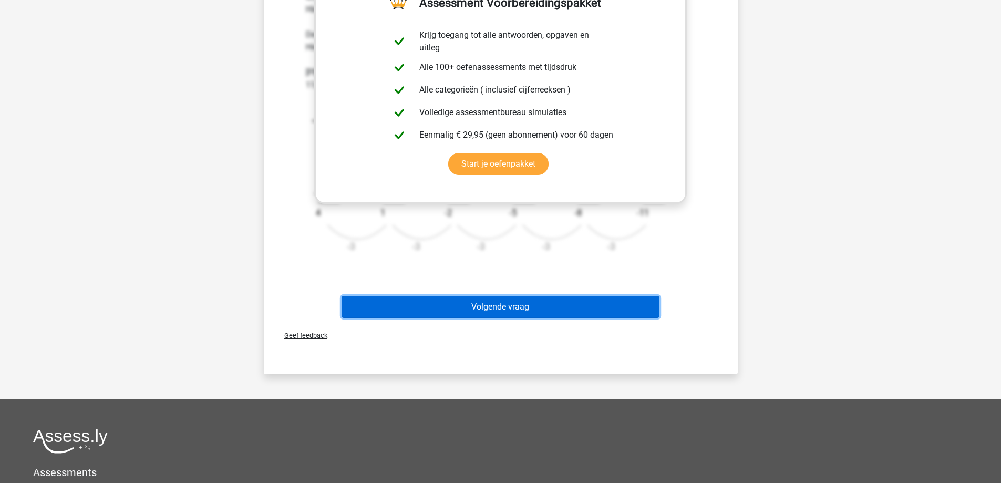
click at [506, 300] on button "Volgende vraag" at bounding box center [500, 307] width 318 height 22
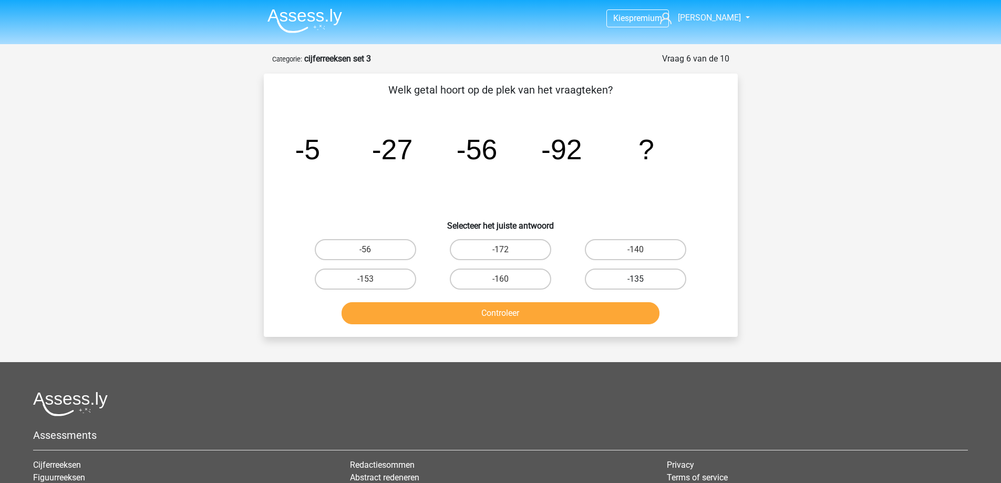
click at [628, 280] on label "-135" at bounding box center [635, 278] width 101 height 21
click at [636, 280] on input "-135" at bounding box center [639, 282] width 7 height 7
radio input "true"
click at [572, 321] on button "Controleer" at bounding box center [500, 313] width 318 height 22
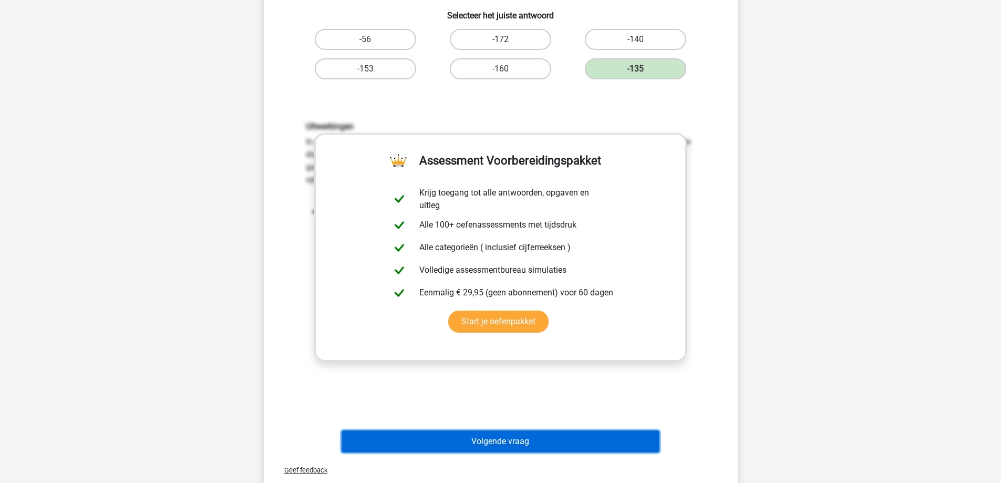
click at [503, 435] on button "Volgende vraag" at bounding box center [500, 441] width 318 height 22
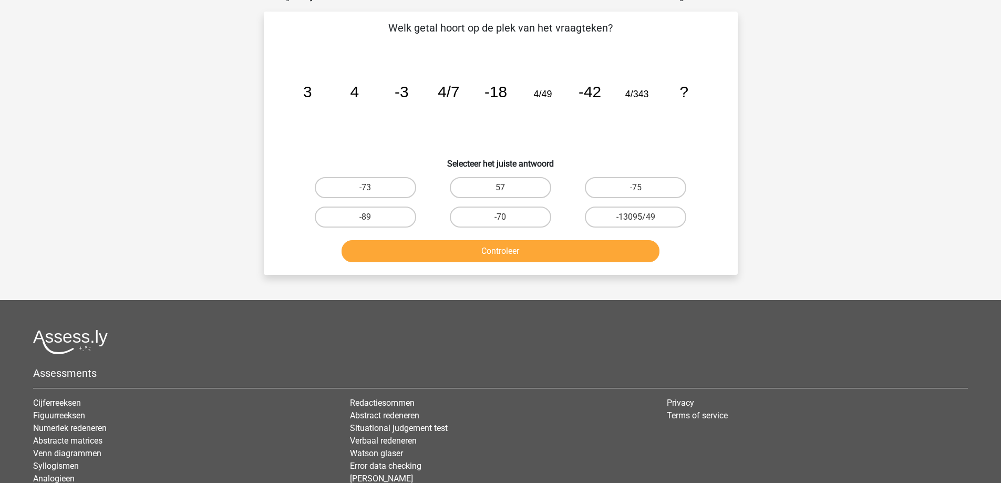
scroll to position [53, 0]
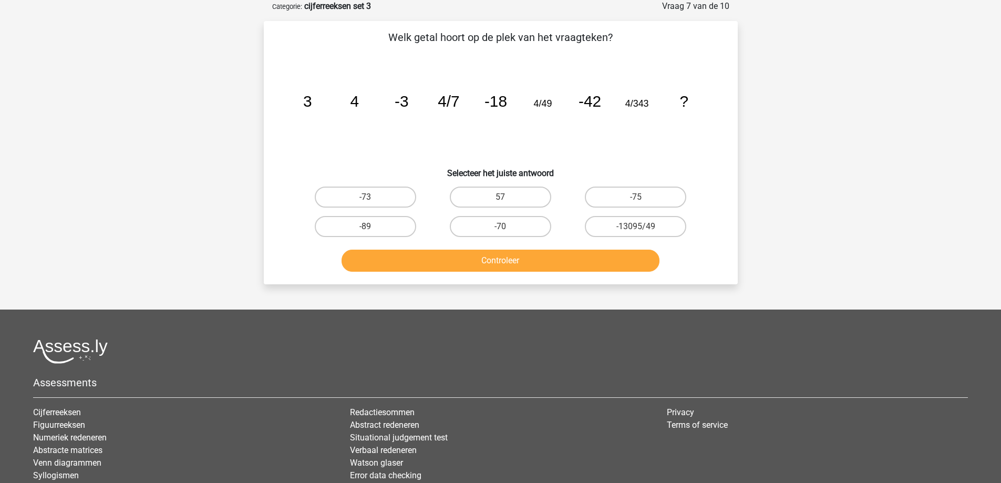
click at [637, 197] on input "-75" at bounding box center [639, 200] width 7 height 7
radio input "true"
click at [598, 254] on button "Controleer" at bounding box center [500, 260] width 318 height 22
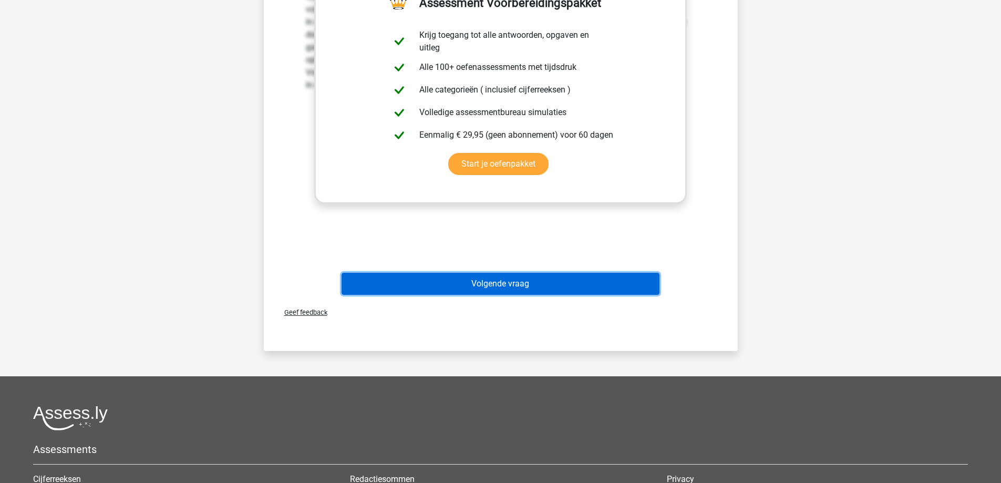
click at [502, 277] on button "Volgende vraag" at bounding box center [500, 284] width 318 height 22
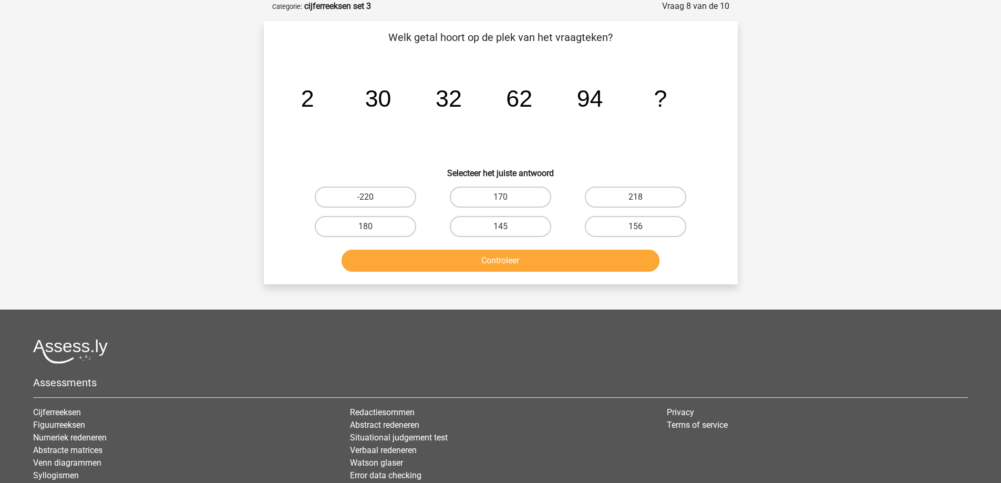
scroll to position [0, 0]
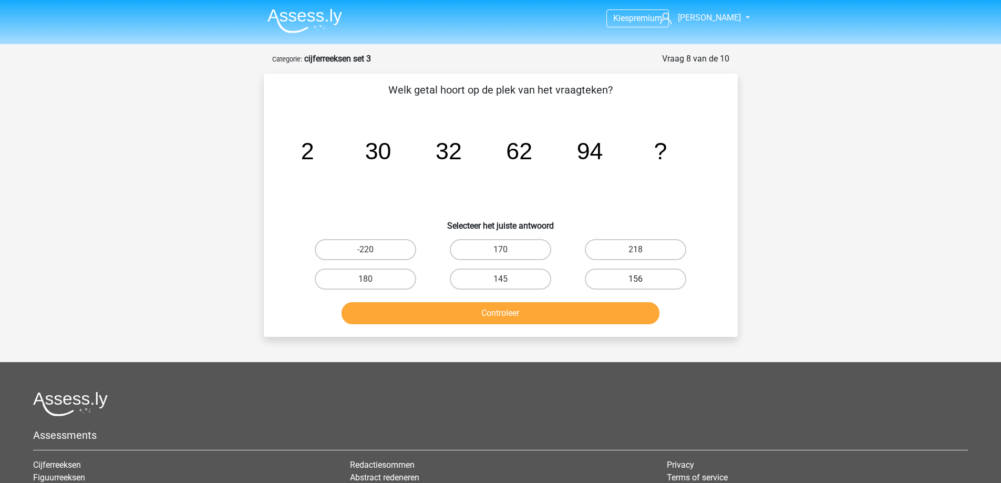
click at [608, 279] on label "156" at bounding box center [635, 278] width 101 height 21
click at [636, 279] on input "156" at bounding box center [639, 282] width 7 height 7
radio input "true"
click at [593, 309] on button "Controleer" at bounding box center [500, 313] width 318 height 22
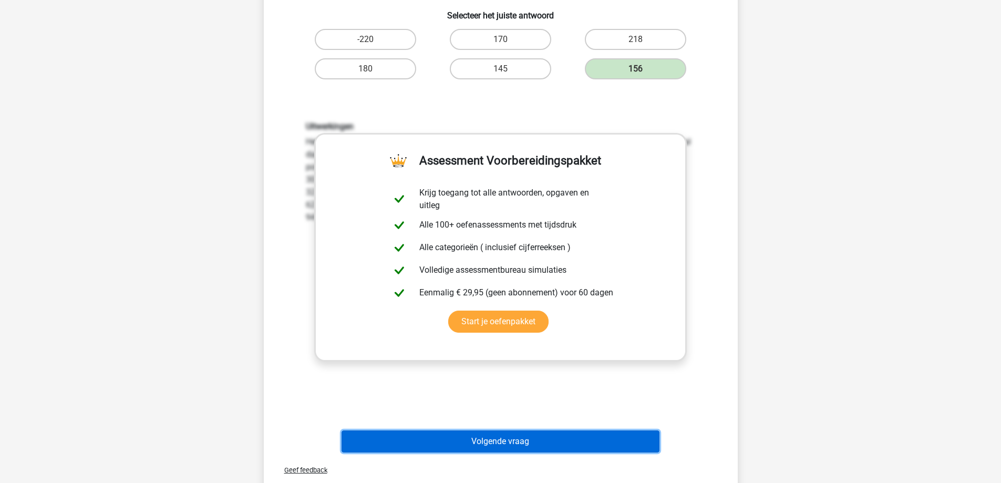
click at [528, 440] on button "Volgende vraag" at bounding box center [500, 441] width 318 height 22
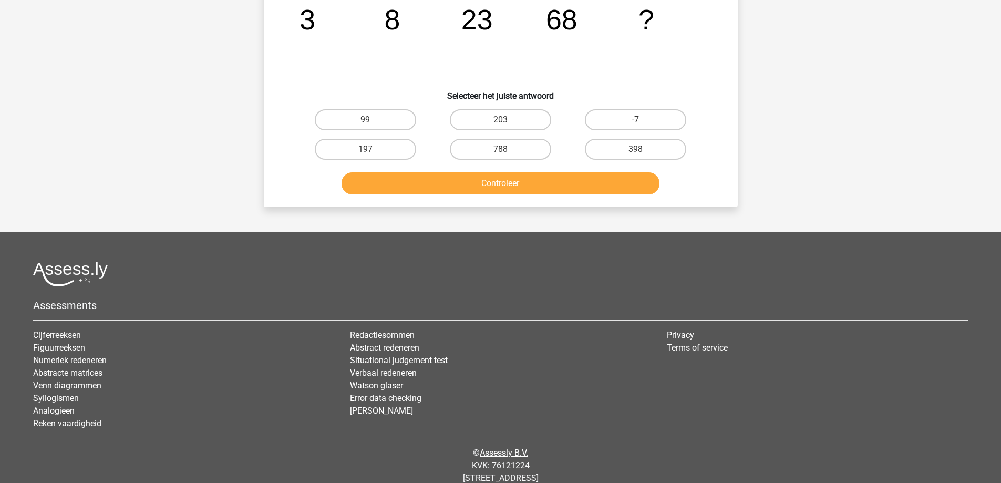
scroll to position [53, 0]
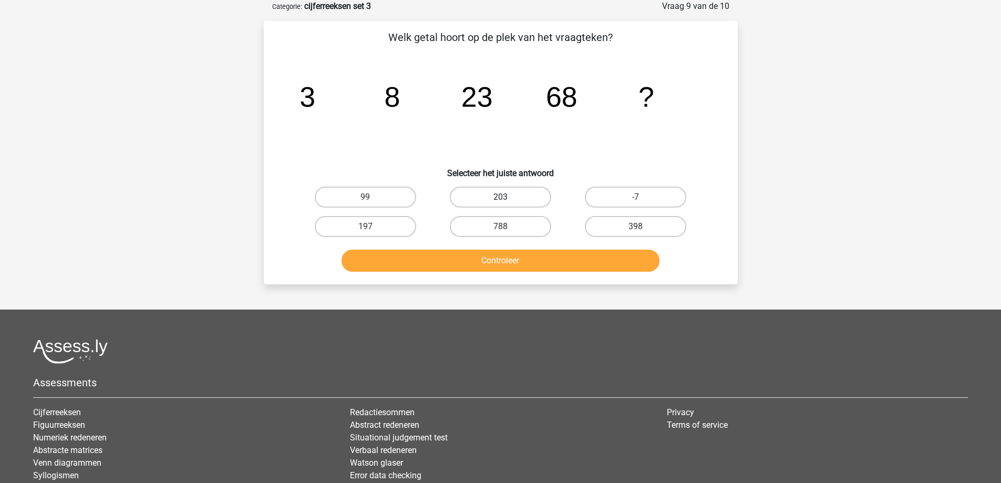
click at [486, 196] on label "203" at bounding box center [500, 196] width 101 height 21
click at [500, 197] on input "203" at bounding box center [503, 200] width 7 height 7
radio input "true"
click at [493, 258] on button "Controleer" at bounding box center [500, 260] width 318 height 22
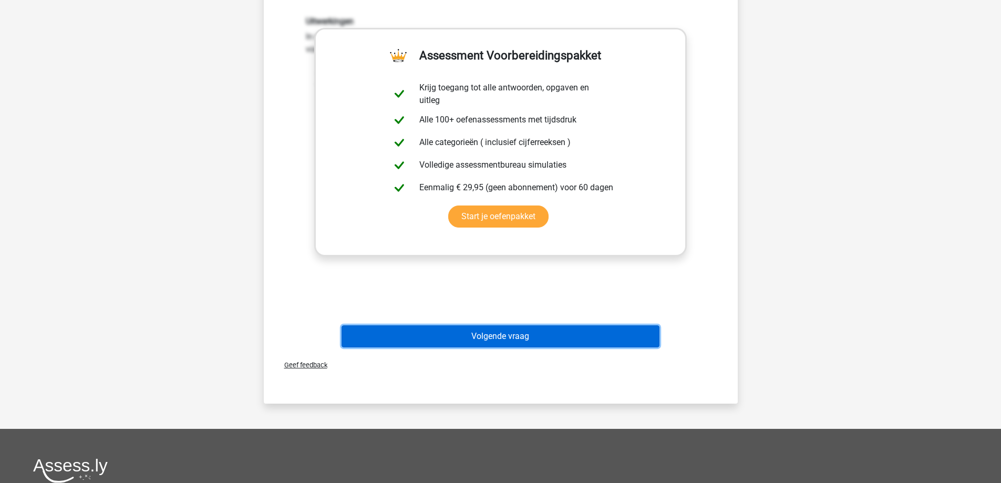
click at [492, 327] on button "Volgende vraag" at bounding box center [500, 336] width 318 height 22
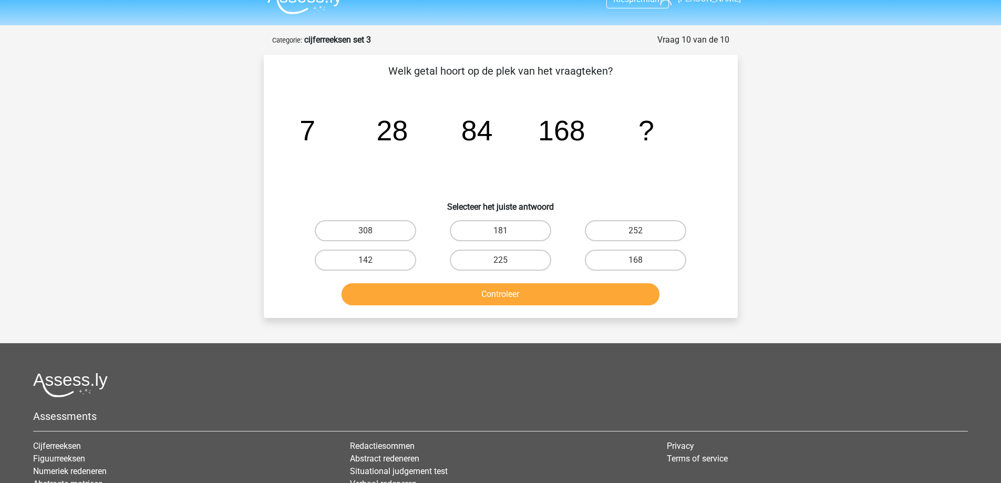
scroll to position [0, 0]
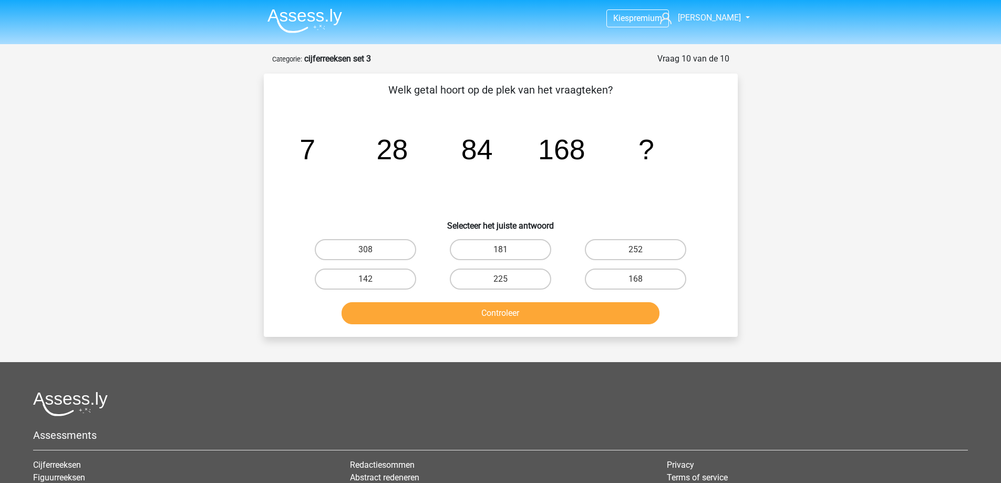
click at [640, 283] on input "168" at bounding box center [639, 282] width 7 height 7
radio input "true"
click at [603, 311] on button "Controleer" at bounding box center [500, 313] width 318 height 22
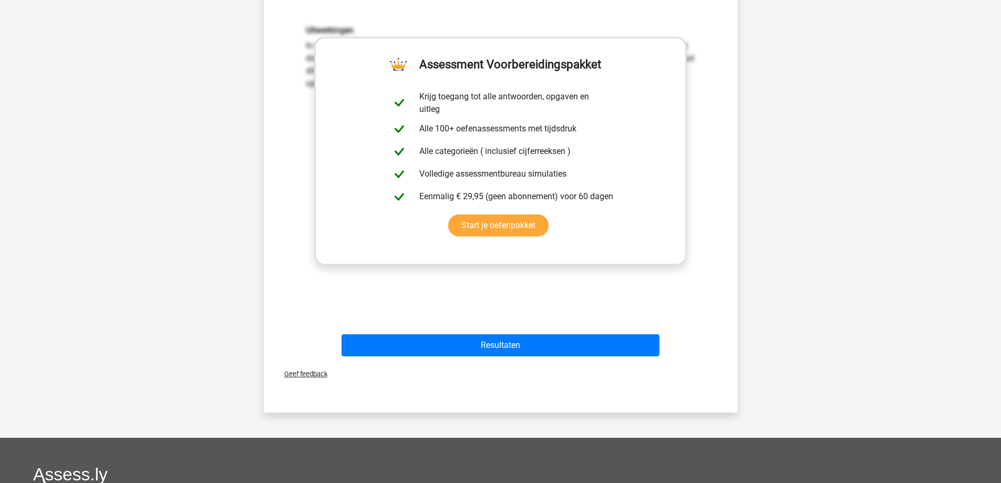
scroll to position [315, 0]
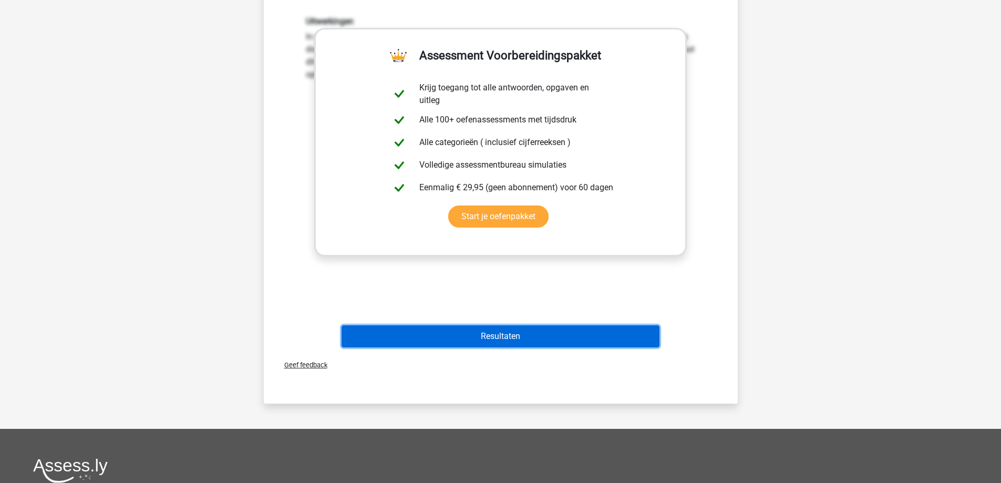
click at [505, 337] on button "Resultaten" at bounding box center [500, 336] width 318 height 22
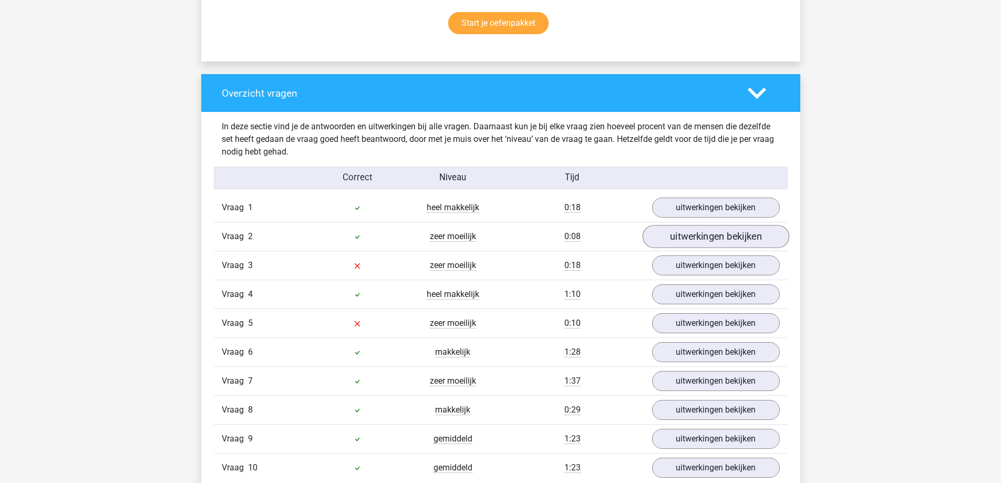
scroll to position [735, 0]
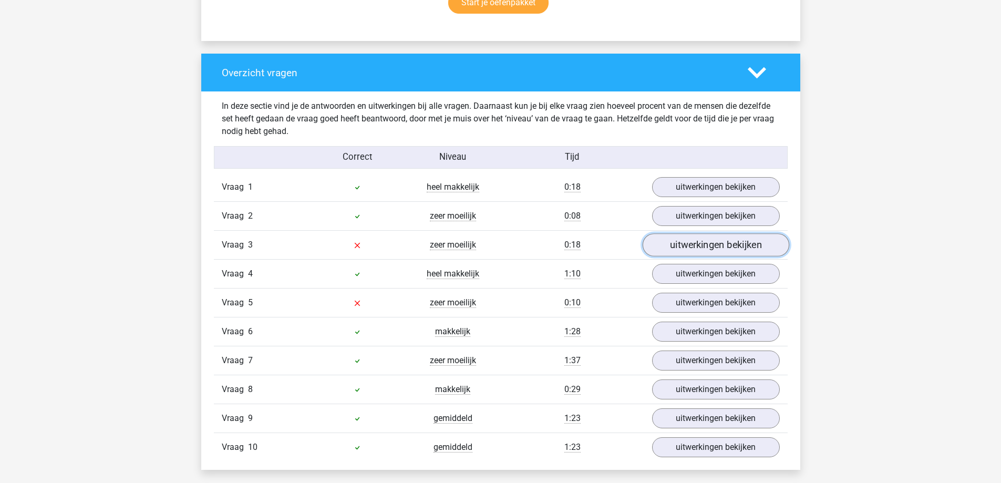
click at [693, 242] on link "uitwerkingen bekijken" at bounding box center [715, 245] width 147 height 23
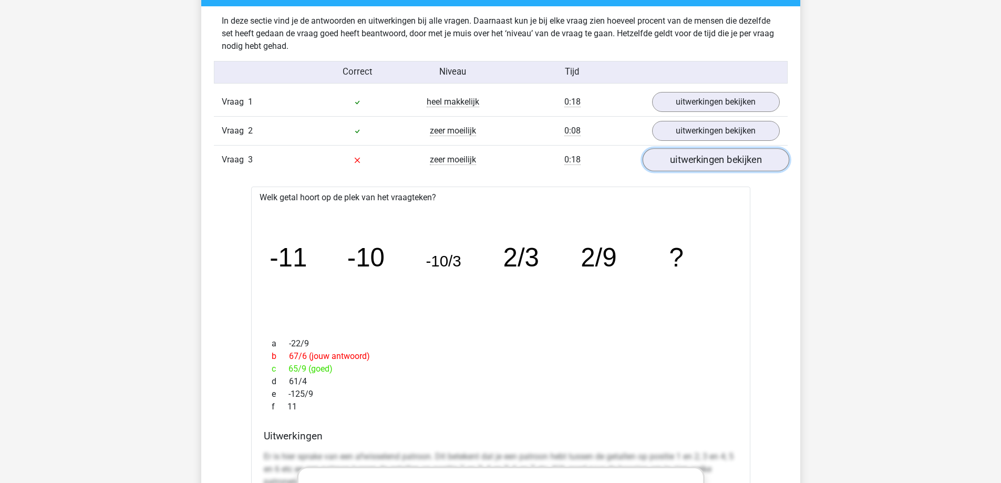
scroll to position [840, 0]
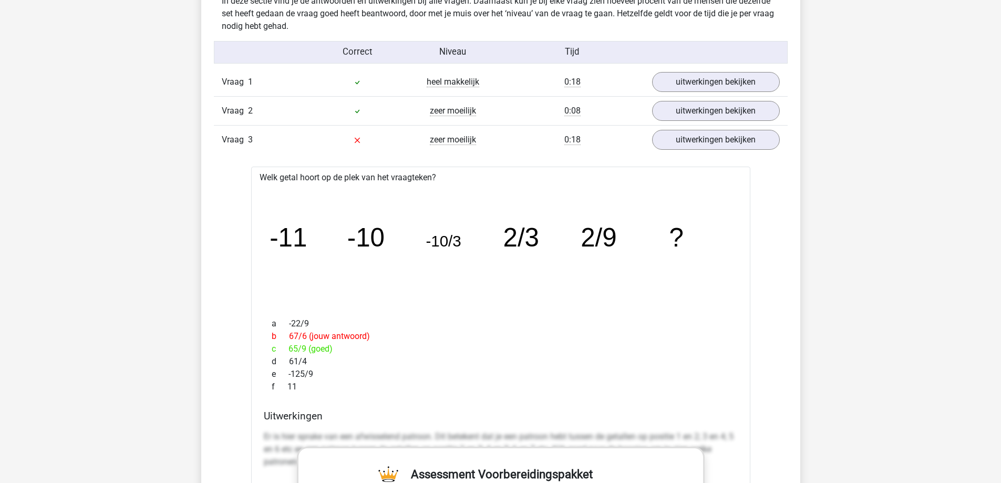
click at [378, 141] on div at bounding box center [357, 139] width 96 height 13
click at [434, 140] on span "zeer moeilijk" at bounding box center [453, 139] width 46 height 11
click at [235, 150] on div "Vraag 3 zeer moeilijk 0:18 uitwerkingen bekijken" at bounding box center [501, 139] width 574 height 29
